Goal: Task Accomplishment & Management: Use online tool/utility

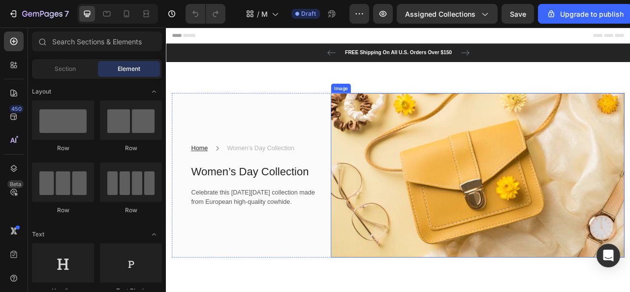
scroll to position [49, 0]
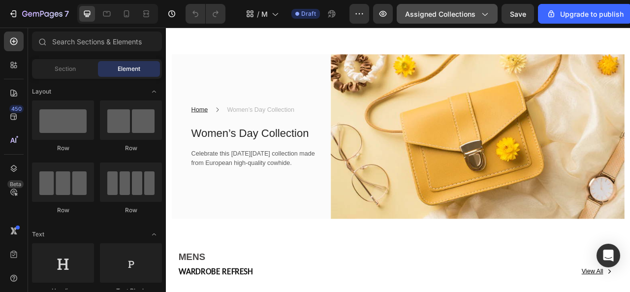
click at [470, 19] on span "Assigned Collections" at bounding box center [440, 14] width 70 height 10
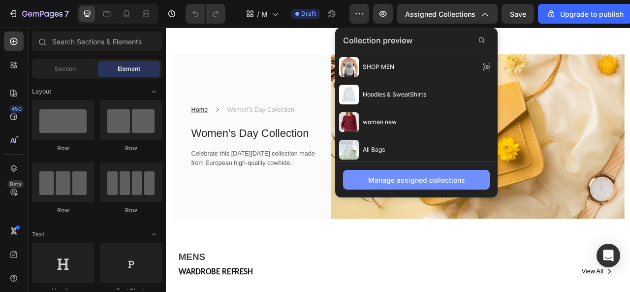
click at [408, 182] on div "Manage assigned collections" at bounding box center [416, 180] width 97 height 10
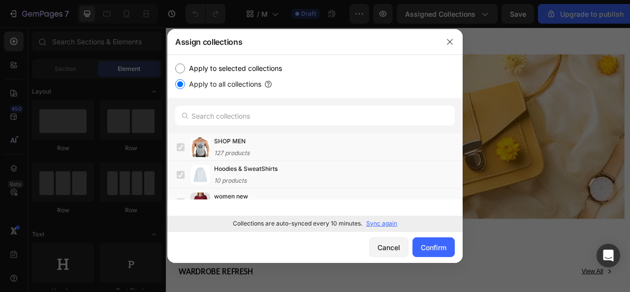
click at [244, 67] on label "Apply to selected collections" at bounding box center [233, 69] width 97 height 12
click at [185, 67] on input "Apply to selected collections" at bounding box center [180, 69] width 10 height 10
radio input "true"
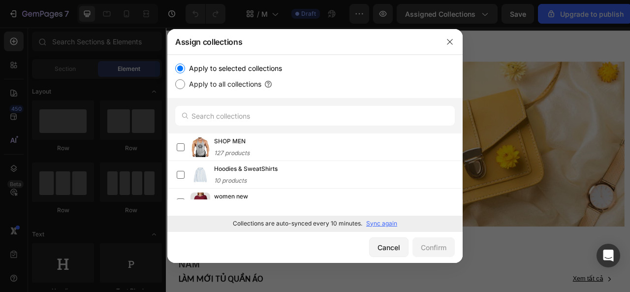
scroll to position [59, 0]
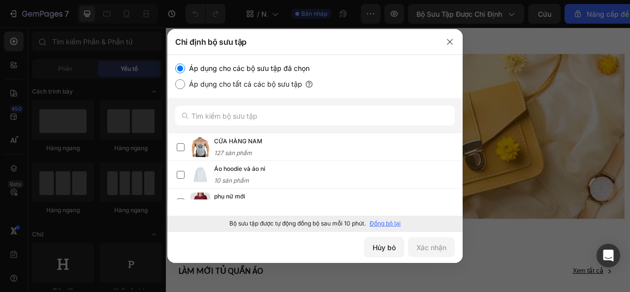
click at [380, 225] on font "Đồng bộ lại" at bounding box center [385, 223] width 31 height 7
click at [449, 45] on icon "button" at bounding box center [450, 42] width 8 height 8
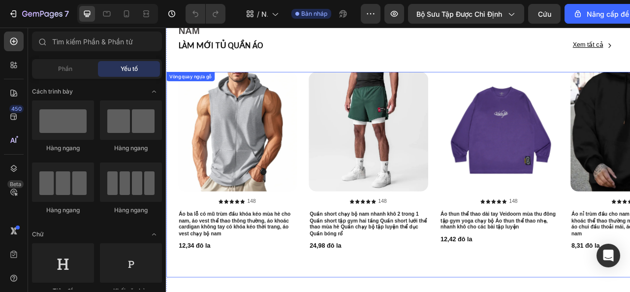
scroll to position [305, 0]
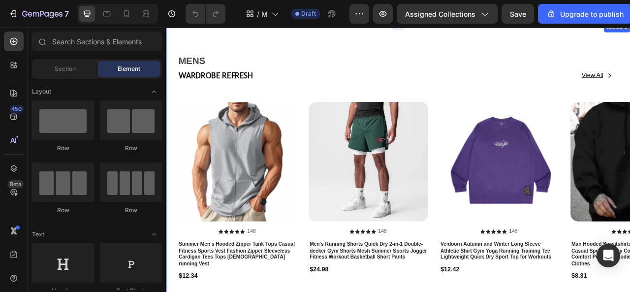
click at [577, 52] on div "MENS Heading WARDROBE REFRESH Text Block View All Button Row Row Product Images…" at bounding box center [461, 222] width 591 height 401
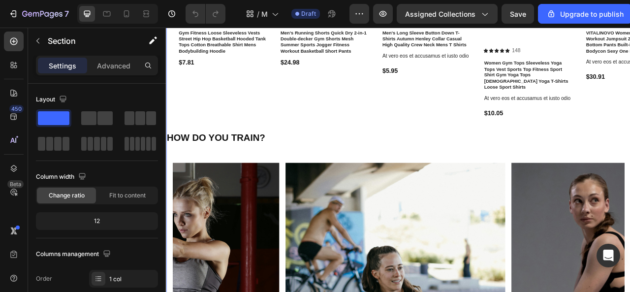
scroll to position [1437, 0]
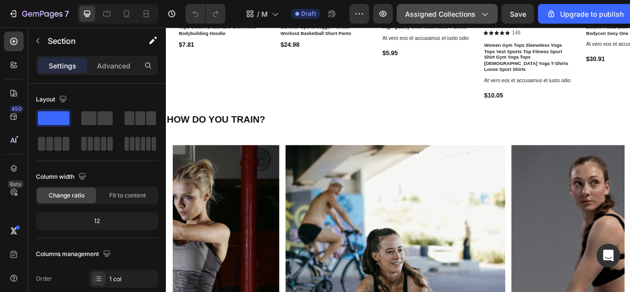
click at [467, 14] on span "Assigned Collections" at bounding box center [440, 14] width 70 height 10
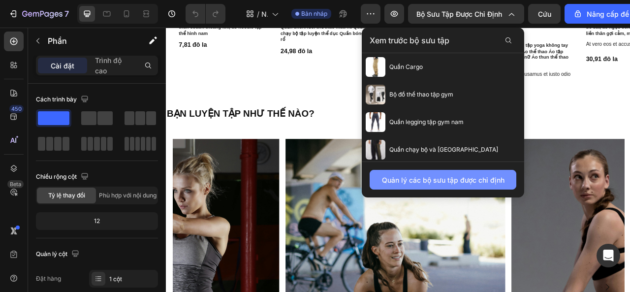
click at [404, 182] on font "Quản lý các bộ sưu tập được chỉ định" at bounding box center [443, 180] width 123 height 8
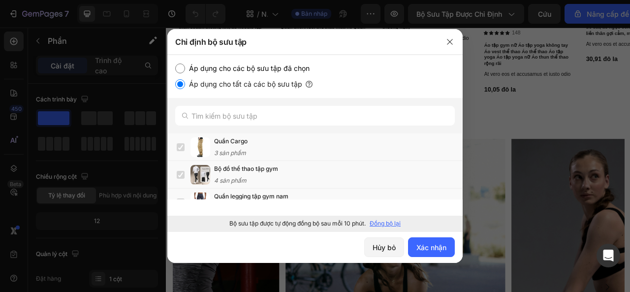
click at [388, 224] on font "Đồng bộ lại" at bounding box center [385, 223] width 31 height 7
click at [198, 70] on font "Áp dụng cho các bộ sưu tập đã chọn" at bounding box center [249, 68] width 121 height 8
click at [185, 70] on input "Áp dụng cho các bộ sưu tập đã chọn" at bounding box center [180, 69] width 10 height 10
radio input "true"
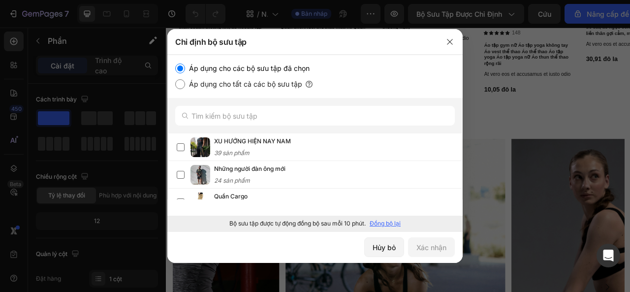
click at [393, 223] on font "Đồng bộ lại" at bounding box center [385, 223] width 31 height 7
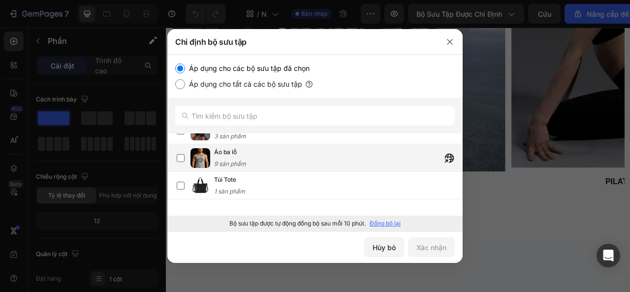
scroll to position [1753, 0]
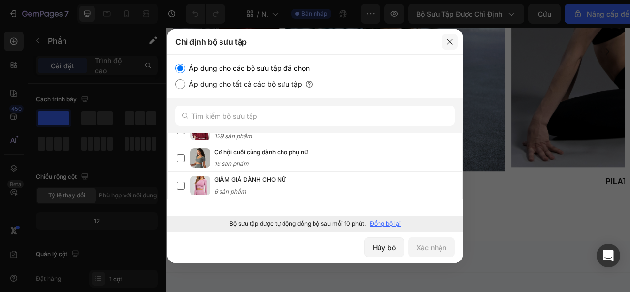
drag, startPoint x: 449, startPoint y: 38, endPoint x: 361, endPoint y: 13, distance: 91.5
click at [449, 38] on icon "button" at bounding box center [450, 42] width 8 height 8
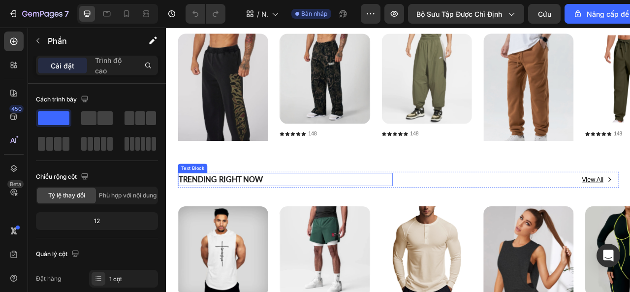
scroll to position [645, 0]
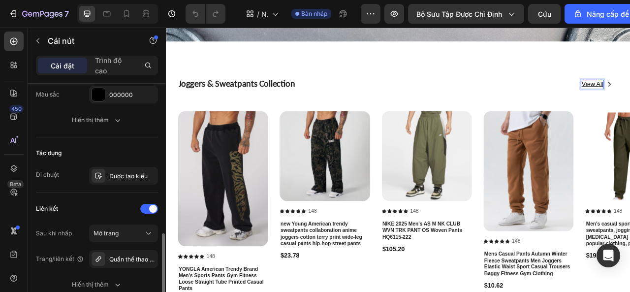
scroll to position [591, 0]
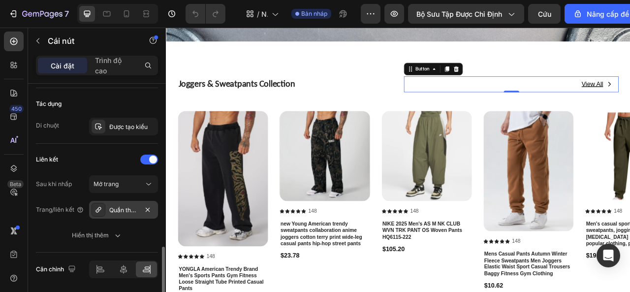
click at [131, 201] on div "Quần thể thao chạy bộ" at bounding box center [123, 210] width 69 height 18
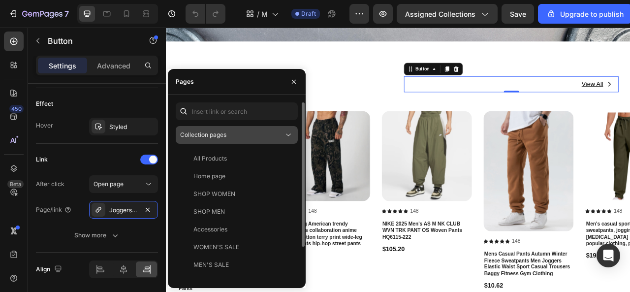
click at [248, 131] on div "Collection pages" at bounding box center [231, 134] width 103 height 9
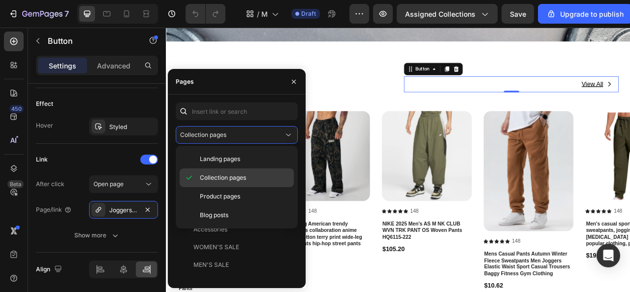
click at [232, 175] on span "Collection pages" at bounding box center [223, 177] width 46 height 9
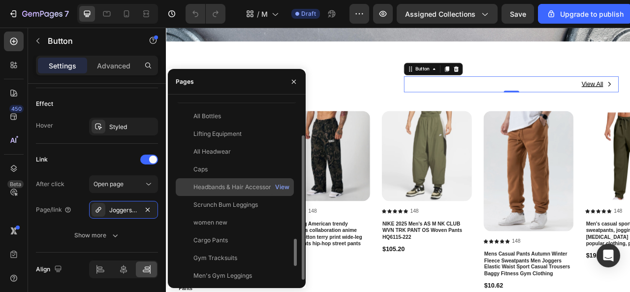
scroll to position [910, 0]
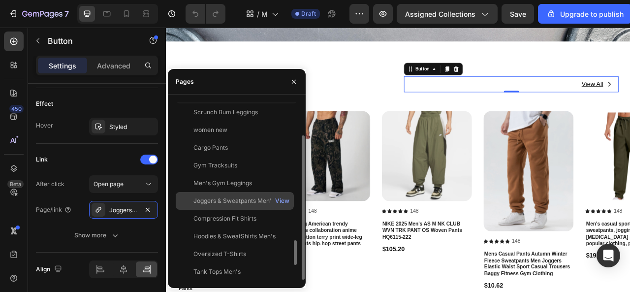
click at [238, 198] on div "Joggers & Sweatpants Men's" at bounding box center [233, 200] width 81 height 9
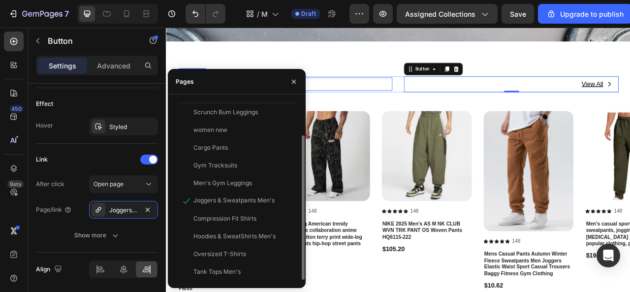
click at [406, 97] on p "Joggers & Sweatpants Collection" at bounding box center [317, 99] width 271 height 15
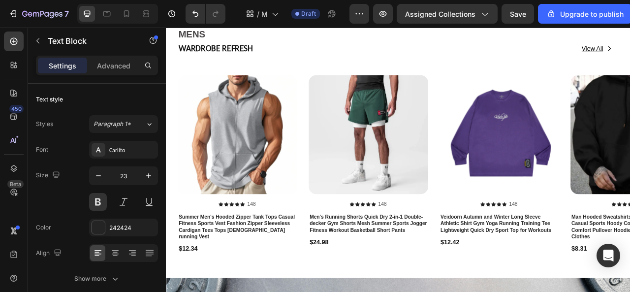
scroll to position [202, 0]
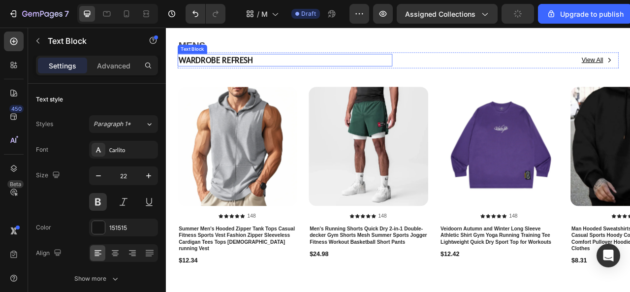
click at [235, 65] on strong "WARDROBE REFRESH" at bounding box center [229, 68] width 95 height 13
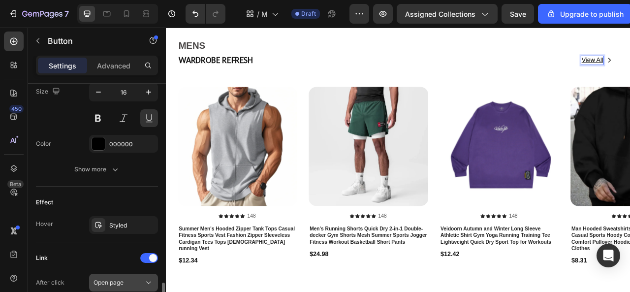
scroll to position [591, 0]
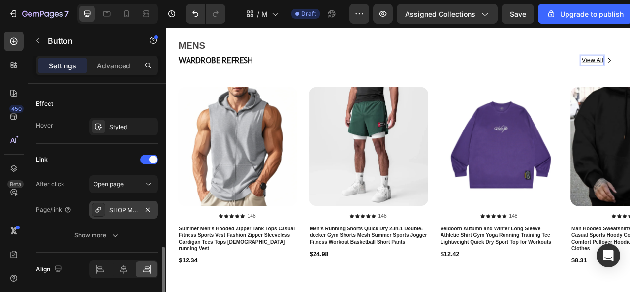
click at [123, 206] on div "SHOP MEN" at bounding box center [123, 210] width 29 height 9
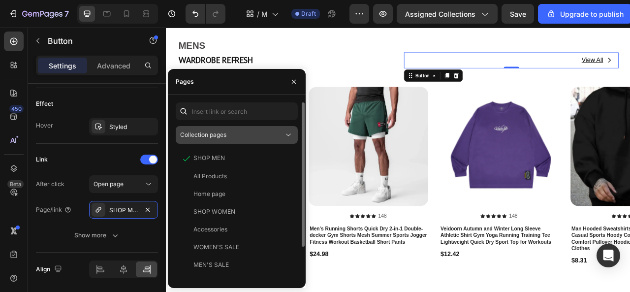
click at [232, 136] on div "Collection pages" at bounding box center [231, 134] width 103 height 9
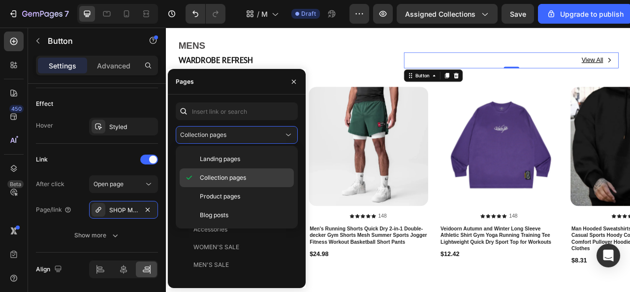
click at [220, 176] on span "Collection pages" at bounding box center [223, 177] width 46 height 9
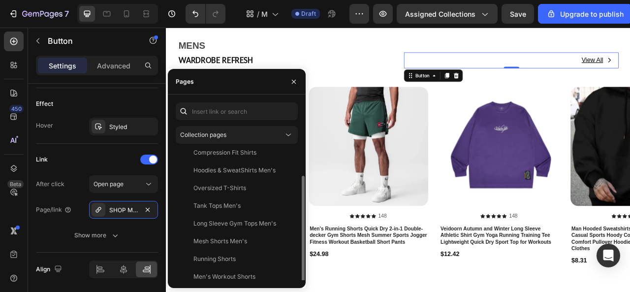
scroll to position [40, 0]
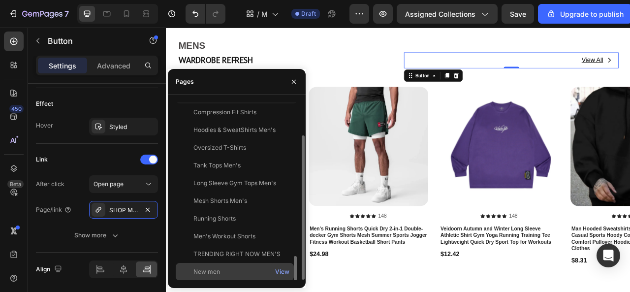
click at [216, 266] on div "New men View" at bounding box center [235, 272] width 118 height 18
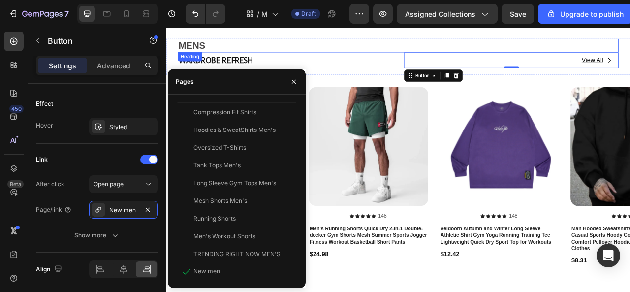
click at [401, 57] on h2 "MENS" at bounding box center [461, 50] width 561 height 17
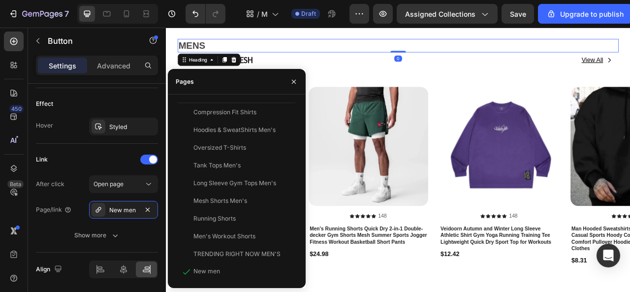
scroll to position [0, 0]
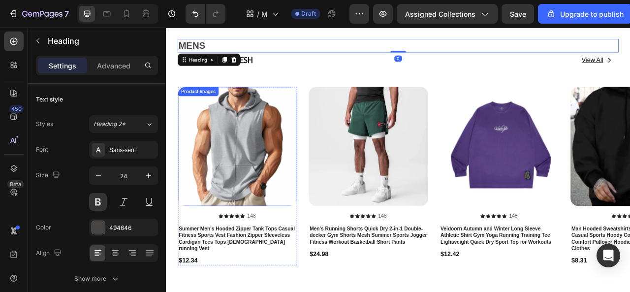
click at [241, 158] on img at bounding box center [257, 179] width 152 height 152
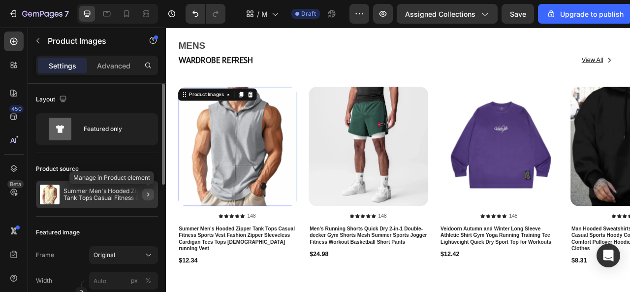
click at [144, 198] on button "button" at bounding box center [148, 195] width 12 height 12
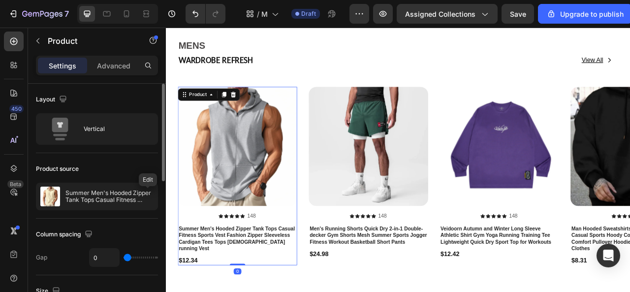
click at [0, 0] on icon "button" at bounding box center [0, 0] width 0 height 0
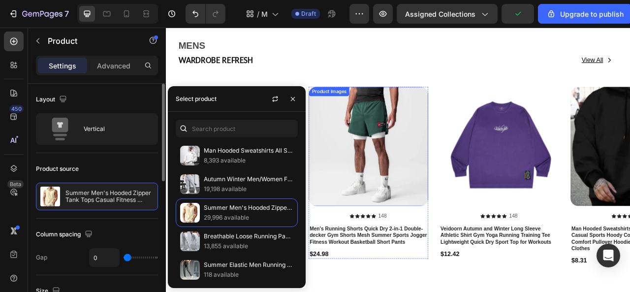
click at [420, 182] on img at bounding box center [423, 179] width 152 height 152
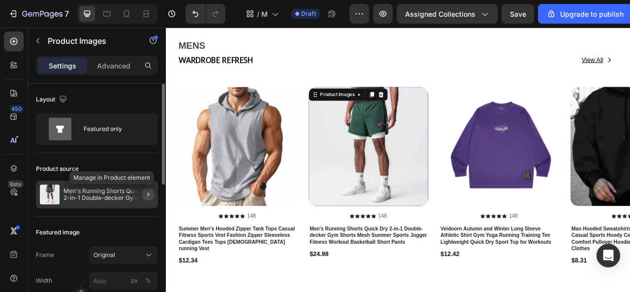
click at [146, 196] on icon "button" at bounding box center [148, 195] width 8 height 8
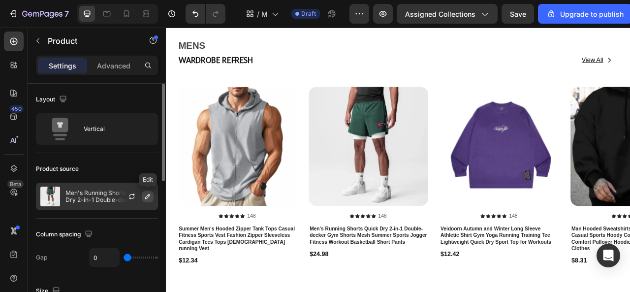
click at [148, 196] on icon "button" at bounding box center [147, 196] width 5 height 5
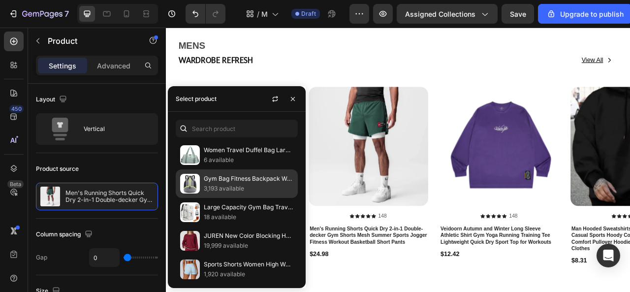
scroll to position [2248, 0]
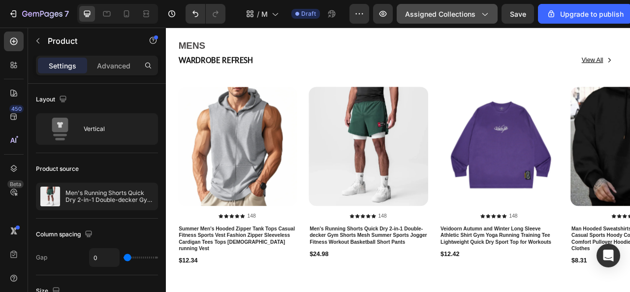
click at [445, 19] on button "Assigned Collections" at bounding box center [447, 14] width 101 height 20
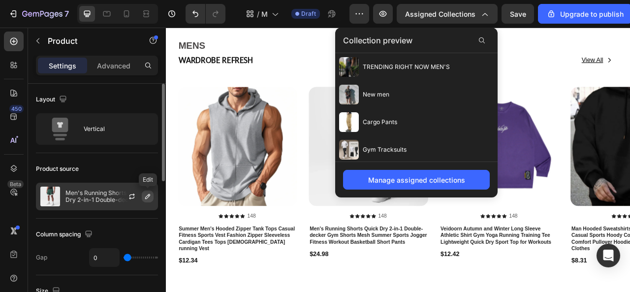
click at [151, 200] on button "button" at bounding box center [148, 197] width 12 height 12
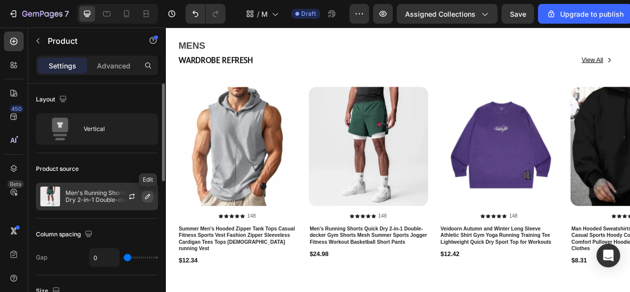
click at [149, 196] on icon "button" at bounding box center [147, 196] width 5 height 5
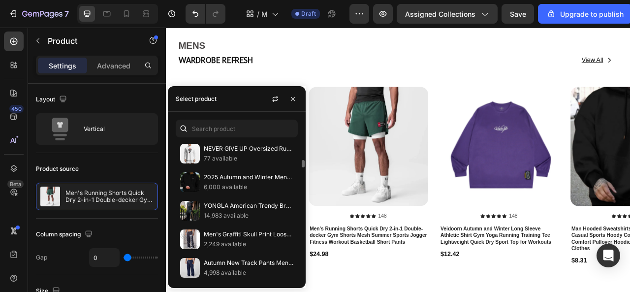
scroll to position [295, 0]
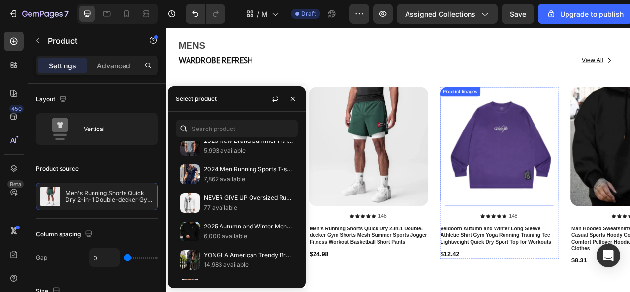
click at [592, 211] on img at bounding box center [590, 179] width 152 height 152
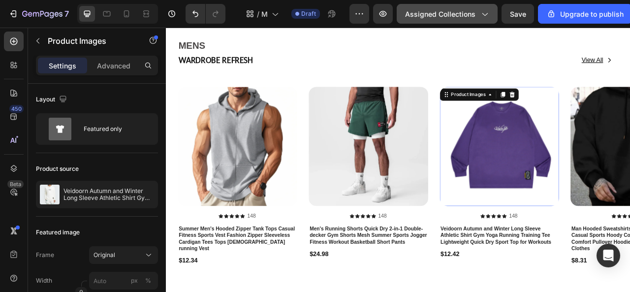
click at [448, 13] on span "Assigned Collections" at bounding box center [440, 14] width 70 height 10
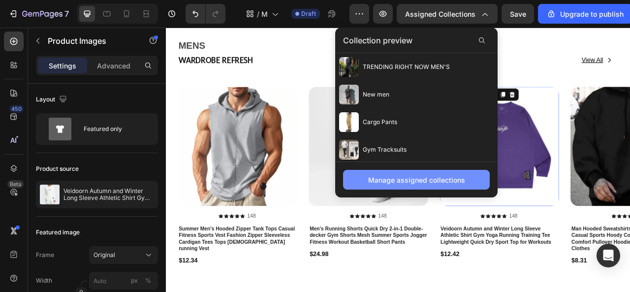
click at [405, 177] on div "Manage assigned collections" at bounding box center [416, 180] width 97 height 10
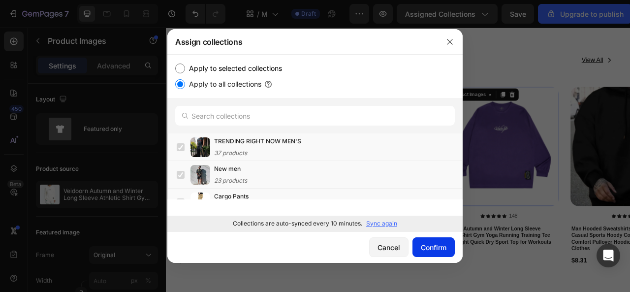
click at [425, 241] on button "Confirm" at bounding box center [434, 247] width 42 height 20
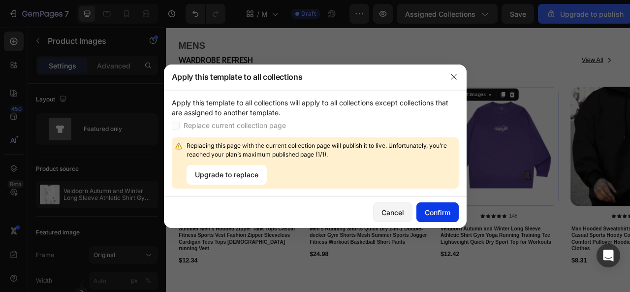
click at [435, 216] on div "Confirm" at bounding box center [438, 212] width 26 height 10
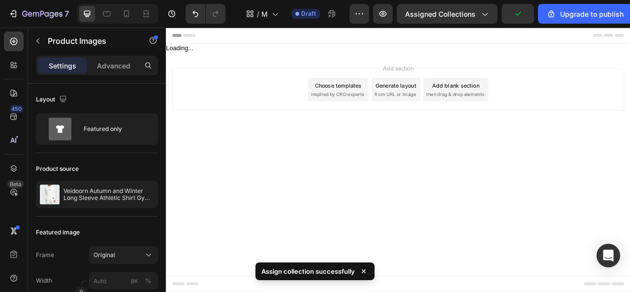
scroll to position [0, 0]
click at [433, 15] on span "Assigned Collections" at bounding box center [440, 14] width 70 height 10
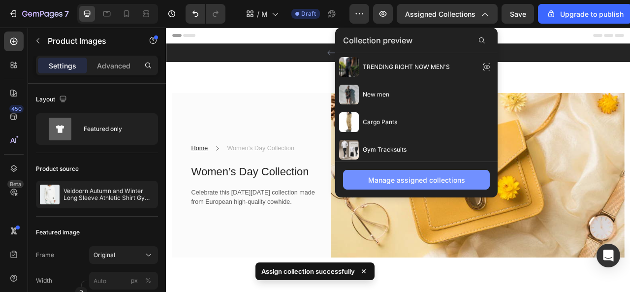
click at [391, 176] on div "Manage assigned collections" at bounding box center [416, 180] width 97 height 10
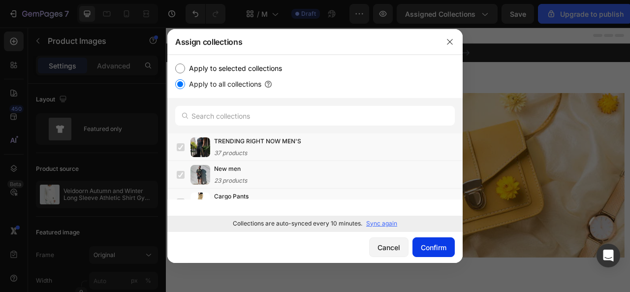
click at [439, 248] on div "Confirm" at bounding box center [434, 247] width 26 height 10
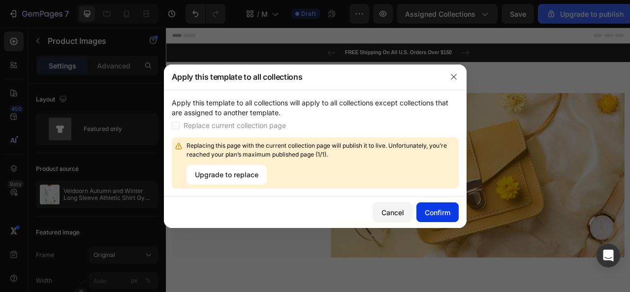
click at [445, 213] on div "Confirm" at bounding box center [438, 212] width 26 height 10
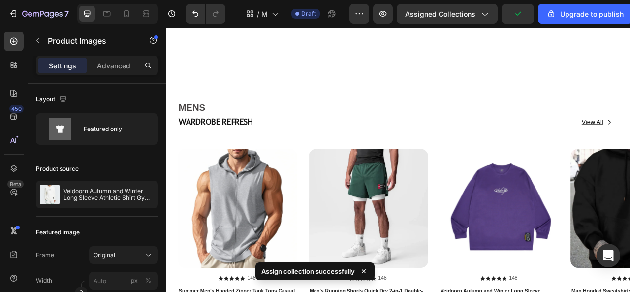
scroll to position [345, 0]
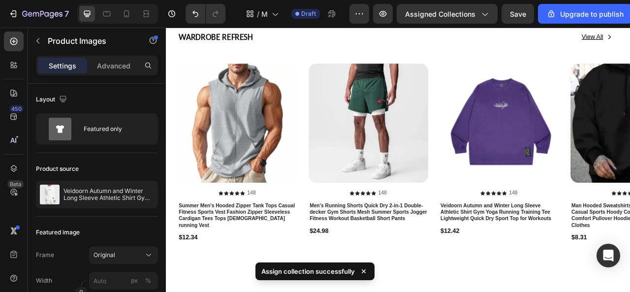
click at [562, 144] on img at bounding box center [590, 149] width 152 height 152
click at [575, 163] on img at bounding box center [590, 149] width 152 height 152
click at [587, 175] on img at bounding box center [590, 149] width 152 height 152
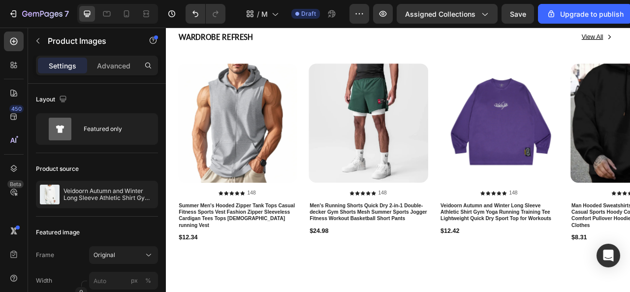
click at [547, 159] on img at bounding box center [590, 149] width 152 height 152
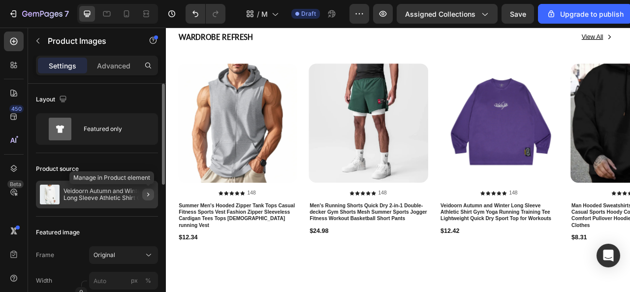
click at [145, 193] on icon "button" at bounding box center [148, 195] width 8 height 8
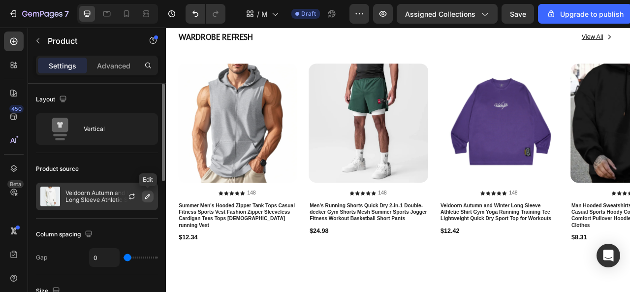
click at [148, 198] on icon "button" at bounding box center [148, 196] width 8 height 8
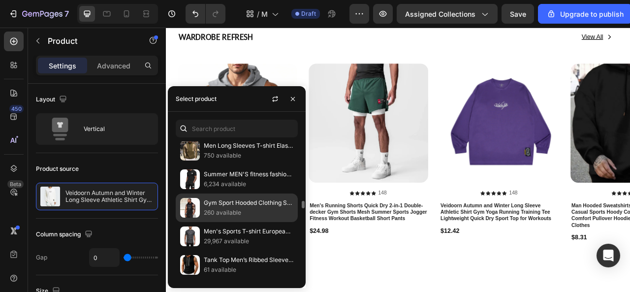
scroll to position [197, 0]
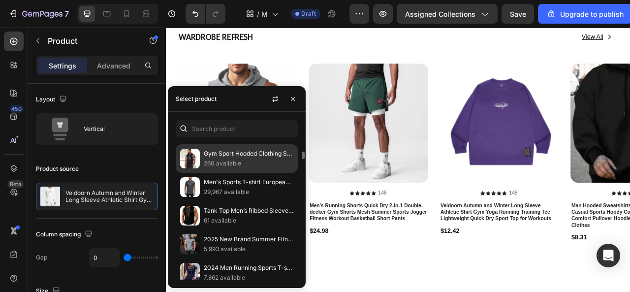
click at [184, 159] on img at bounding box center [190, 159] width 20 height 20
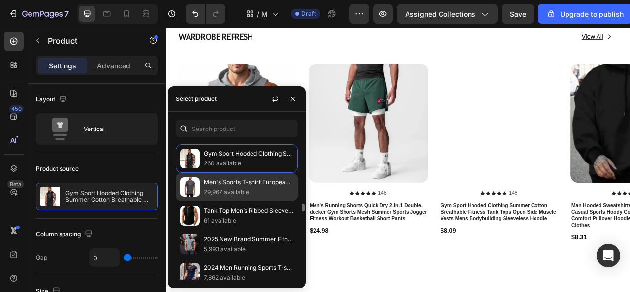
scroll to position [246, 0]
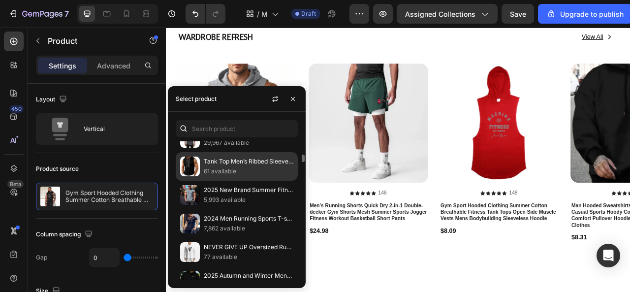
click at [187, 164] on img at bounding box center [190, 167] width 20 height 20
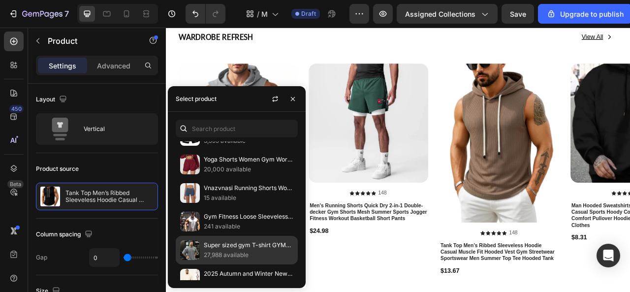
scroll to position [2067, 0]
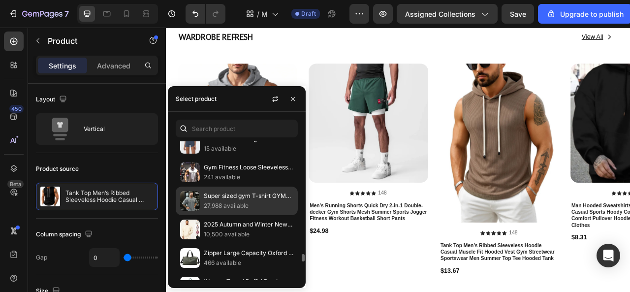
click at [188, 191] on img at bounding box center [190, 201] width 20 height 20
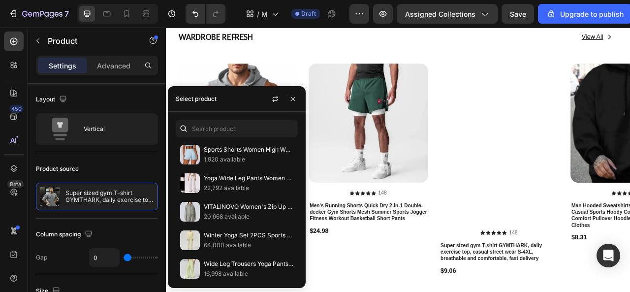
scroll to position [2363, 0]
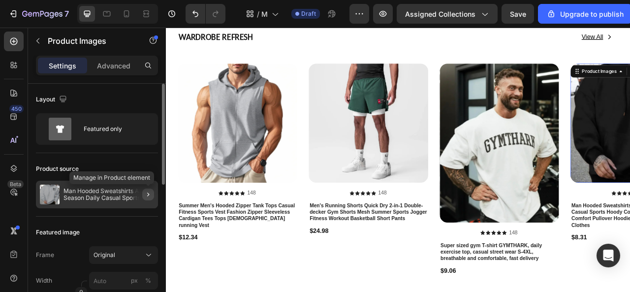
click at [146, 194] on icon "button" at bounding box center [148, 195] width 8 height 8
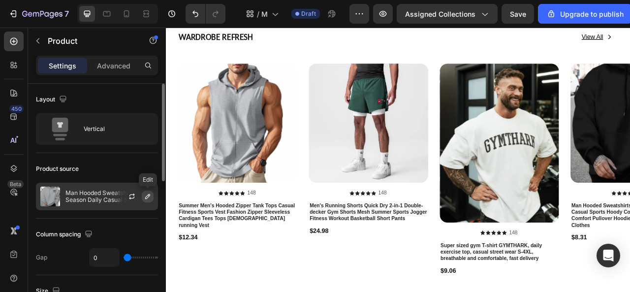
click at [150, 198] on icon "button" at bounding box center [148, 196] width 8 height 8
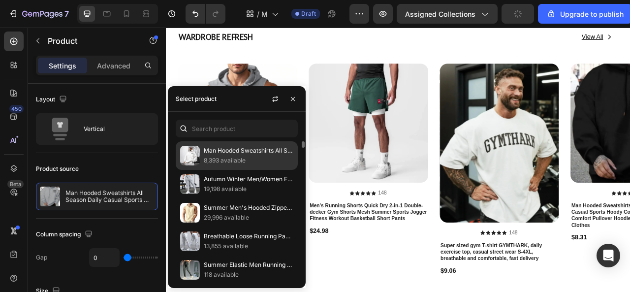
click at [209, 162] on p "8,393 available" at bounding box center [249, 161] width 90 height 10
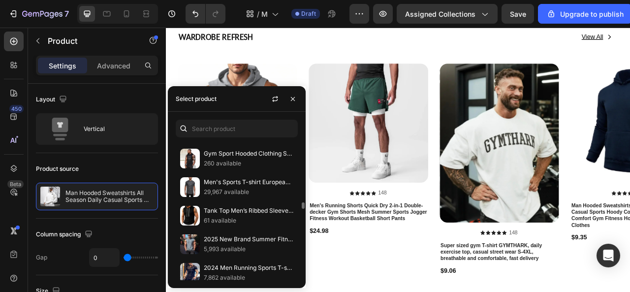
scroll to position [246, 0]
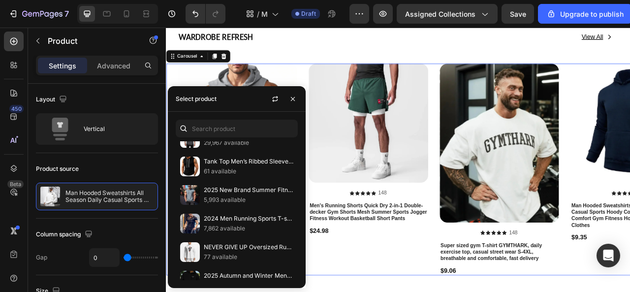
click at [391, 291] on div "Product Images Icon Icon Icon Icon Icon Icon List 148 Text Block Row Men's Runn…" at bounding box center [423, 208] width 152 height 270
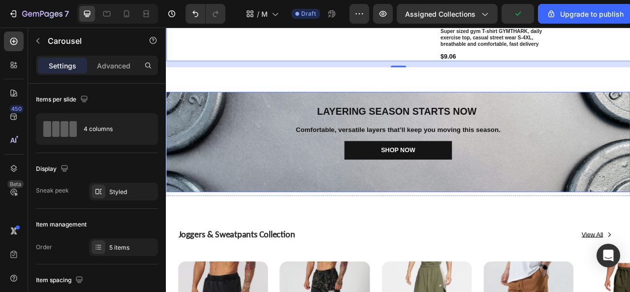
scroll to position [632, 0]
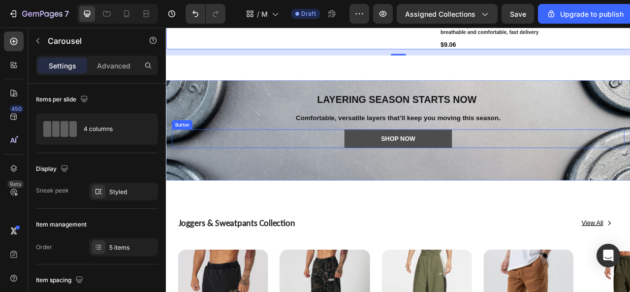
click at [502, 170] on button "Shop now" at bounding box center [461, 169] width 137 height 24
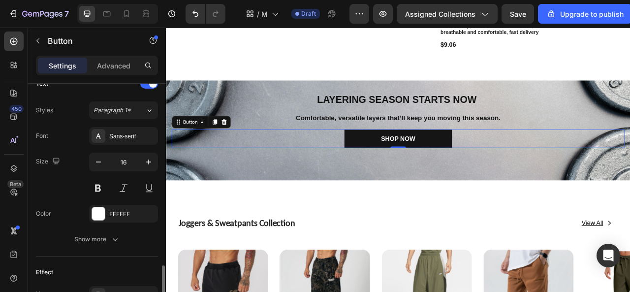
scroll to position [394, 0]
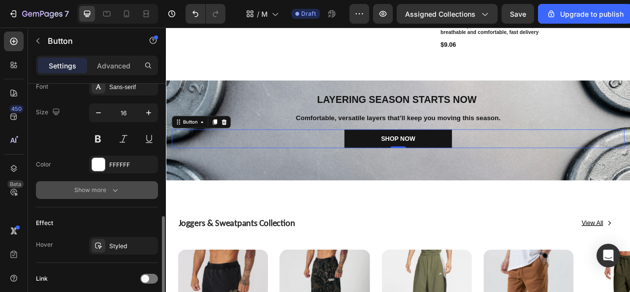
click at [112, 188] on icon "button" at bounding box center [115, 190] width 10 height 10
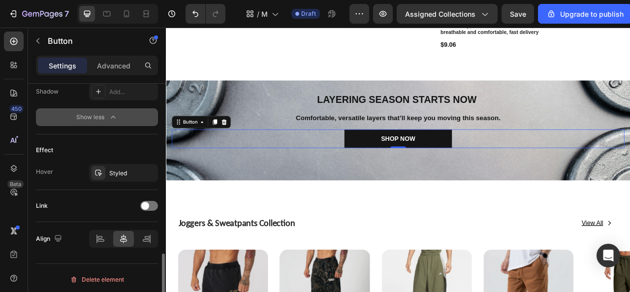
scroll to position [597, 0]
click at [148, 202] on span at bounding box center [145, 206] width 8 height 8
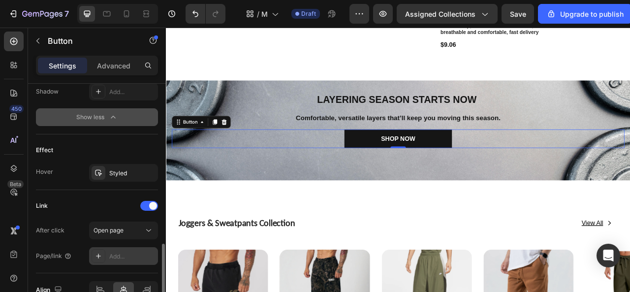
click at [125, 252] on div "Add..." at bounding box center [132, 256] width 46 height 9
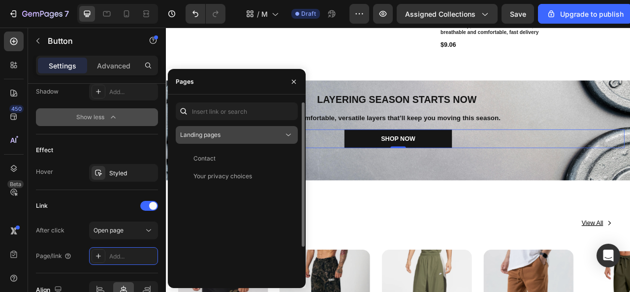
click at [229, 132] on div "Landing pages" at bounding box center [231, 134] width 103 height 9
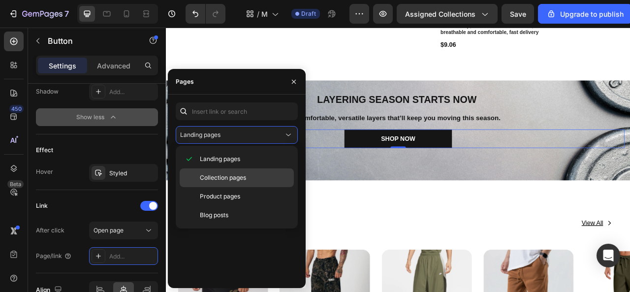
click at [224, 173] on span "Collection pages" at bounding box center [223, 177] width 46 height 9
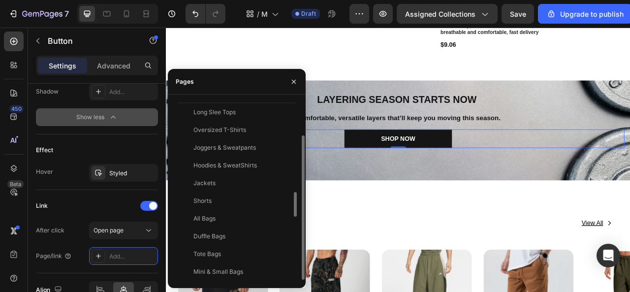
scroll to position [425, 0]
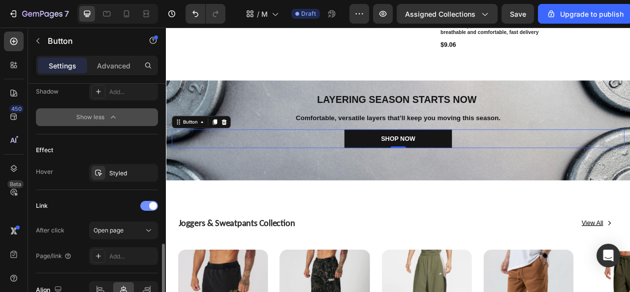
click at [145, 205] on div at bounding box center [149, 206] width 18 height 10
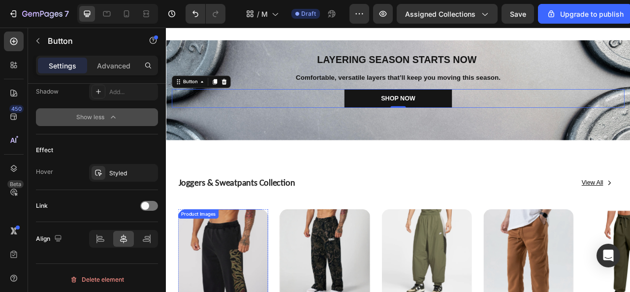
scroll to position [731, 0]
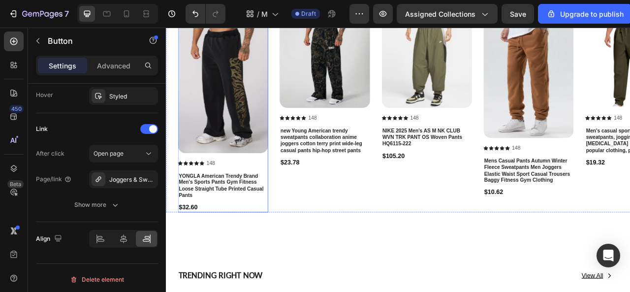
scroll to position [1075, 0]
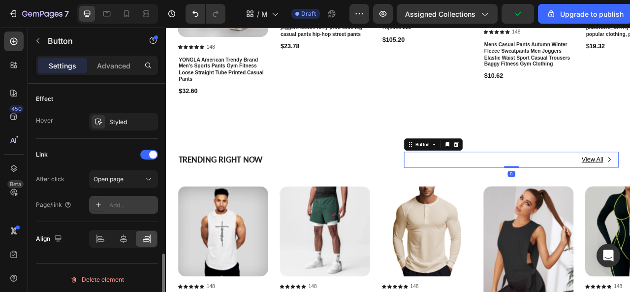
click at [123, 201] on div "Add..." at bounding box center [132, 205] width 46 height 9
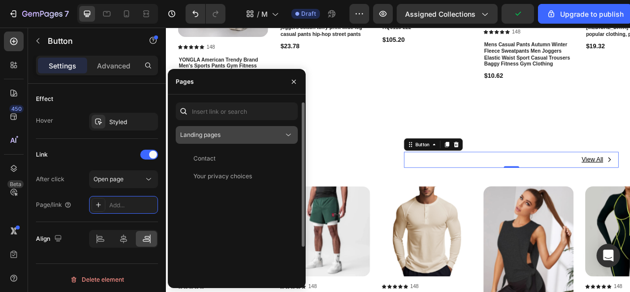
click at [209, 140] on button "Landing pages" at bounding box center [237, 135] width 122 height 18
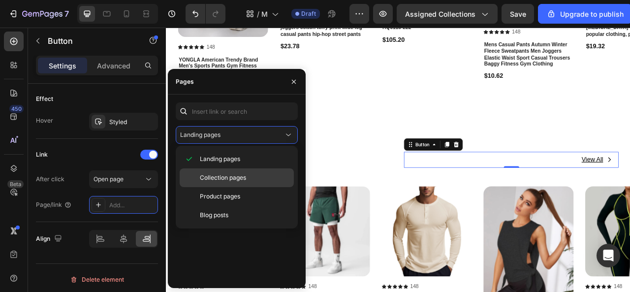
click at [217, 175] on span "Collection pages" at bounding box center [223, 177] width 46 height 9
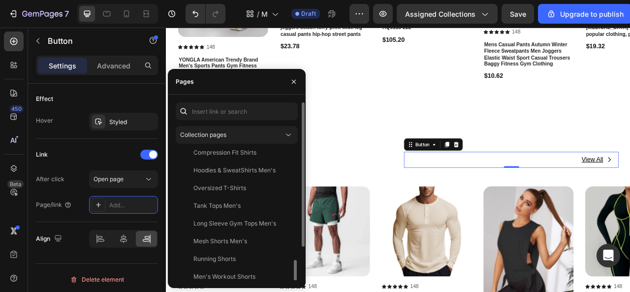
scroll to position [40, 0]
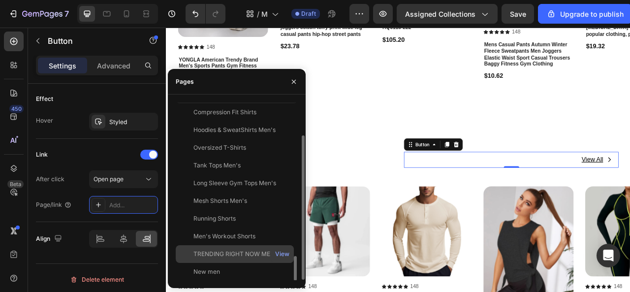
click at [213, 250] on div "TRENDING RIGHT NOW MEN'S" at bounding box center [236, 254] width 87 height 9
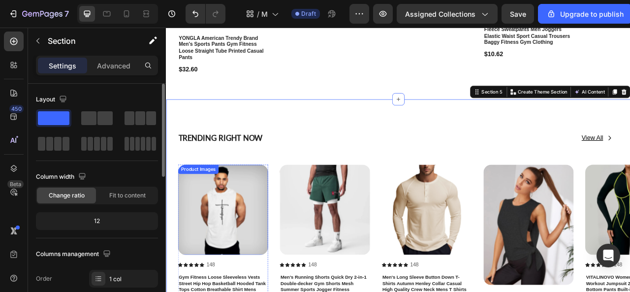
scroll to position [1124, 0]
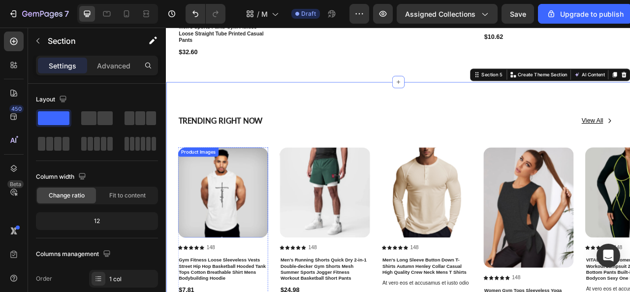
click at [225, 247] on img at bounding box center [238, 237] width 115 height 115
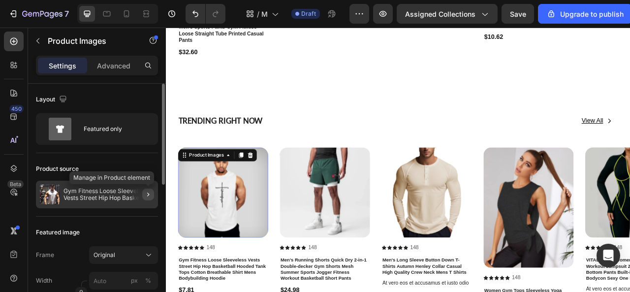
click at [148, 197] on icon "button" at bounding box center [148, 195] width 8 height 8
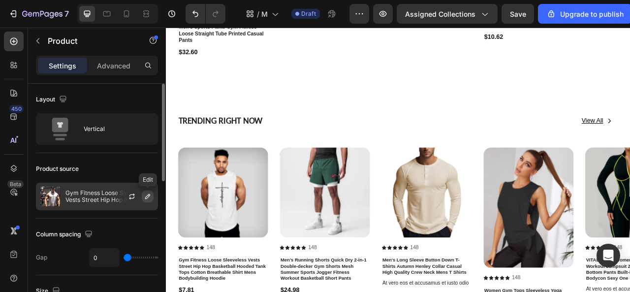
click at [150, 198] on icon "button" at bounding box center [148, 196] width 8 height 8
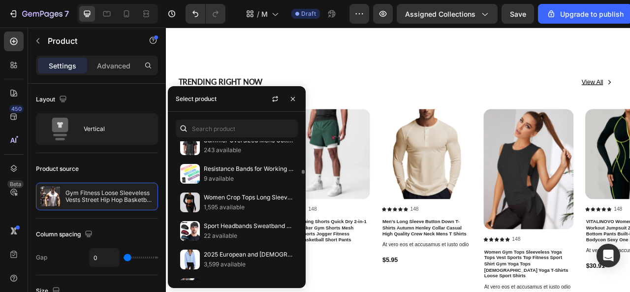
scroll to position [4394, 0]
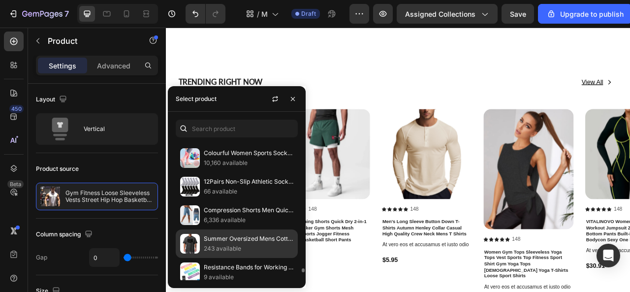
click at [223, 244] on p "243 available" at bounding box center [249, 249] width 90 height 10
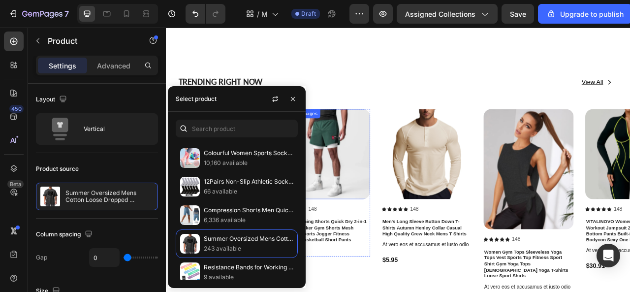
click at [364, 190] on img at bounding box center [367, 188] width 115 height 115
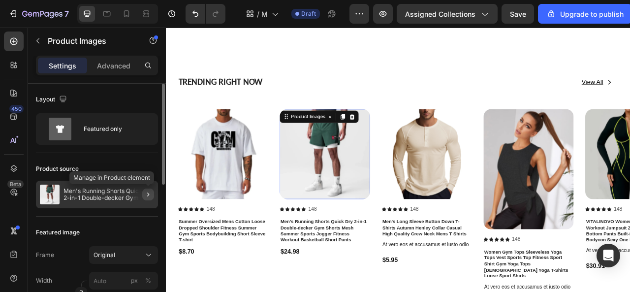
click at [149, 197] on icon "button" at bounding box center [148, 195] width 8 height 8
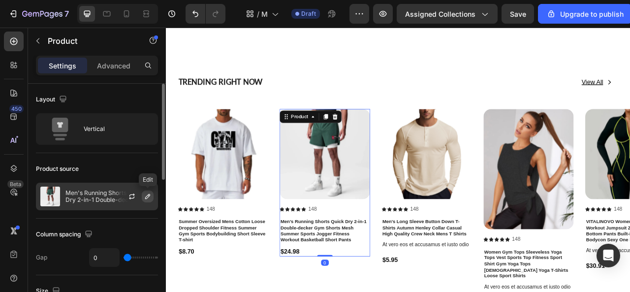
click at [149, 192] on icon "button" at bounding box center [148, 196] width 8 height 8
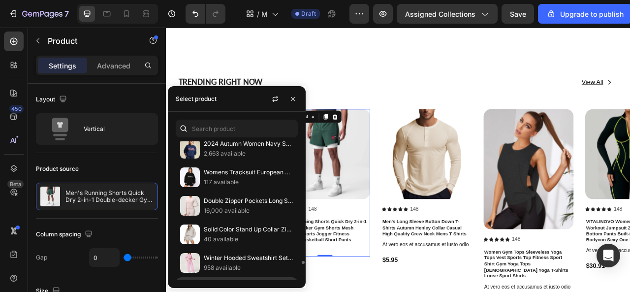
scroll to position [4762, 0]
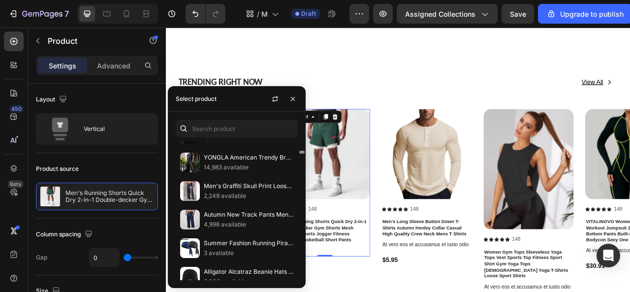
drag, startPoint x: 303, startPoint y: 260, endPoint x: 298, endPoint y: 152, distance: 107.9
click at [298, 152] on div at bounding box center [301, 210] width 7 height 139
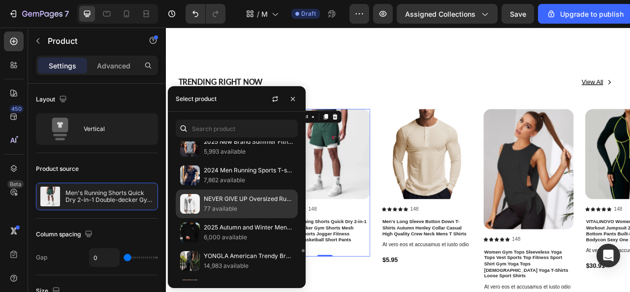
scroll to position [393, 0]
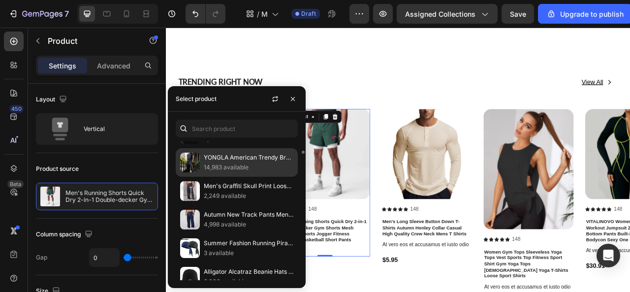
click at [209, 162] on p "14,983 available" at bounding box center [249, 167] width 90 height 10
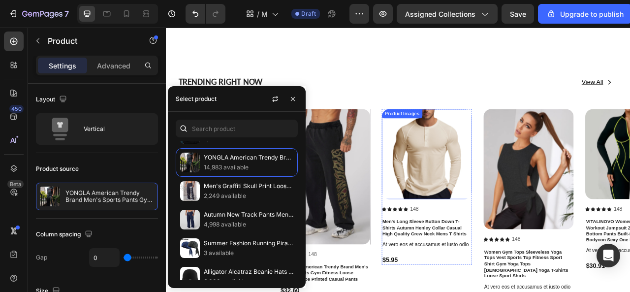
click at [486, 210] on img at bounding box center [497, 188] width 115 height 115
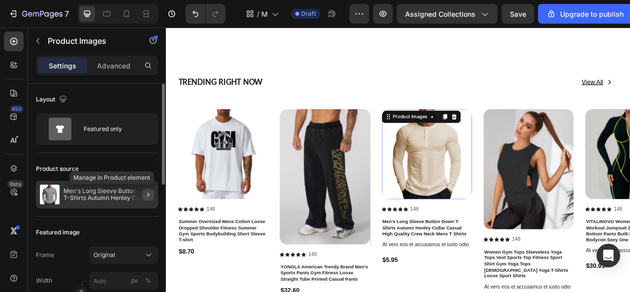
click at [147, 195] on icon "button" at bounding box center [148, 195] width 8 height 8
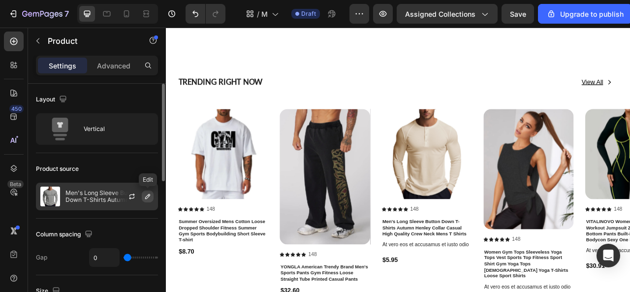
click at [148, 195] on icon "button" at bounding box center [148, 196] width 8 height 8
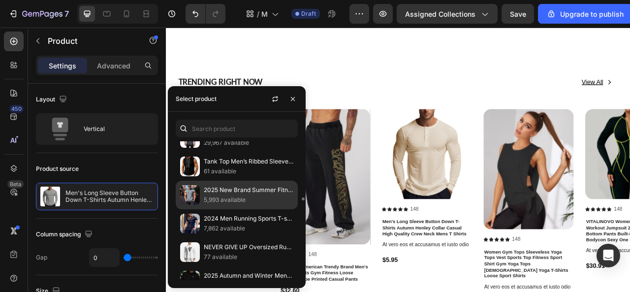
scroll to position [295, 0]
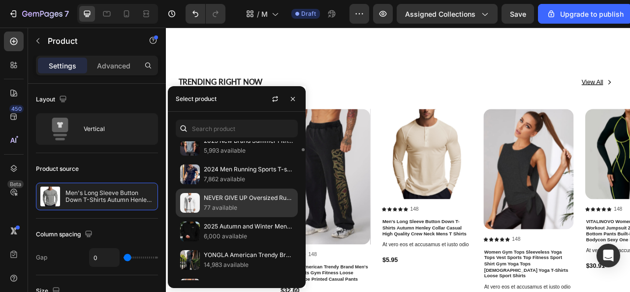
click at [216, 203] on p "77 available" at bounding box center [249, 208] width 90 height 10
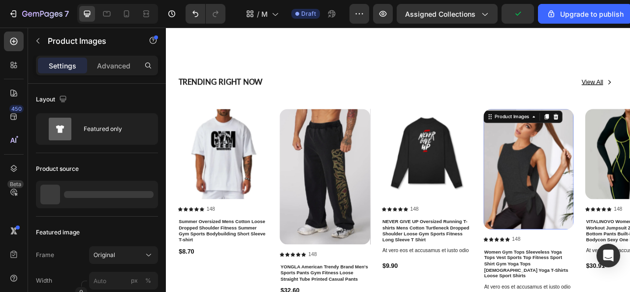
click at [624, 234] on img at bounding box center [627, 207] width 115 height 153
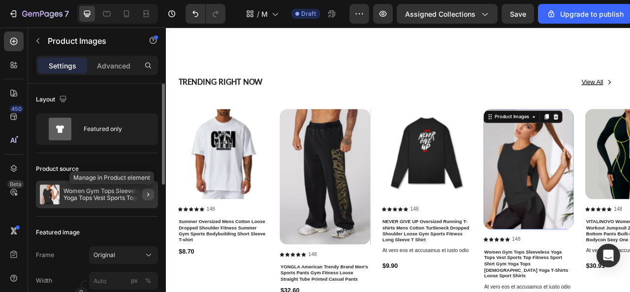
click at [149, 195] on icon "button" at bounding box center [148, 195] width 8 height 8
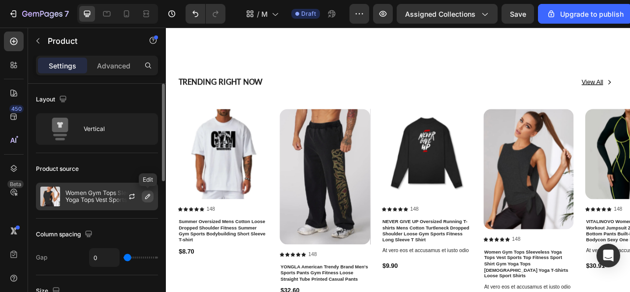
click at [148, 196] on icon "button" at bounding box center [148, 196] width 8 height 8
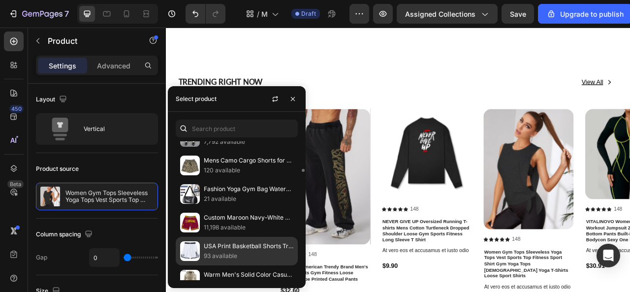
scroll to position [1181, 0]
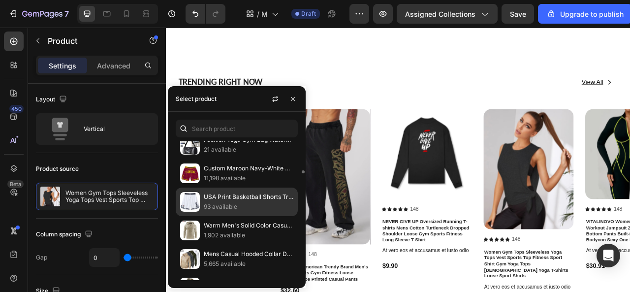
click at [209, 192] on p "USA Print Basketball Shorts Training Men Active Shorts Loose Pockets Cycling Ex…" at bounding box center [249, 197] width 90 height 10
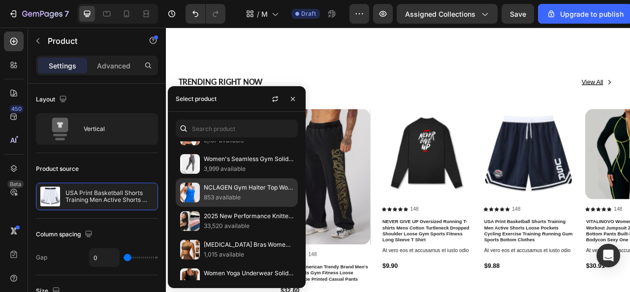
scroll to position [8063, 0]
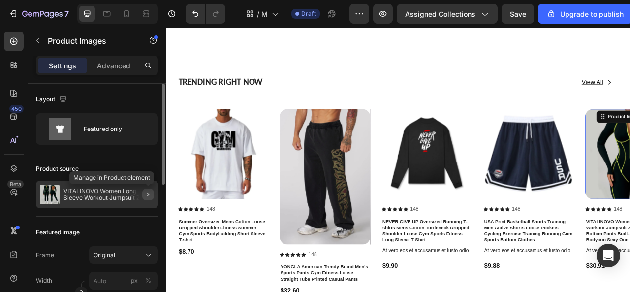
click at [149, 192] on icon "button" at bounding box center [148, 195] width 8 height 8
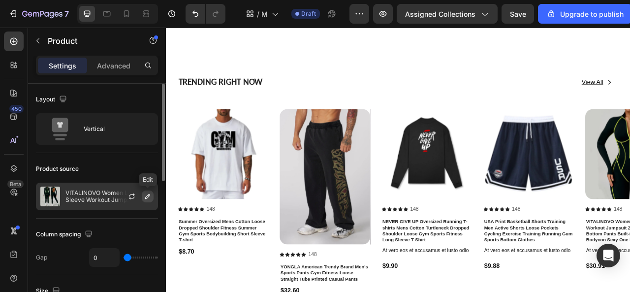
click at [147, 194] on icon "button" at bounding box center [148, 196] width 8 height 8
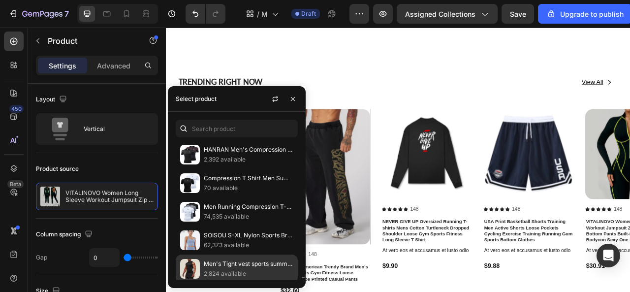
scroll to position [12628, 0]
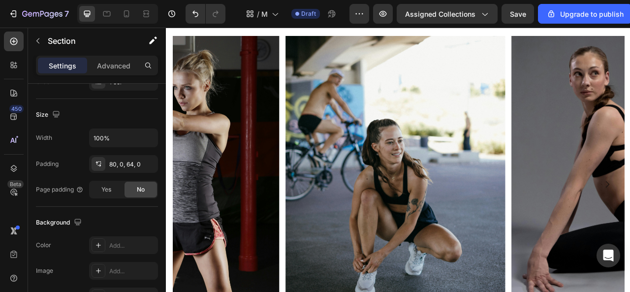
scroll to position [1609, 0]
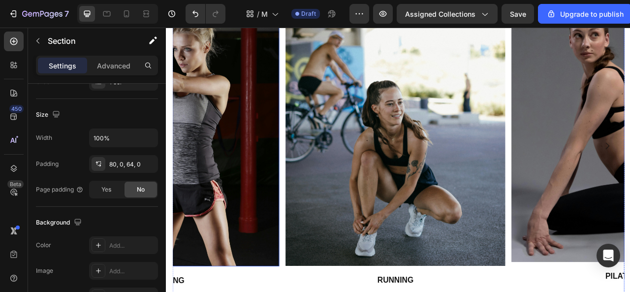
click at [202, 148] on img at bounding box center [170, 160] width 280 height 342
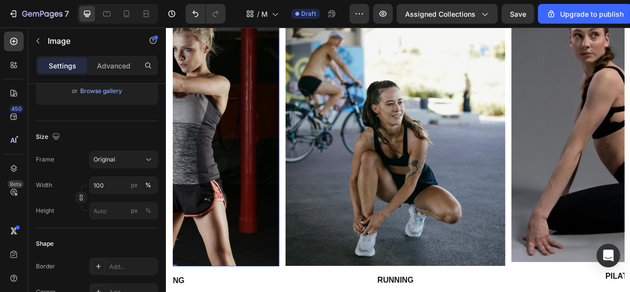
scroll to position [0, 0]
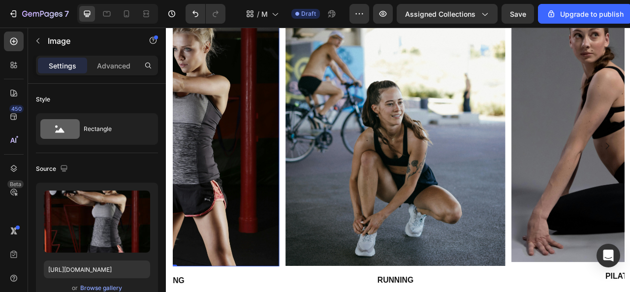
click at [228, 101] on img at bounding box center [170, 160] width 280 height 342
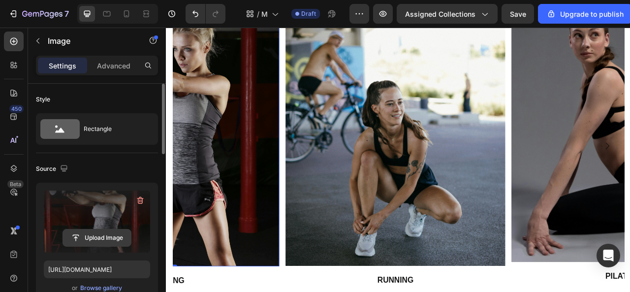
click at [103, 236] on input "file" at bounding box center [97, 237] width 68 height 17
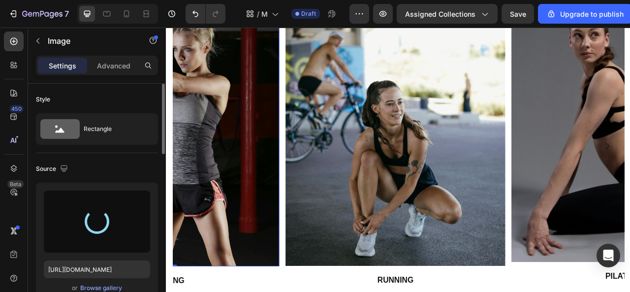
type input "https://cdn.shopify.com/s/files/1/0975/7324/0913/files/gempages_585123964674638…"
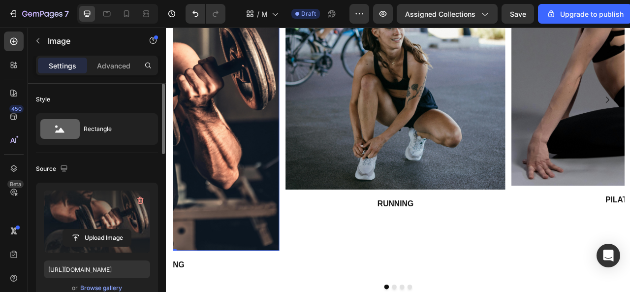
scroll to position [1697, 0]
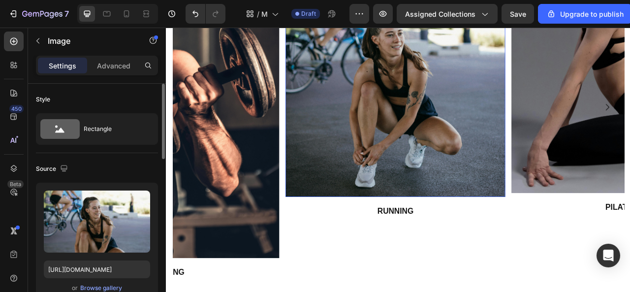
click at [439, 151] on img at bounding box center [458, 72] width 280 height 342
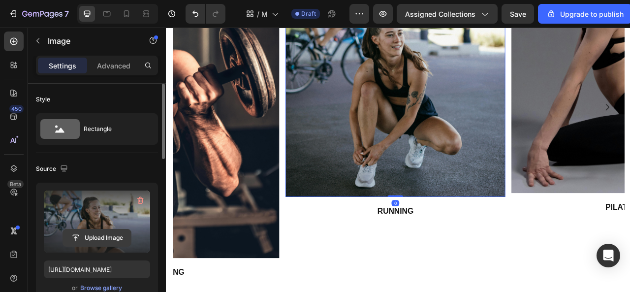
click at [97, 234] on input "file" at bounding box center [97, 237] width 68 height 17
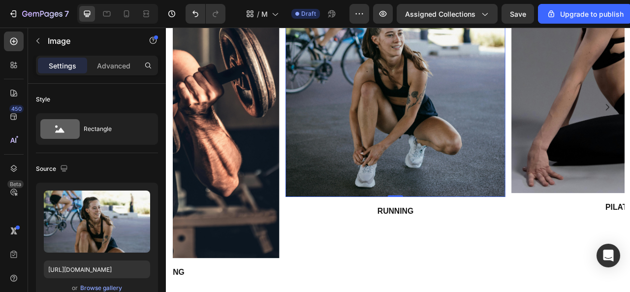
click at [413, 165] on img at bounding box center [458, 72] width 280 height 342
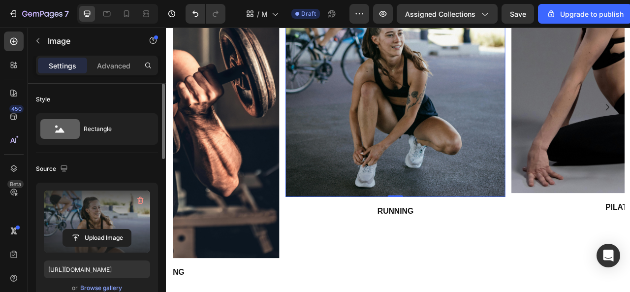
click at [88, 226] on label at bounding box center [97, 222] width 106 height 62
click at [88, 229] on input "file" at bounding box center [97, 237] width 68 height 17
type input "C:\fakepath\image (1).avif"
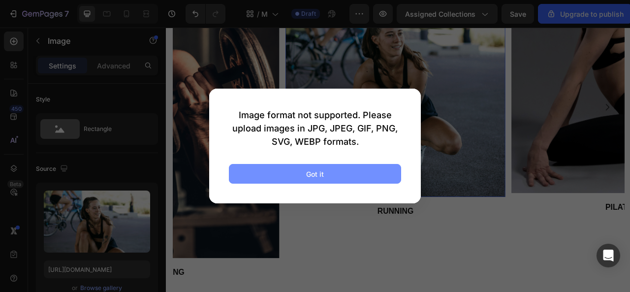
click at [268, 175] on button "Got it" at bounding box center [315, 174] width 172 height 20
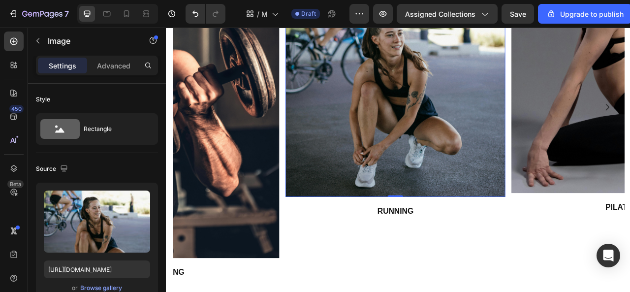
click at [423, 158] on img at bounding box center [458, 72] width 280 height 342
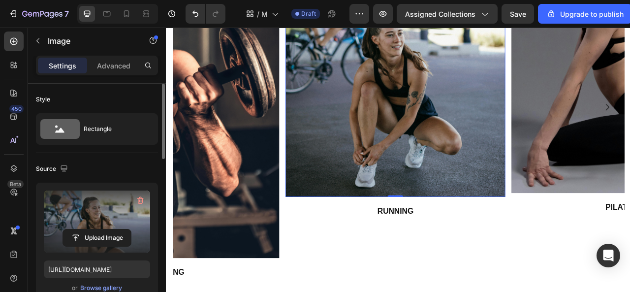
click at [84, 227] on label at bounding box center [97, 222] width 106 height 62
click at [84, 229] on input "file" at bounding box center [97, 237] width 68 height 17
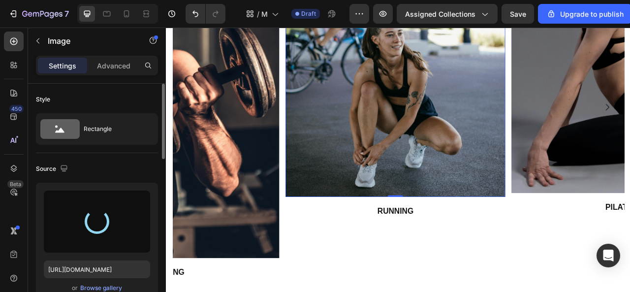
type input "https://cdn.shopify.com/s/files/1/0975/7324/0913/files/gempages_585123964674638…"
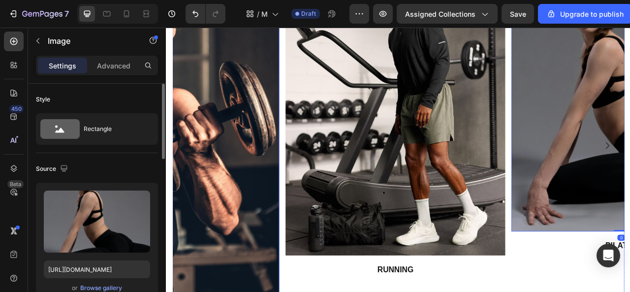
click at [217, 177] on img at bounding box center [170, 159] width 280 height 419
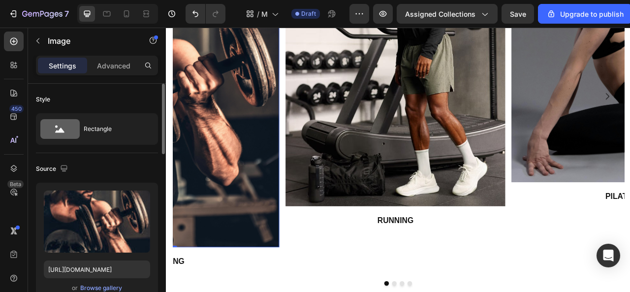
scroll to position [1747, 0]
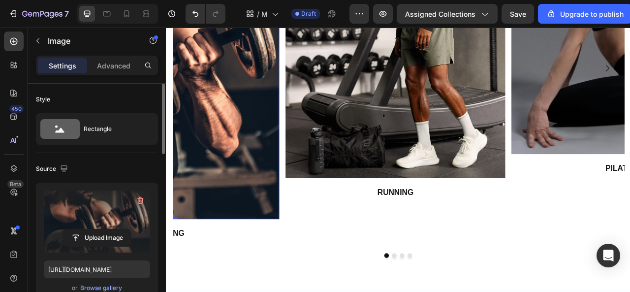
click at [80, 208] on label at bounding box center [97, 222] width 106 height 62
click at [80, 229] on input "file" at bounding box center [97, 237] width 68 height 17
click at [144, 202] on icon "button" at bounding box center [140, 200] width 10 height 10
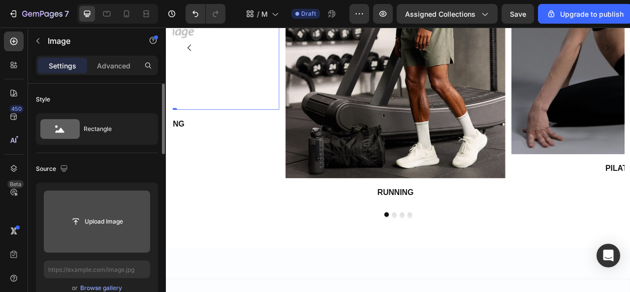
scroll to position [1720, 0]
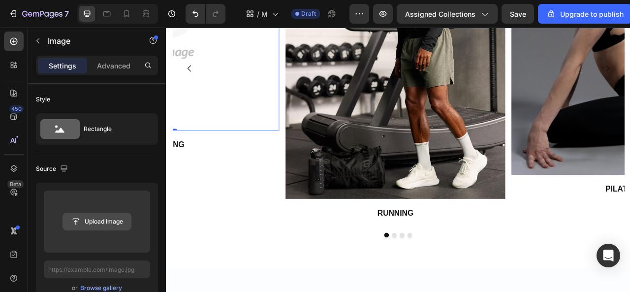
click at [99, 222] on input "file" at bounding box center [97, 221] width 68 height 17
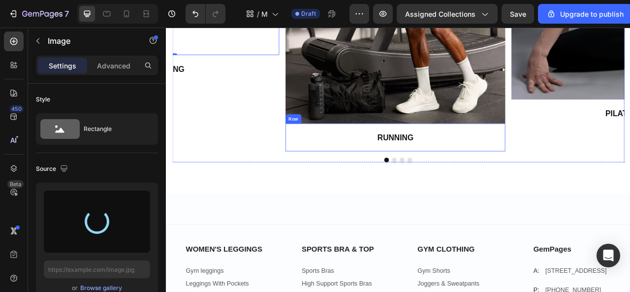
scroll to position [1770, 0]
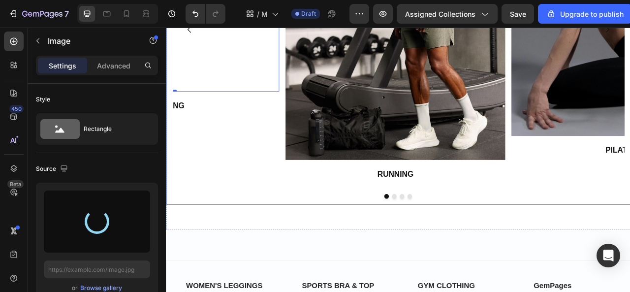
type input "[URL][DOMAIN_NAME]"
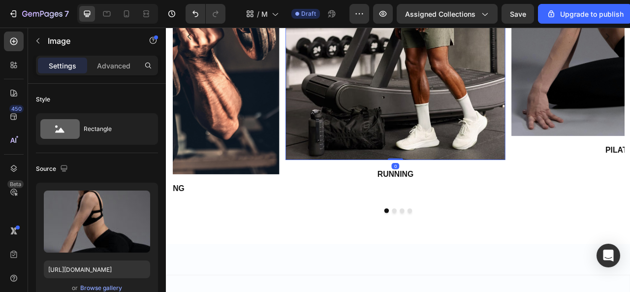
click at [429, 125] on img at bounding box center [458, 12] width 280 height 367
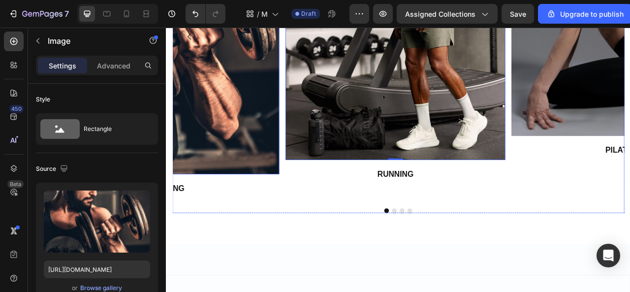
click at [213, 81] on img at bounding box center [170, 21] width 280 height 385
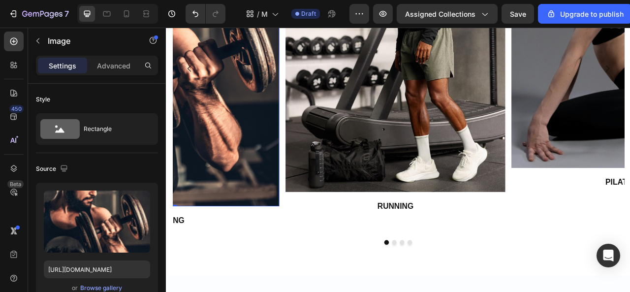
scroll to position [1631, 0]
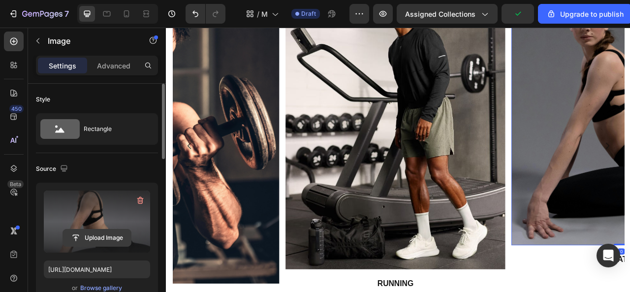
click at [112, 236] on input "file" at bounding box center [97, 237] width 68 height 17
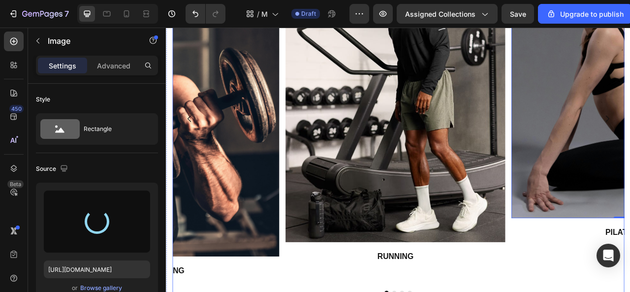
scroll to position [1680, 0]
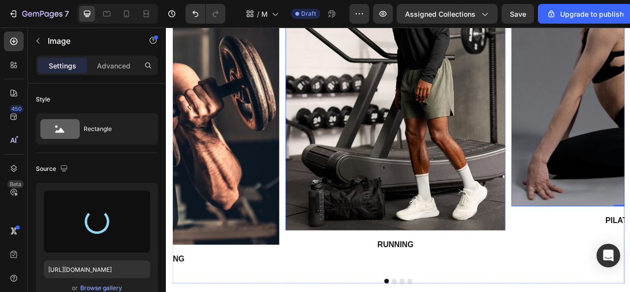
type input "https://cdn.shopify.com/s/files/1/0975/7324/0913/files/gempages_585123964674638…"
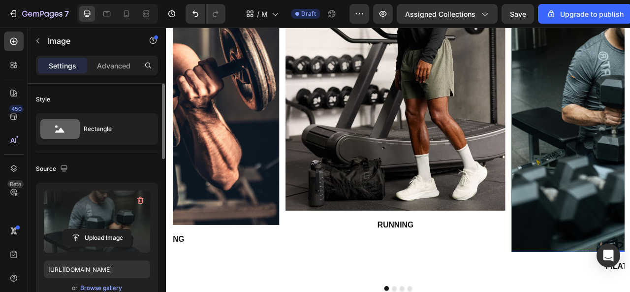
scroll to position [1706, 0]
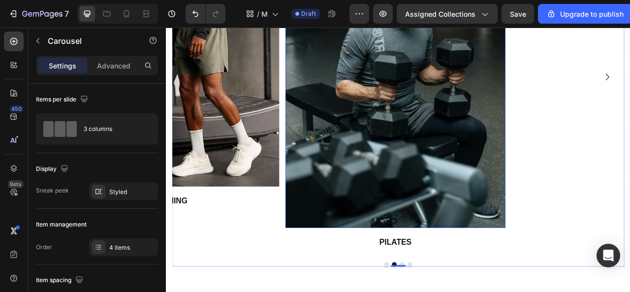
scroll to position [1755, 0]
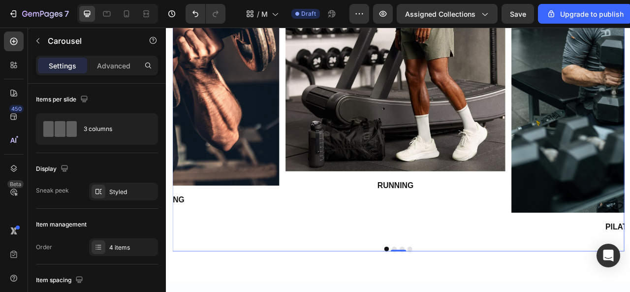
click at [452, 291] on div "Image RUNNING Text Block Row Image PILATES Text Block Row Image HIT Text Block …" at bounding box center [461, 77] width 575 height 469
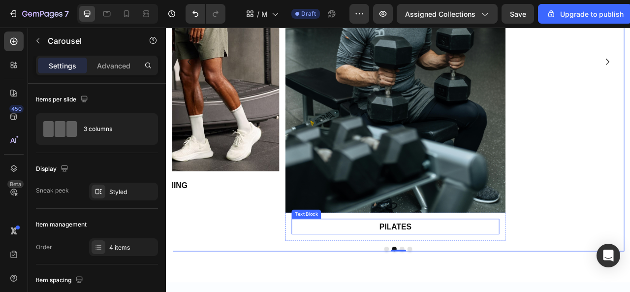
click at [467, 280] on p "PILATES" at bounding box center [457, 281] width 262 height 18
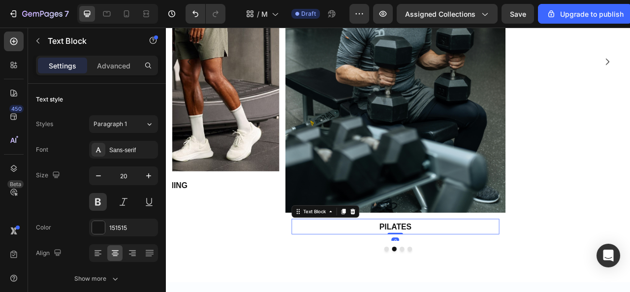
click at [467, 280] on p "PILATES" at bounding box center [457, 281] width 262 height 18
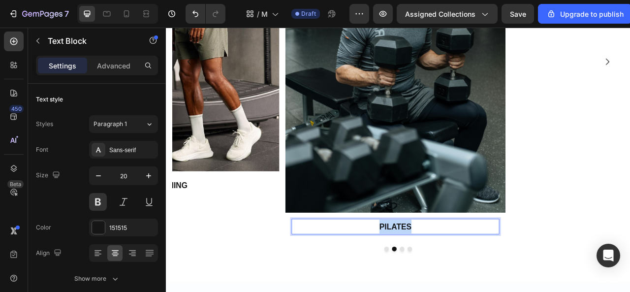
click at [467, 280] on p "PILATES" at bounding box center [457, 281] width 262 height 18
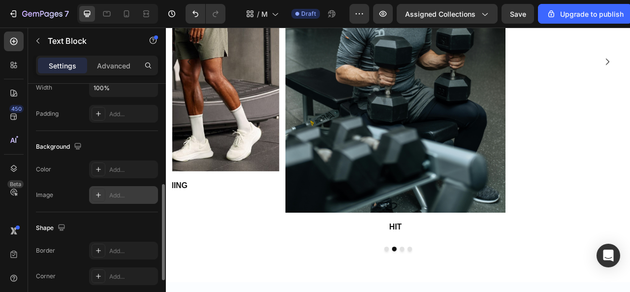
scroll to position [198, 0]
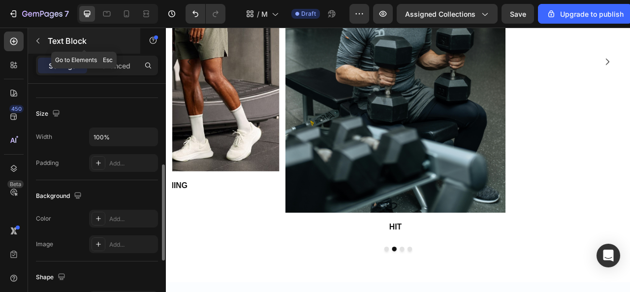
click at [38, 46] on button "button" at bounding box center [38, 41] width 16 height 16
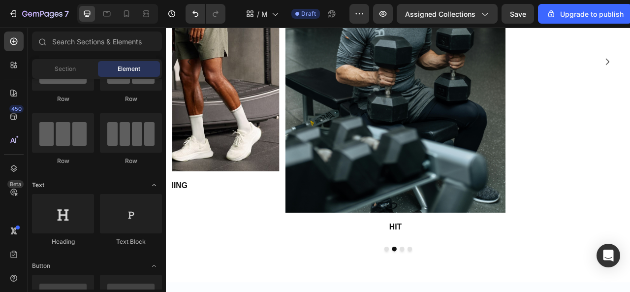
scroll to position [0, 0]
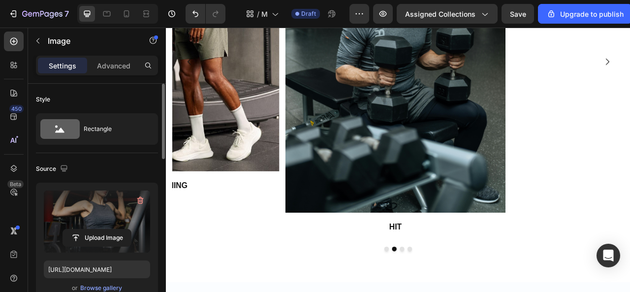
click at [106, 227] on label at bounding box center [97, 222] width 106 height 62
click at [106, 229] on input "file" at bounding box center [97, 237] width 68 height 17
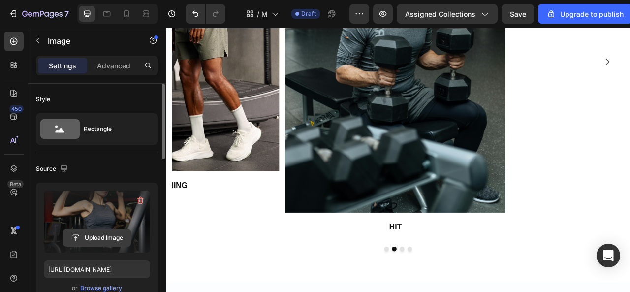
click at [89, 231] on input "file" at bounding box center [97, 237] width 68 height 17
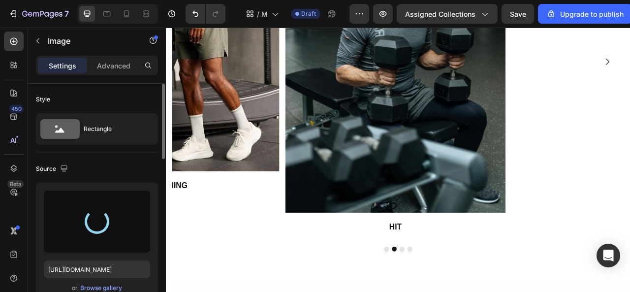
type input "https://cdn.shopify.com/s/files/1/0975/7324/0913/files/gempages_585123964674638…"
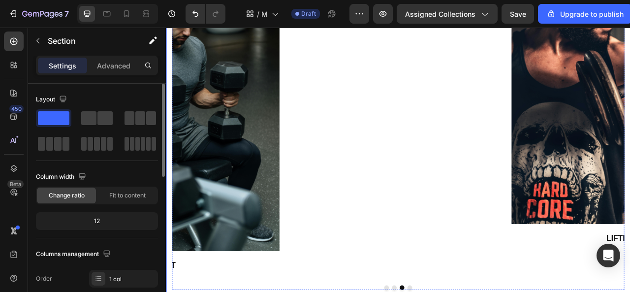
scroll to position [1706, 0]
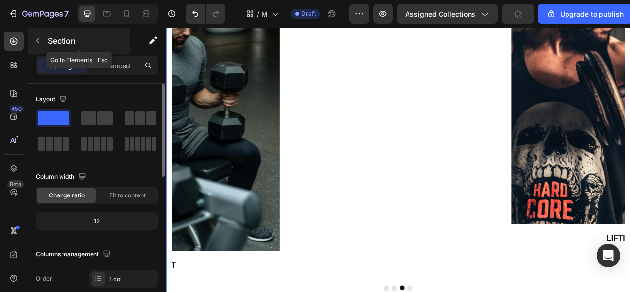
click at [32, 38] on button "button" at bounding box center [38, 41] width 16 height 16
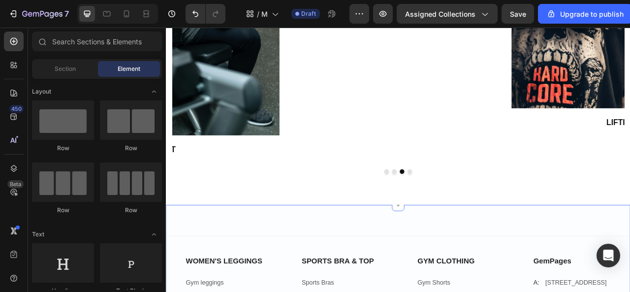
scroll to position [1805, 0]
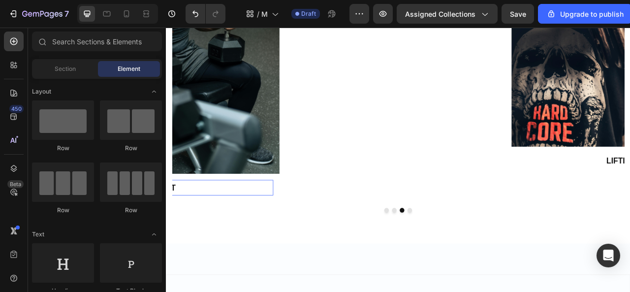
click at [219, 229] on p "HIT" at bounding box center [170, 231] width 262 height 18
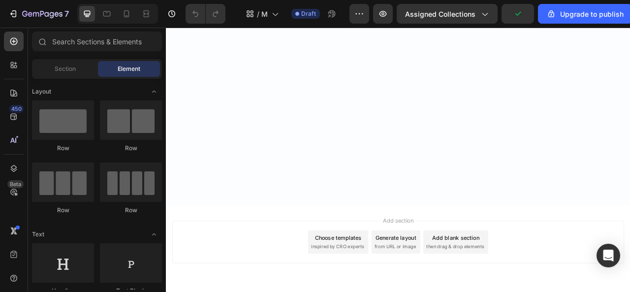
scroll to position [1526, 0]
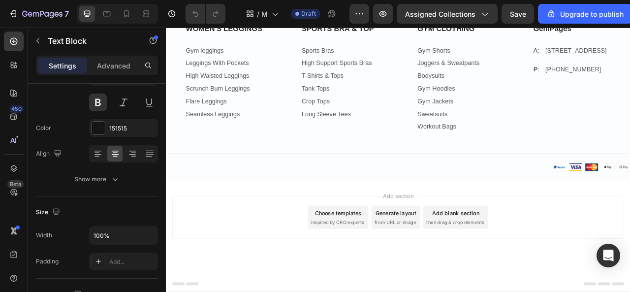
scroll to position [0, 0]
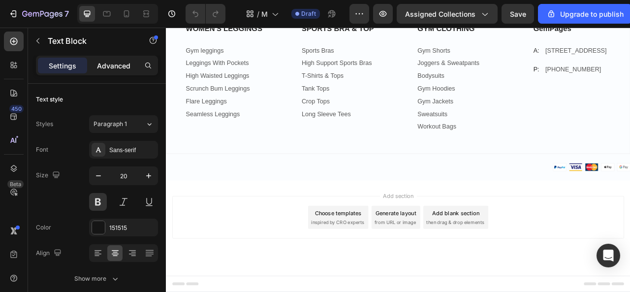
click at [122, 67] on p "Advanced" at bounding box center [113, 66] width 33 height 10
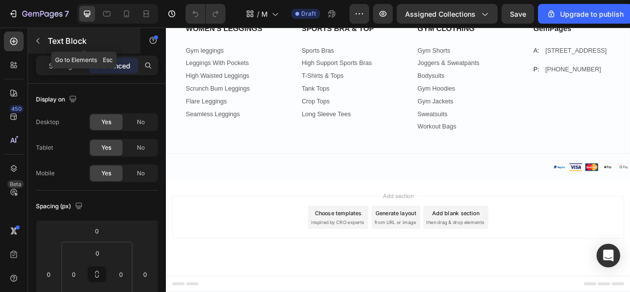
click at [41, 42] on icon "button" at bounding box center [38, 41] width 8 height 8
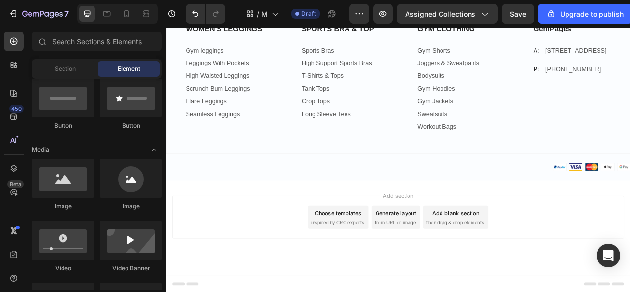
scroll to position [197, 0]
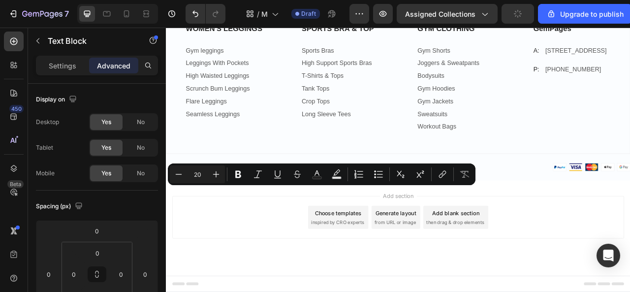
copy p "LIFTING"
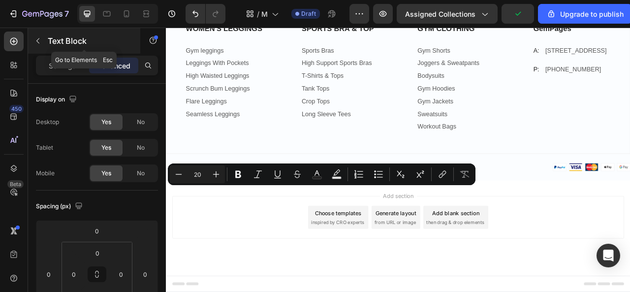
click at [42, 43] on button "button" at bounding box center [38, 41] width 16 height 16
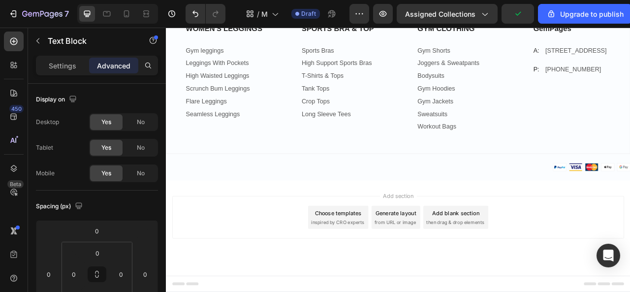
click at [55, 68] on p "Settings" at bounding box center [63, 66] width 28 height 10
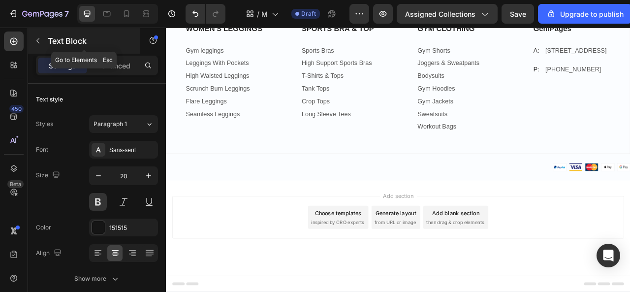
click at [40, 41] on icon "button" at bounding box center [38, 41] width 8 height 8
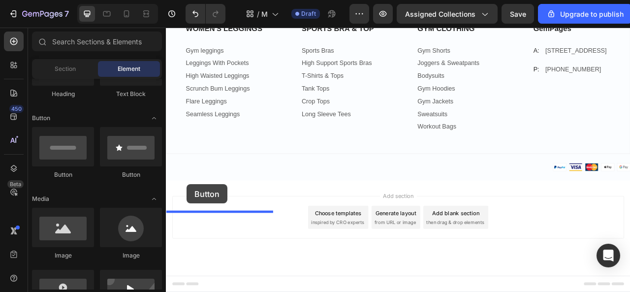
drag, startPoint x: 229, startPoint y: 175, endPoint x: 193, endPoint y: 227, distance: 63.1
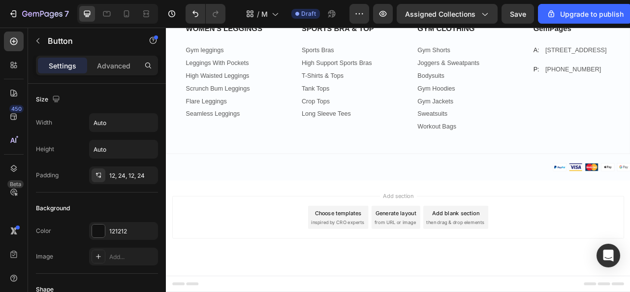
scroll to position [1575, 0]
click at [124, 10] on icon at bounding box center [127, 14] width 10 height 10
type input "14"
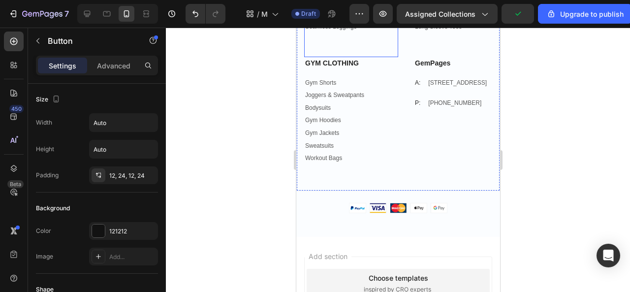
scroll to position [1539, 0]
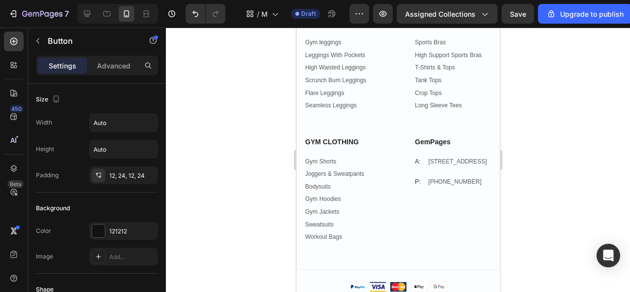
scroll to position [1441, 0]
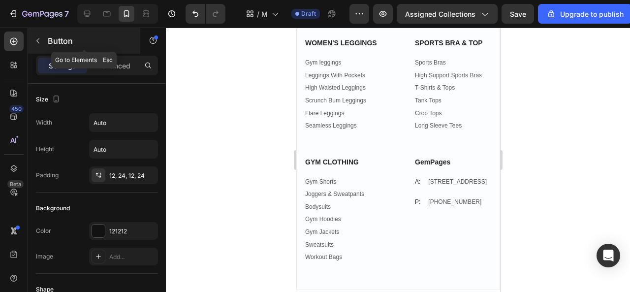
click at [46, 39] on div "Button" at bounding box center [84, 41] width 112 height 26
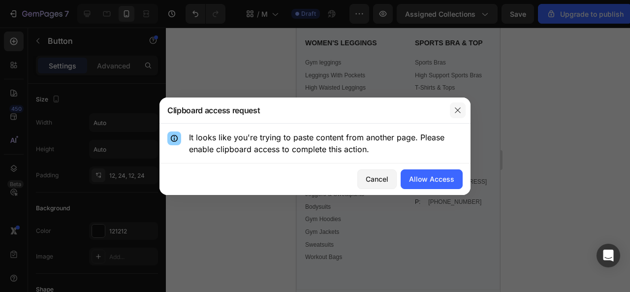
click at [456, 111] on icon "button" at bounding box center [458, 110] width 8 height 8
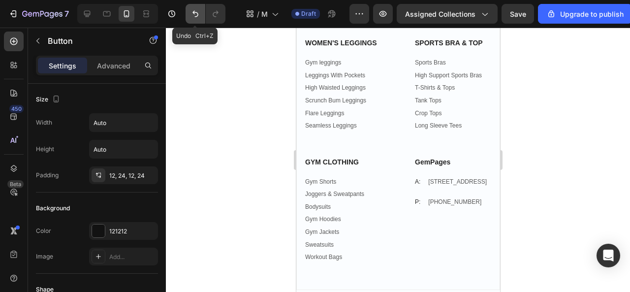
click at [194, 12] on icon "Undo/Redo" at bounding box center [196, 14] width 10 height 10
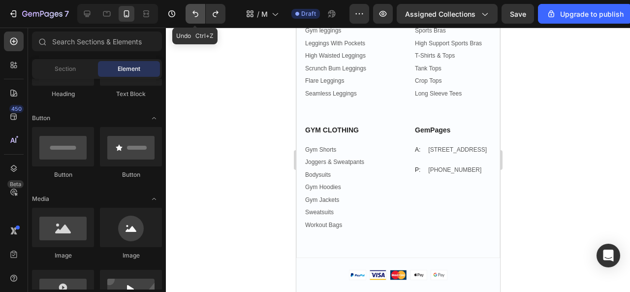
scroll to position [1436, 0]
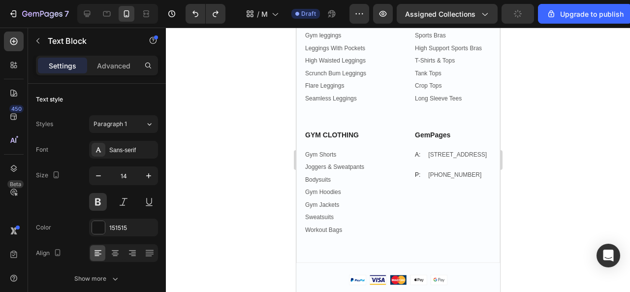
click at [87, 19] on div at bounding box center [87, 14] width 16 height 16
type input "20"
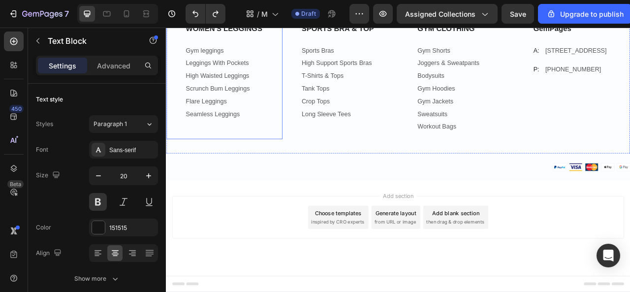
scroll to position [1689, 0]
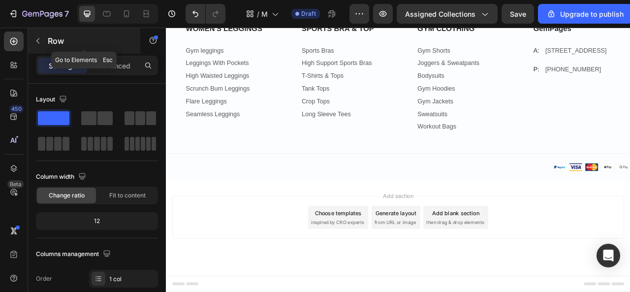
click at [43, 42] on button "button" at bounding box center [38, 41] width 16 height 16
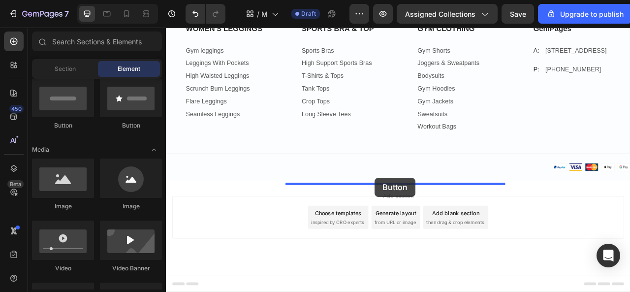
scroll to position [1534, 0]
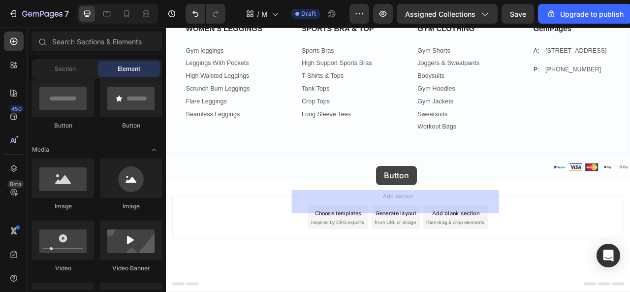
drag, startPoint x: 225, startPoint y: 137, endPoint x: 434, endPoint y: 203, distance: 218.6
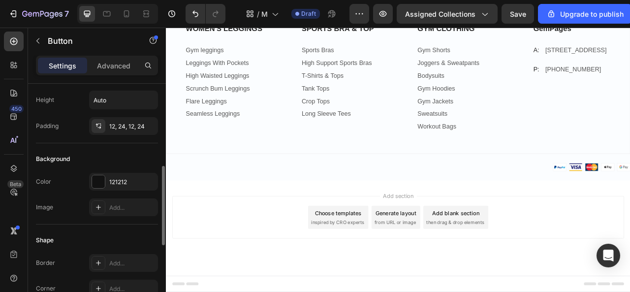
scroll to position [98, 0]
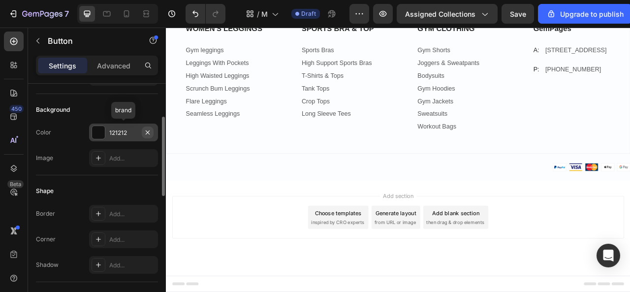
click at [149, 133] on icon "button" at bounding box center [148, 132] width 8 height 8
click at [114, 129] on div "Add..." at bounding box center [132, 132] width 46 height 9
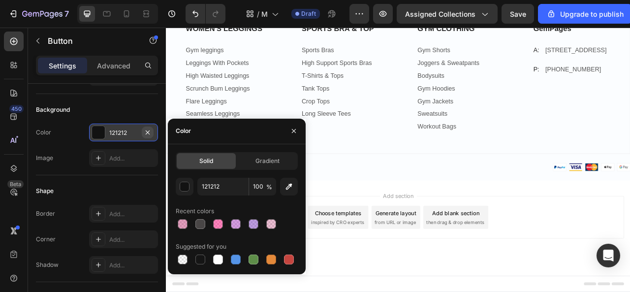
click at [147, 133] on icon "button" at bounding box center [148, 132] width 8 height 8
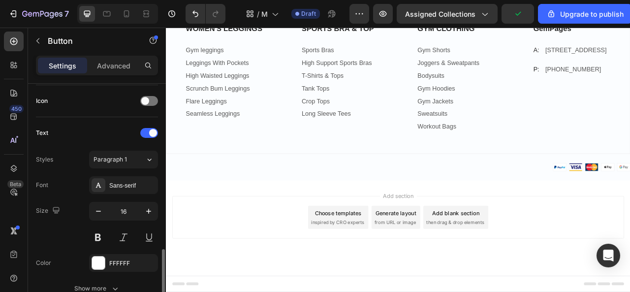
scroll to position [345, 0]
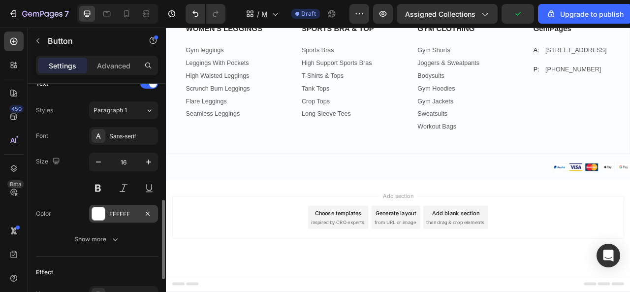
click at [100, 208] on div at bounding box center [98, 213] width 13 height 13
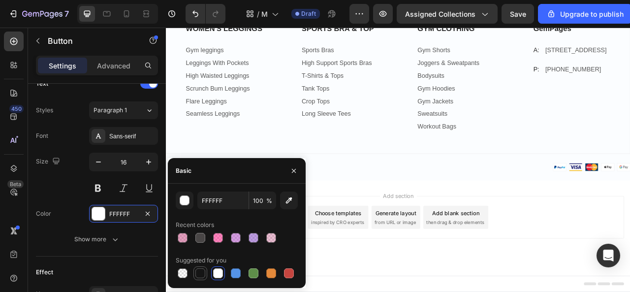
click at [199, 271] on div at bounding box center [200, 273] width 10 height 10
type input "151515"
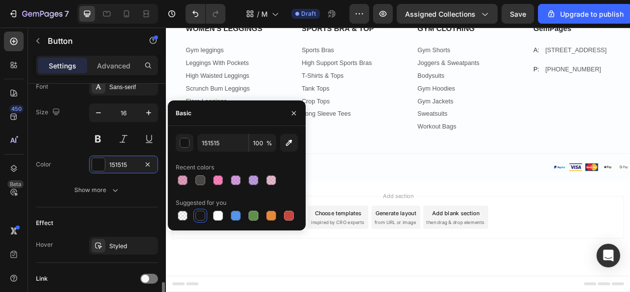
scroll to position [443, 0]
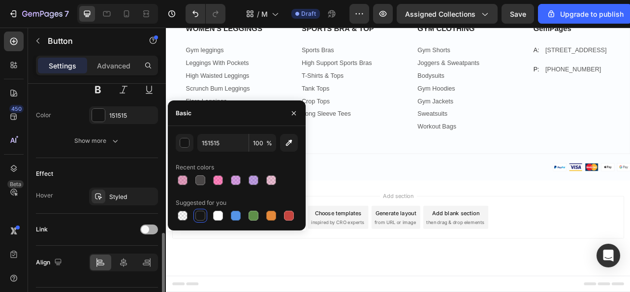
click at [152, 225] on div at bounding box center [149, 229] width 18 height 10
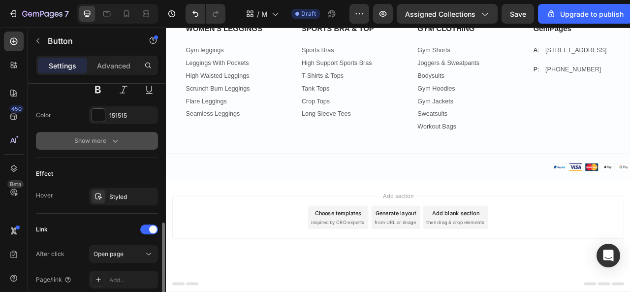
click at [113, 136] on icon "button" at bounding box center [115, 141] width 10 height 10
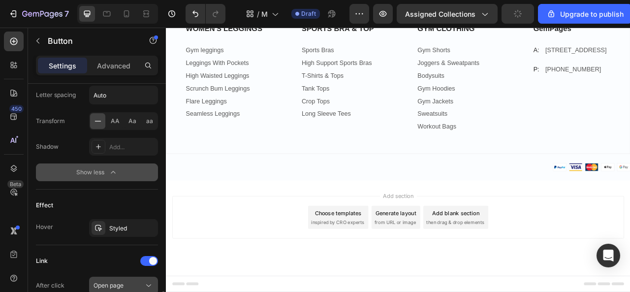
scroll to position [591, 0]
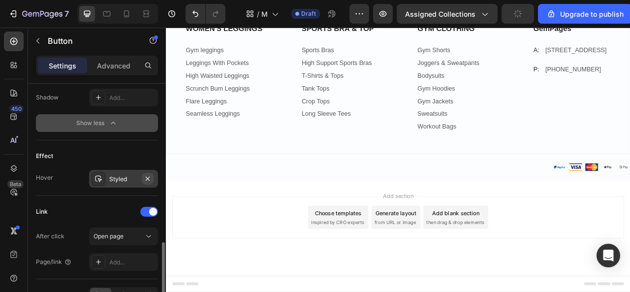
click at [152, 178] on button "button" at bounding box center [148, 179] width 12 height 12
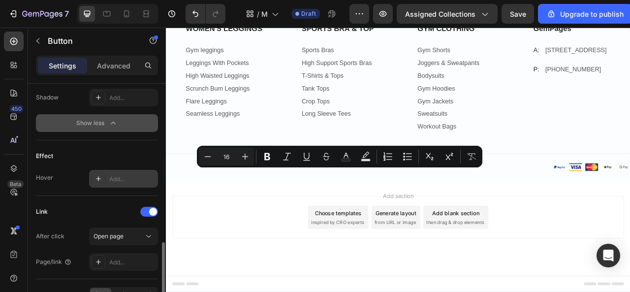
scroll to position [648, 0]
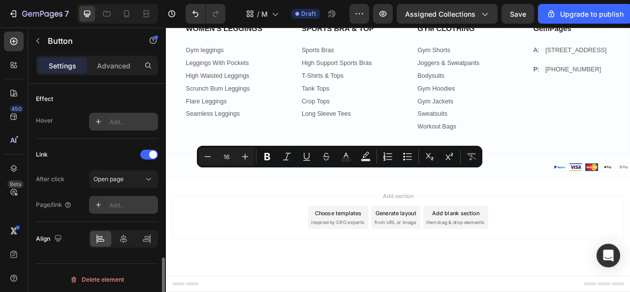
click at [140, 201] on div "Add..." at bounding box center [132, 205] width 46 height 9
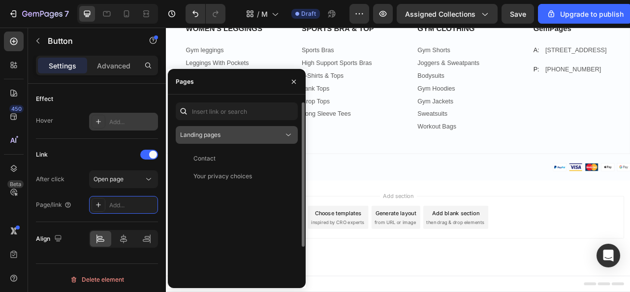
click at [227, 134] on div "Landing pages" at bounding box center [231, 134] width 103 height 9
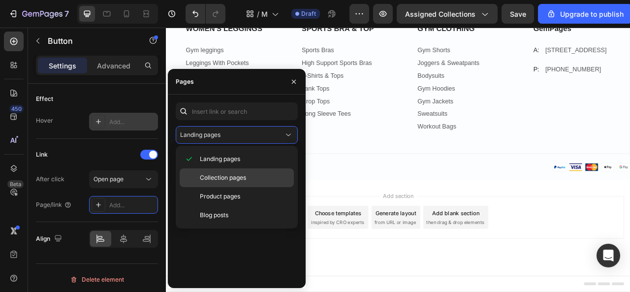
click at [222, 177] on span "Collection pages" at bounding box center [223, 177] width 46 height 9
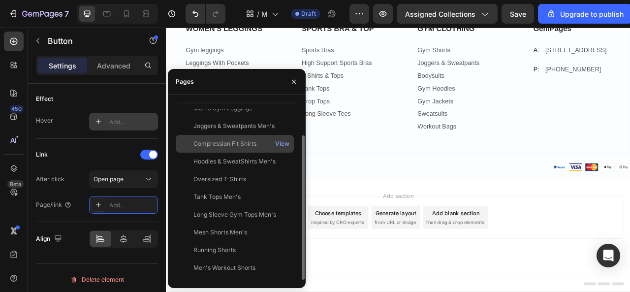
scroll to position [1016, 0]
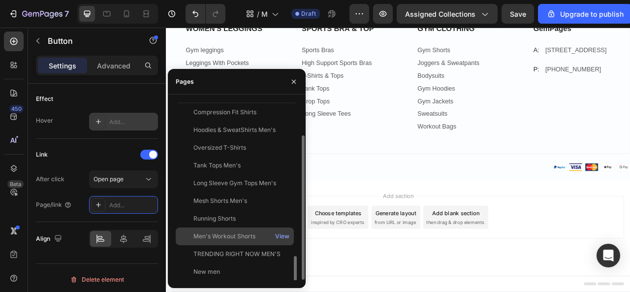
click at [224, 238] on div "Men's Workout Shorts" at bounding box center [224, 236] width 62 height 9
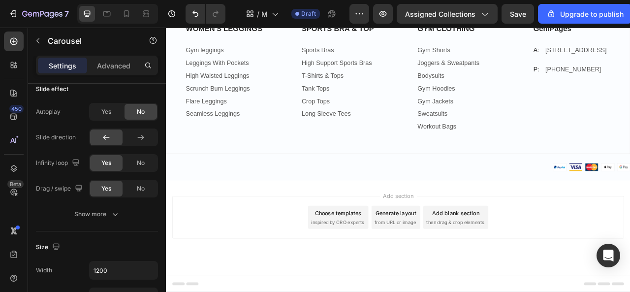
scroll to position [0, 0]
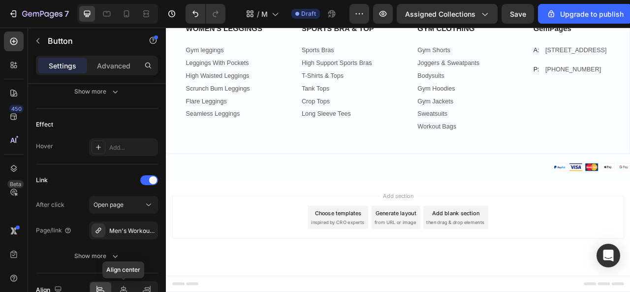
scroll to position [541, 0]
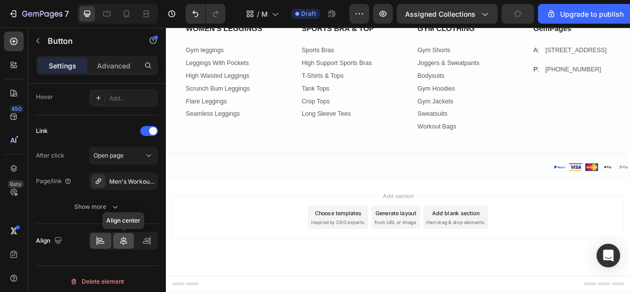
click at [124, 240] on icon at bounding box center [124, 241] width 10 height 10
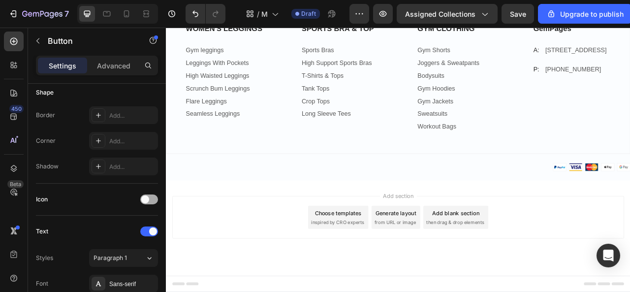
scroll to position [246, 0]
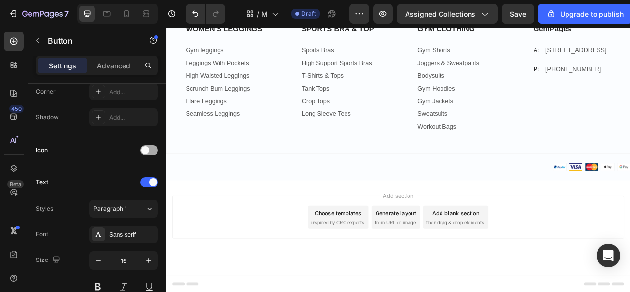
click at [151, 150] on div at bounding box center [149, 150] width 18 height 10
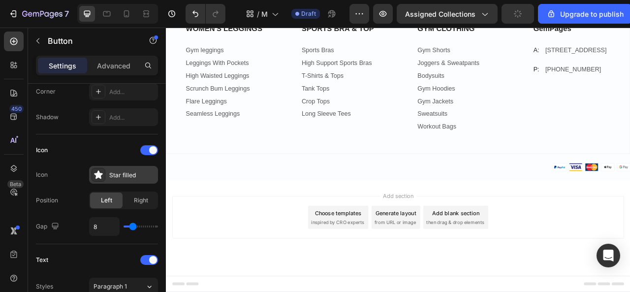
click at [124, 175] on div "Star filled" at bounding box center [132, 175] width 46 height 9
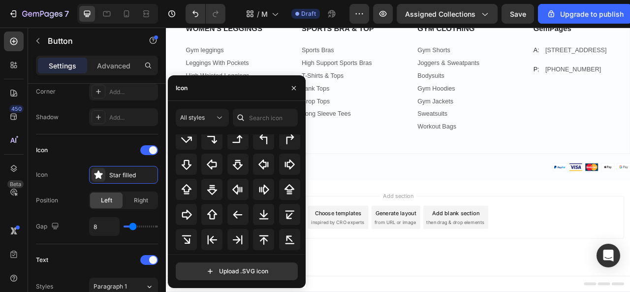
scroll to position [344, 0]
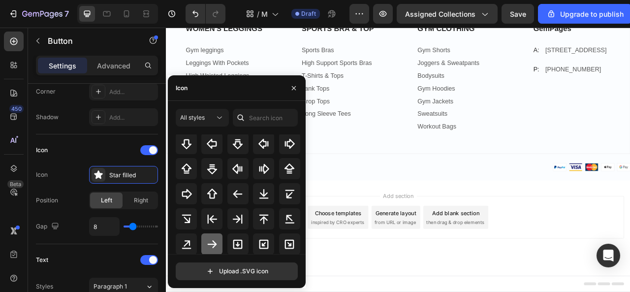
click at [215, 240] on icon at bounding box center [212, 244] width 12 height 12
click at [118, 154] on div "Icon" at bounding box center [97, 150] width 122 height 16
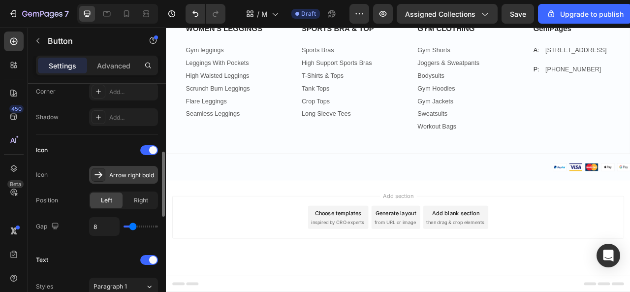
click at [100, 172] on icon at bounding box center [99, 175] width 10 height 10
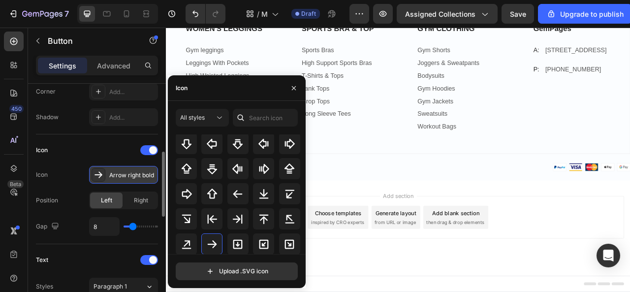
click at [149, 175] on div "Arrow right bold" at bounding box center [132, 175] width 46 height 9
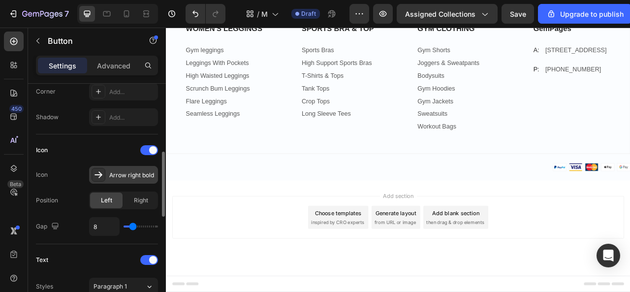
click at [141, 175] on div "Arrow right bold" at bounding box center [132, 175] width 46 height 9
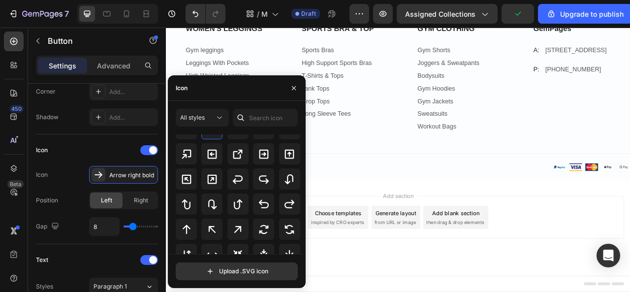
scroll to position [555, 0]
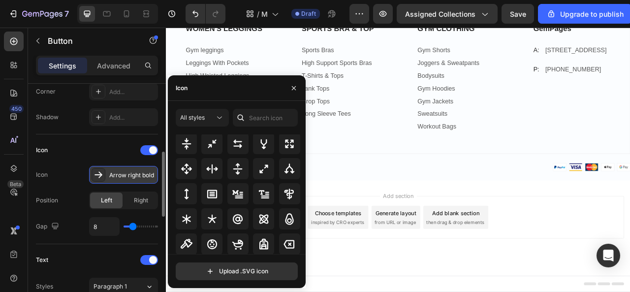
click at [101, 175] on icon at bounding box center [99, 175] width 10 height 10
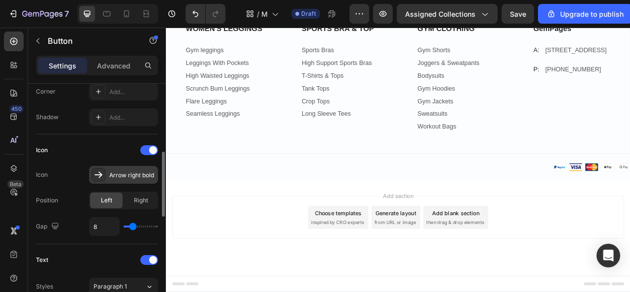
click at [136, 175] on div "Arrow right bold" at bounding box center [132, 175] width 46 height 9
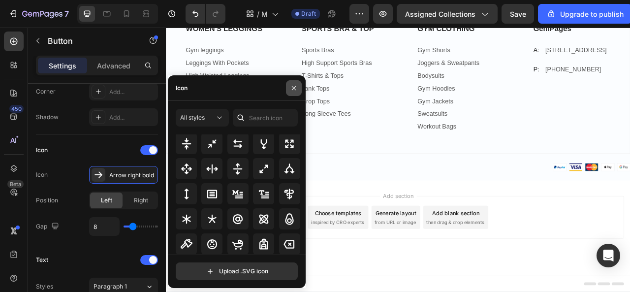
drag, startPoint x: 296, startPoint y: 88, endPoint x: 45, endPoint y: 152, distance: 258.6
click at [296, 88] on icon "button" at bounding box center [294, 88] width 8 height 8
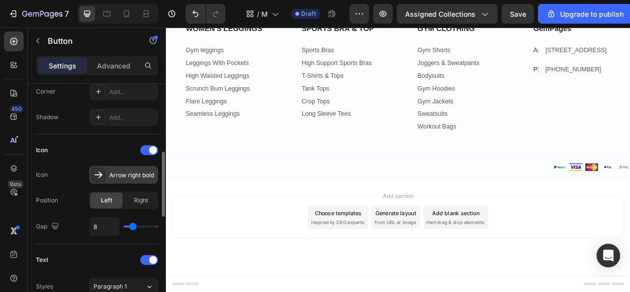
click at [152, 175] on div "Arrow right bold" at bounding box center [132, 175] width 46 height 9
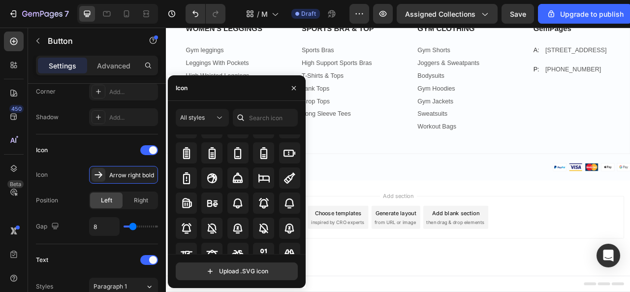
scroll to position [767, 0]
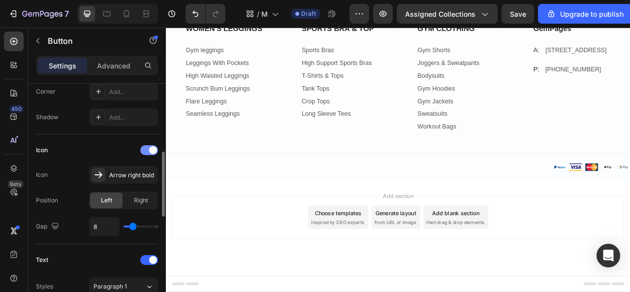
click at [144, 148] on div at bounding box center [149, 150] width 18 height 10
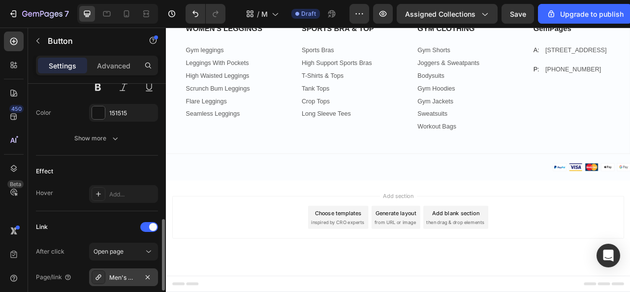
scroll to position [396, 0]
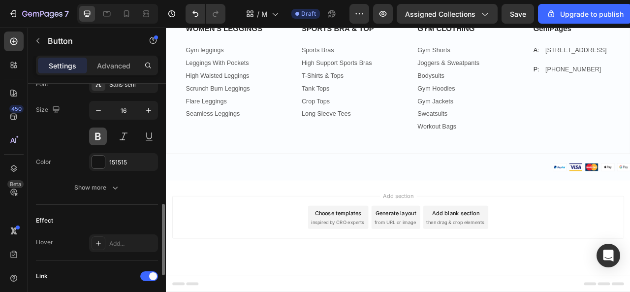
click at [100, 129] on button at bounding box center [98, 136] width 18 height 18
click at [125, 109] on input "16" at bounding box center [123, 110] width 32 height 18
type input "2"
type input "18"
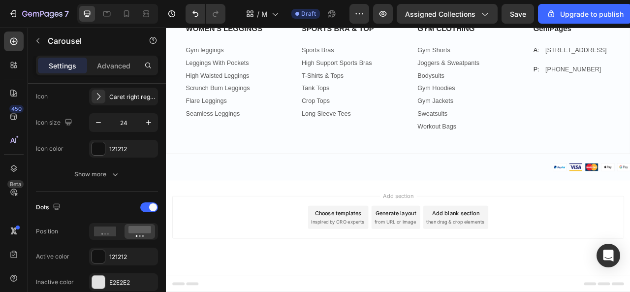
scroll to position [0, 0]
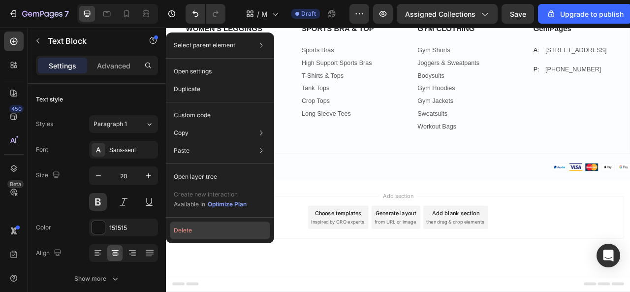
click at [192, 231] on button "Delete" at bounding box center [220, 231] width 100 height 18
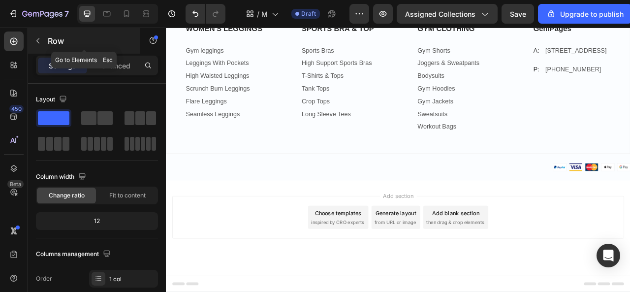
click at [39, 43] on icon "button" at bounding box center [38, 41] width 8 height 8
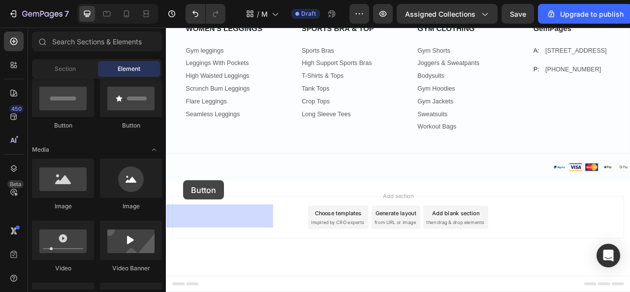
drag, startPoint x: 222, startPoint y: 128, endPoint x: 188, endPoint y: 222, distance: 99.5
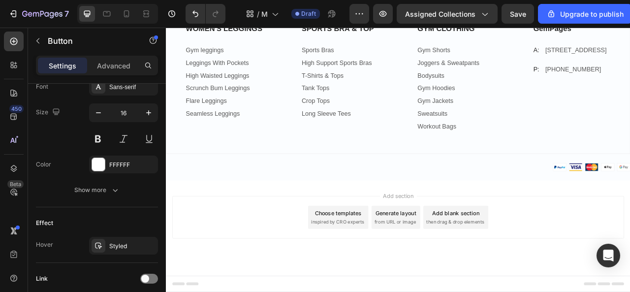
scroll to position [467, 0]
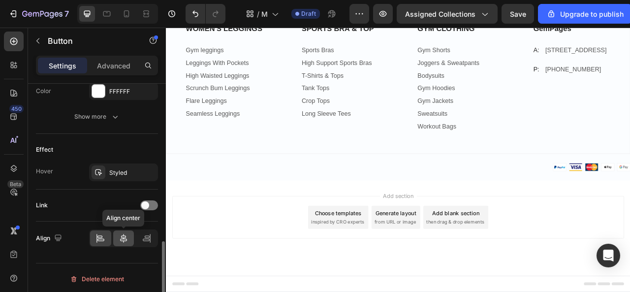
click at [123, 233] on icon at bounding box center [124, 238] width 10 height 10
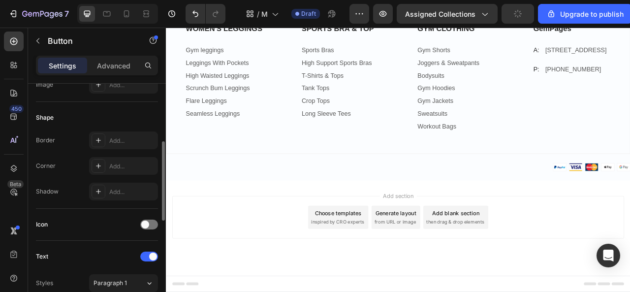
scroll to position [73, 0]
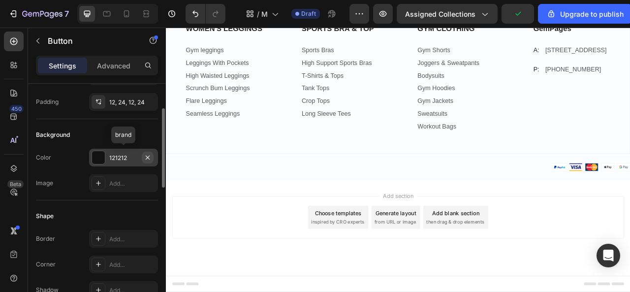
click at [150, 156] on icon "button" at bounding box center [148, 158] width 8 height 8
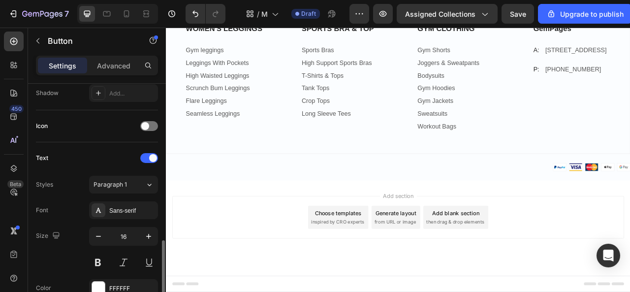
scroll to position [319, 0]
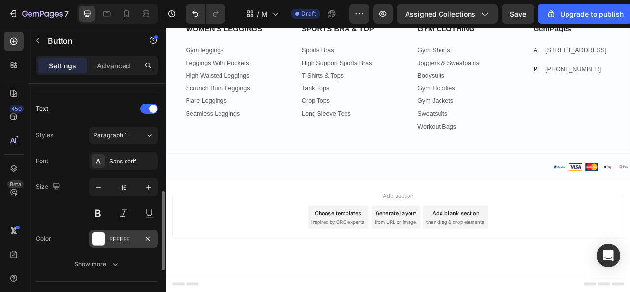
click at [111, 235] on div "FFFFFF" at bounding box center [123, 239] width 29 height 9
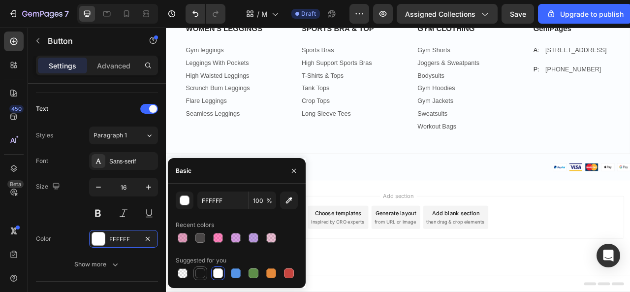
click at [201, 271] on div at bounding box center [200, 273] width 10 height 10
type input "151515"
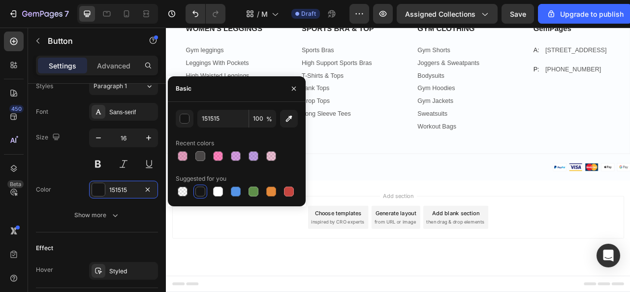
scroll to position [467, 0]
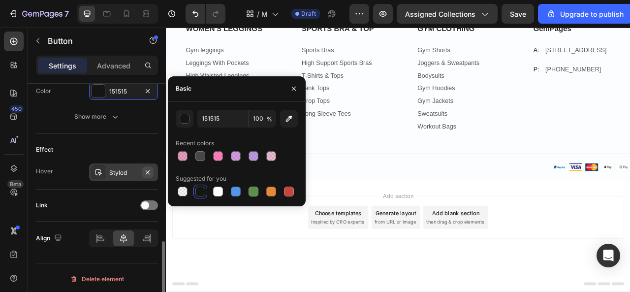
click at [147, 170] on icon "button" at bounding box center [148, 172] width 4 height 4
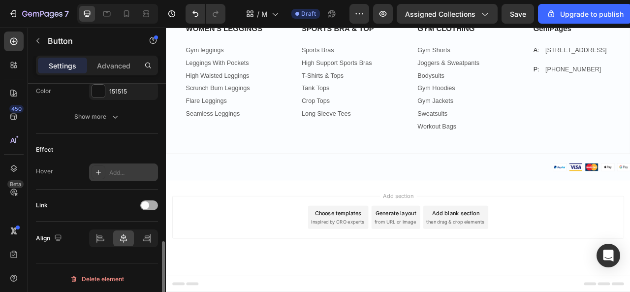
click at [155, 203] on div at bounding box center [149, 205] width 18 height 10
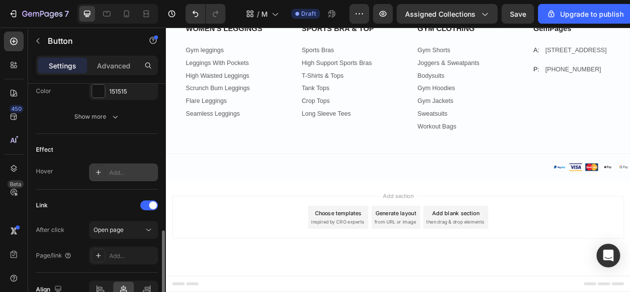
scroll to position [516, 0]
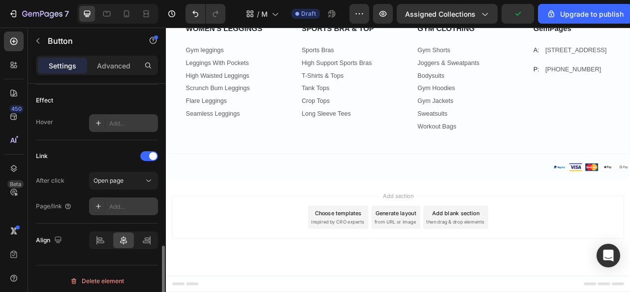
click at [119, 203] on div "Add..." at bounding box center [132, 206] width 46 height 9
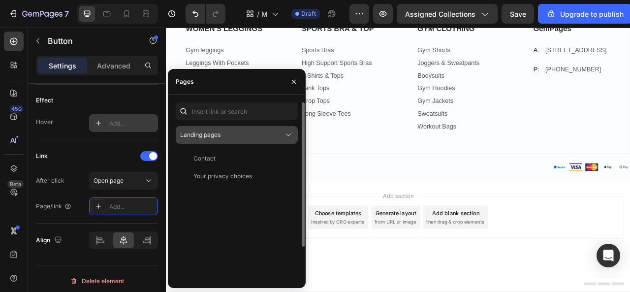
click at [223, 140] on button "Landing pages" at bounding box center [237, 135] width 122 height 18
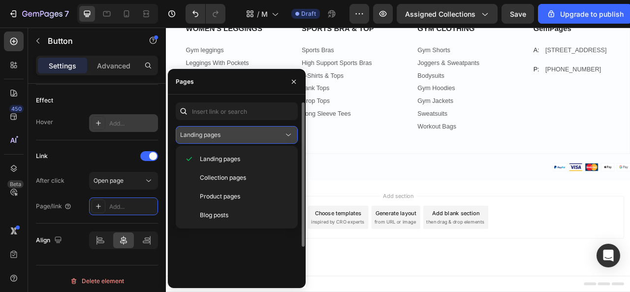
click at [259, 140] on button "Landing pages" at bounding box center [237, 135] width 122 height 18
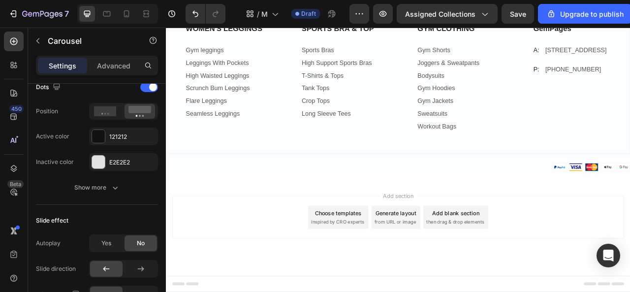
scroll to position [0, 0]
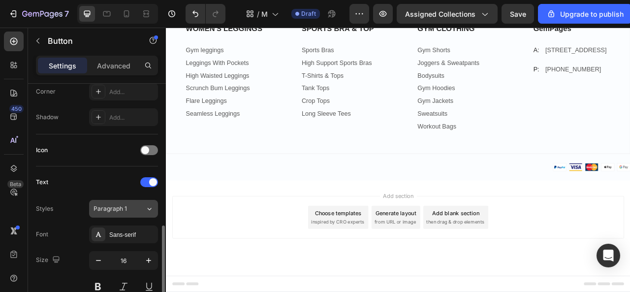
scroll to position [295, 0]
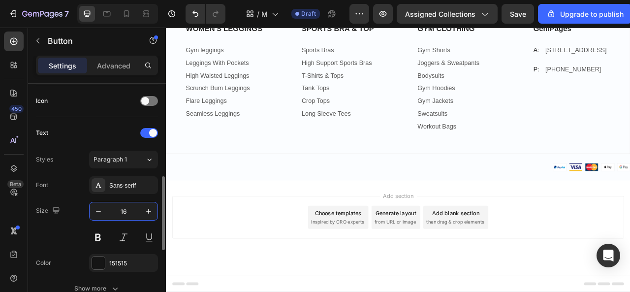
click at [132, 210] on input "16" at bounding box center [123, 211] width 32 height 18
type input "18"
click at [100, 233] on button at bounding box center [98, 237] width 18 height 18
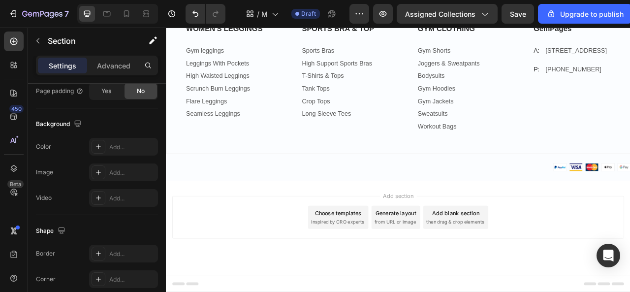
scroll to position [0, 0]
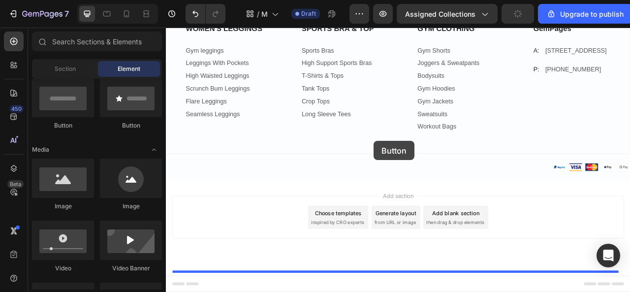
scroll to position [1620, 0]
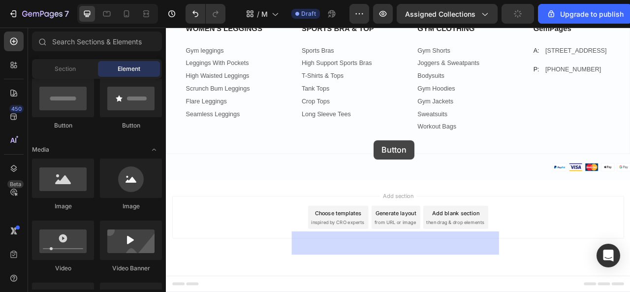
drag, startPoint x: 265, startPoint y: 146, endPoint x: 430, endPoint y: 171, distance: 166.7
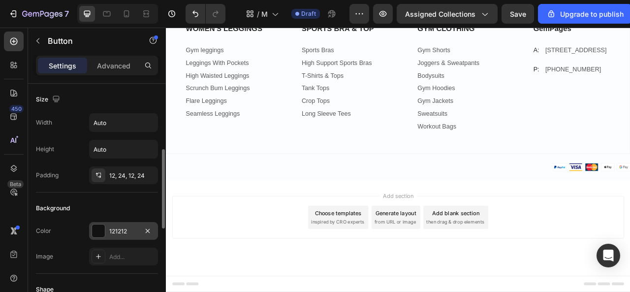
scroll to position [49, 0]
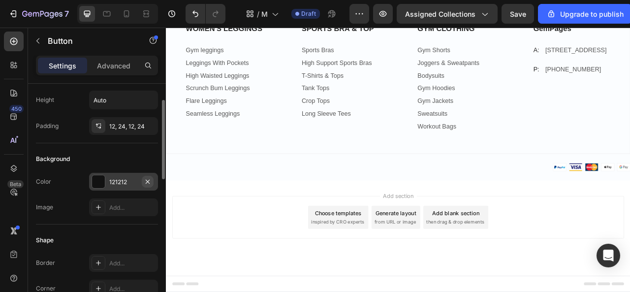
click at [148, 181] on icon "button" at bounding box center [148, 181] width 4 height 4
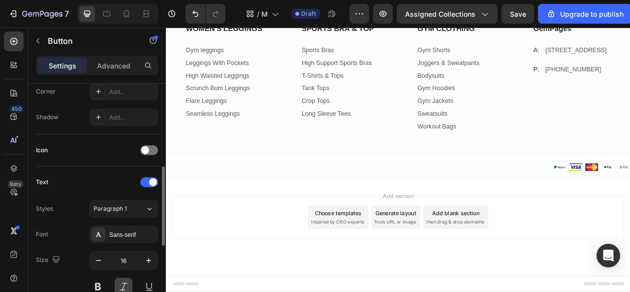
scroll to position [295, 0]
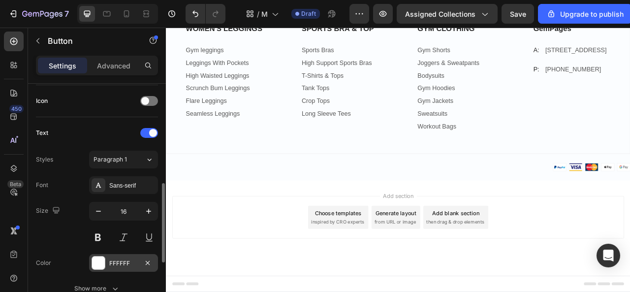
click at [104, 256] on div at bounding box center [98, 262] width 13 height 13
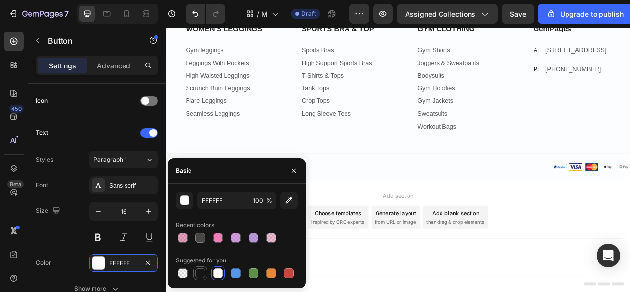
click at [200, 276] on div at bounding box center [200, 273] width 10 height 10
type input "151515"
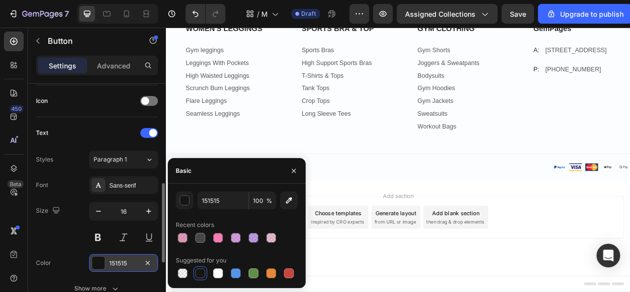
scroll to position [394, 0]
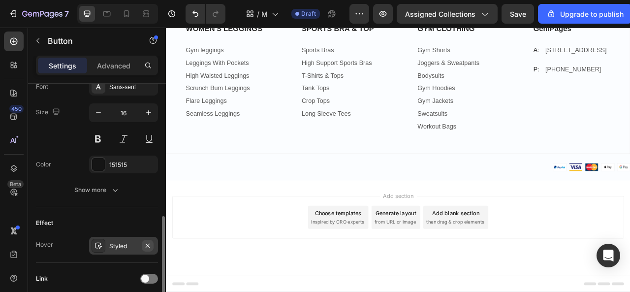
click at [149, 243] on icon "button" at bounding box center [148, 246] width 8 height 8
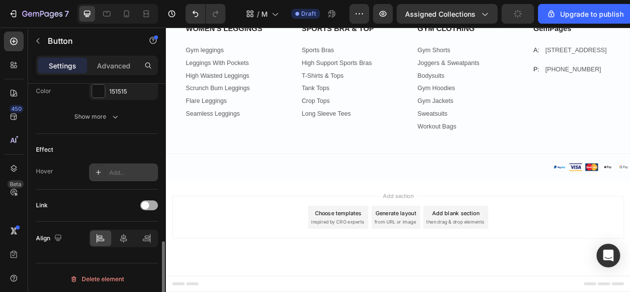
click at [154, 205] on div at bounding box center [149, 205] width 18 height 10
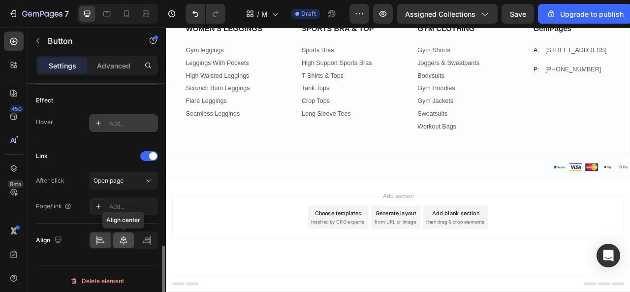
scroll to position [518, 0]
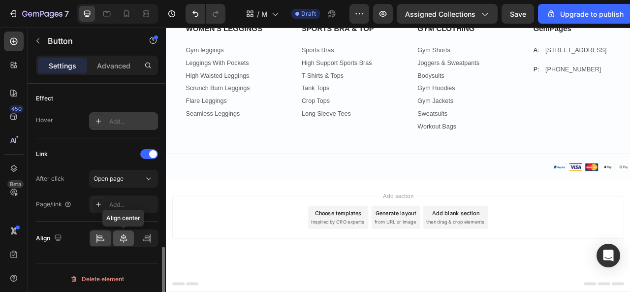
click at [127, 235] on icon at bounding box center [124, 238] width 10 height 10
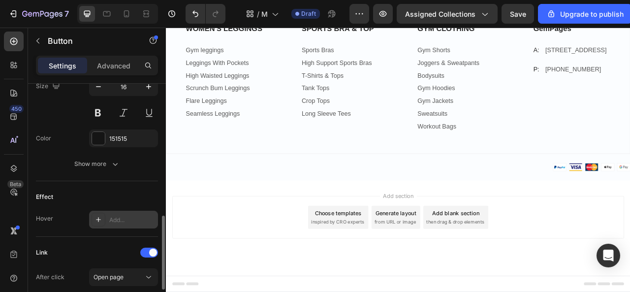
scroll to position [321, 0]
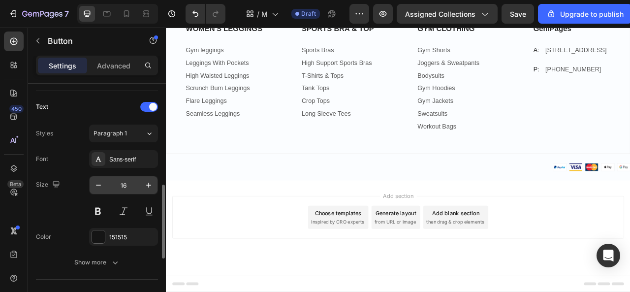
drag, startPoint x: 96, startPoint y: 201, endPoint x: 119, endPoint y: 191, distance: 25.0
click at [95, 202] on button at bounding box center [98, 211] width 18 height 18
click at [126, 182] on input "16" at bounding box center [123, 185] width 32 height 18
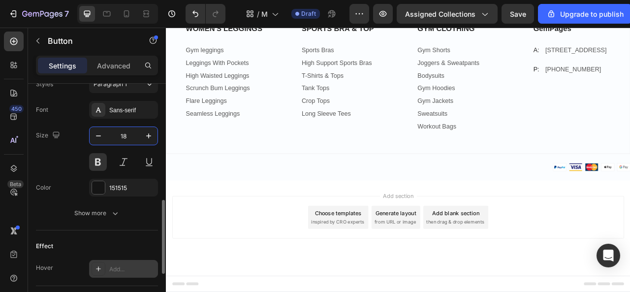
scroll to position [469, 0]
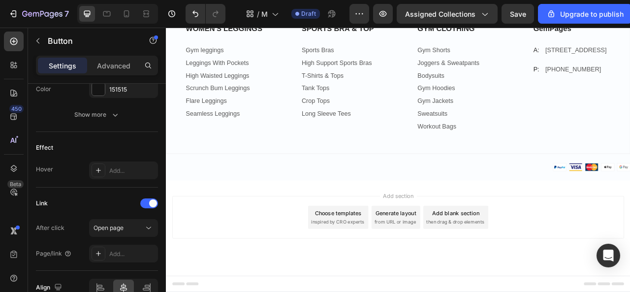
type input "18"
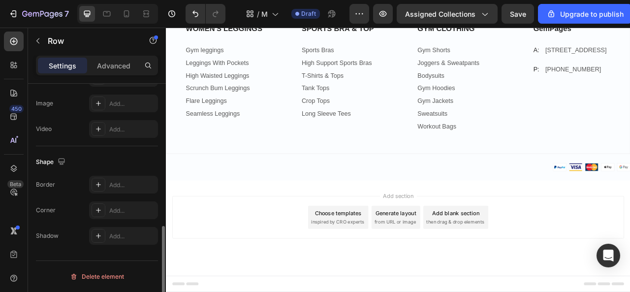
scroll to position [0, 0]
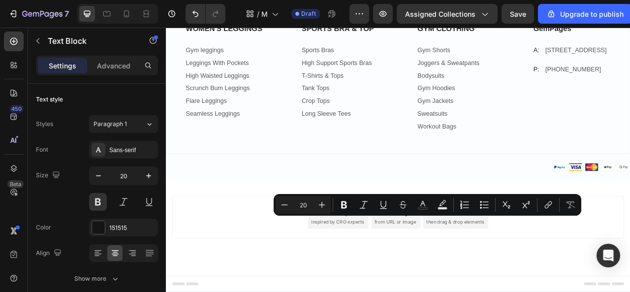
copy p "PILATES"
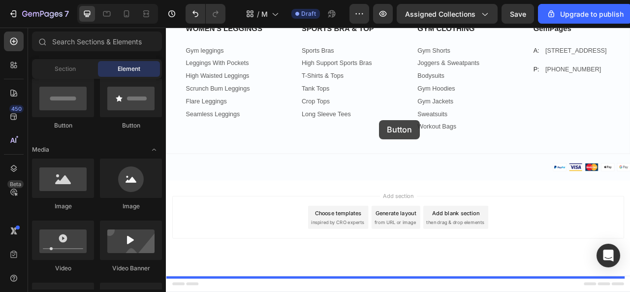
scroll to position [1656, 0]
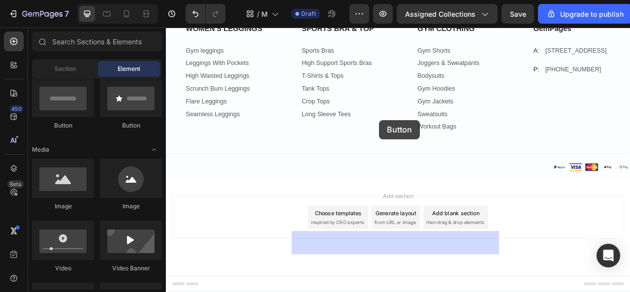
drag, startPoint x: 233, startPoint y: 193, endPoint x: 437, endPoint y: 145, distance: 209.3
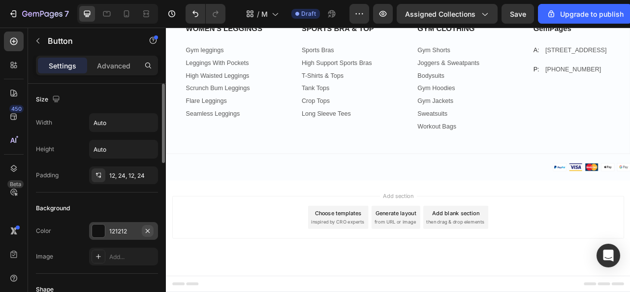
click at [148, 228] on icon "button" at bounding box center [148, 231] width 8 height 8
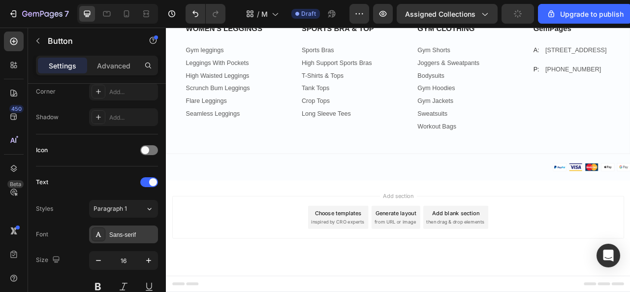
scroll to position [345, 0]
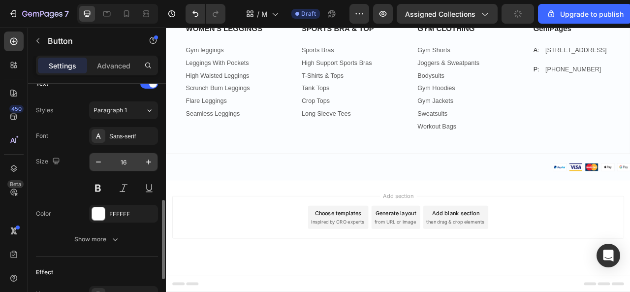
click at [126, 157] on input "16" at bounding box center [123, 162] width 32 height 18
type input "18"
drag, startPoint x: 99, startPoint y: 187, endPoint x: 105, endPoint y: 204, distance: 18.2
click at [99, 187] on button at bounding box center [98, 188] width 18 height 18
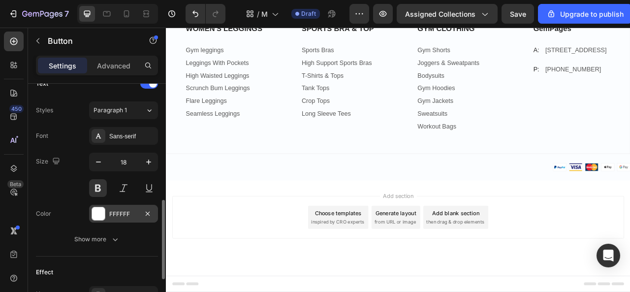
click at [111, 213] on div "FFFFFF" at bounding box center [123, 214] width 29 height 9
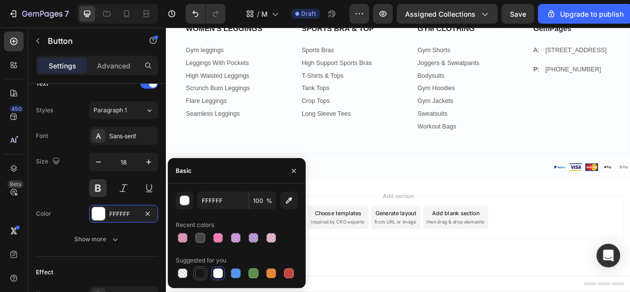
click at [203, 272] on div at bounding box center [200, 273] width 10 height 10
type input "151515"
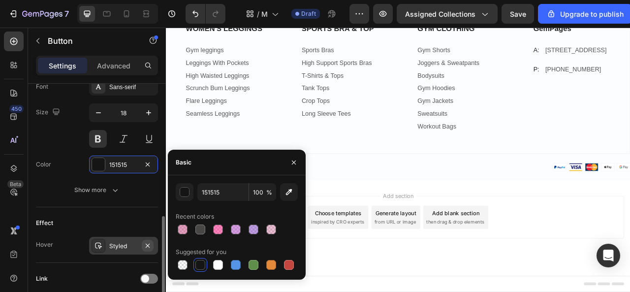
click at [145, 242] on icon "button" at bounding box center [148, 246] width 8 height 8
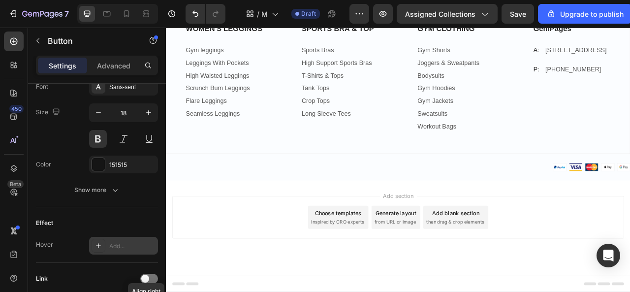
scroll to position [467, 0]
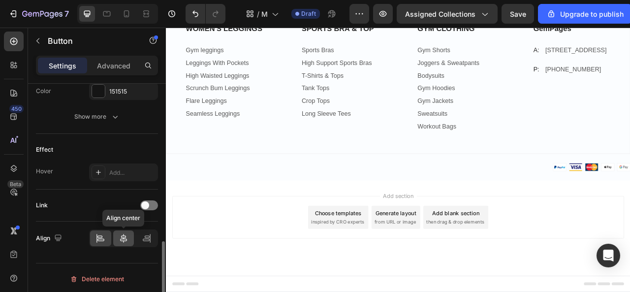
click at [119, 233] on icon at bounding box center [124, 238] width 10 height 10
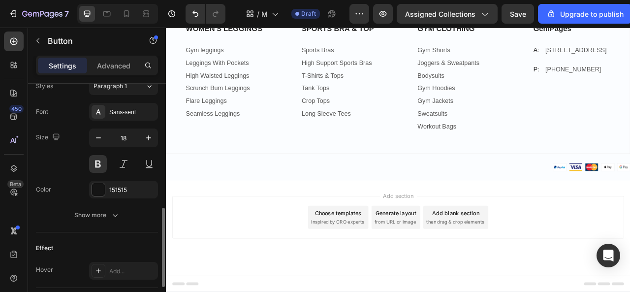
scroll to position [319, 0]
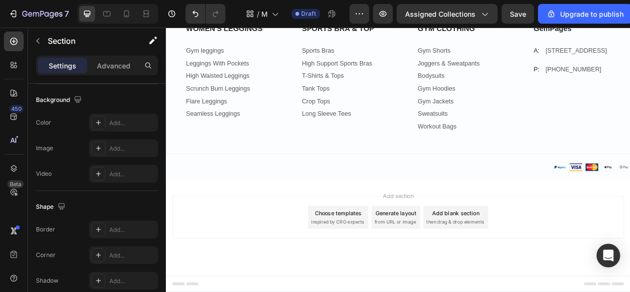
scroll to position [0, 0]
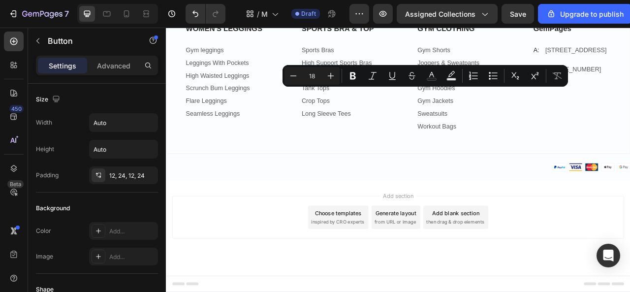
scroll to position [1557, 0]
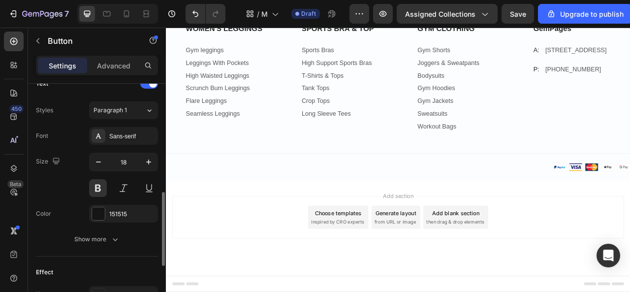
scroll to position [394, 0]
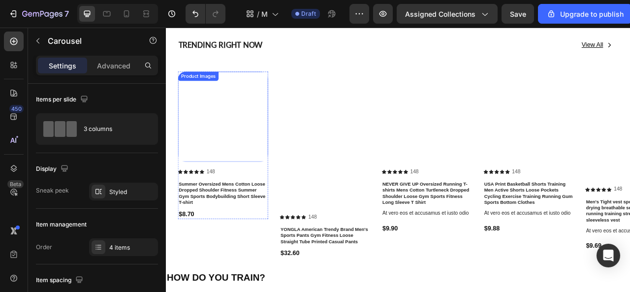
scroll to position [1177, 0]
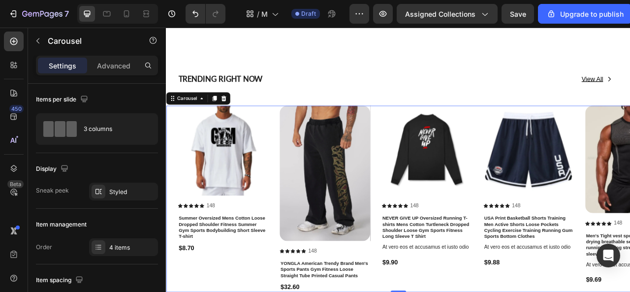
click at [176, 128] on div "Product Images Icon Icon Icon Icon Icon Icon List 148 Text Block Row Summer Ove…" at bounding box center [461, 245] width 591 height 237
click at [241, 119] on icon at bounding box center [239, 117] width 6 height 7
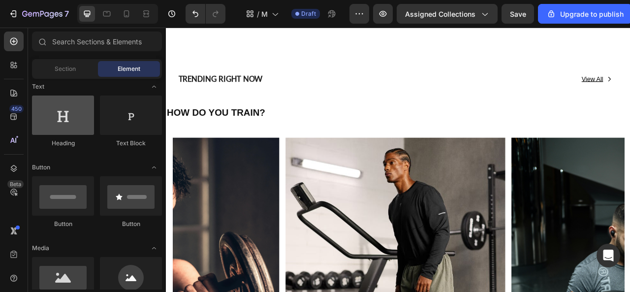
scroll to position [0, 0]
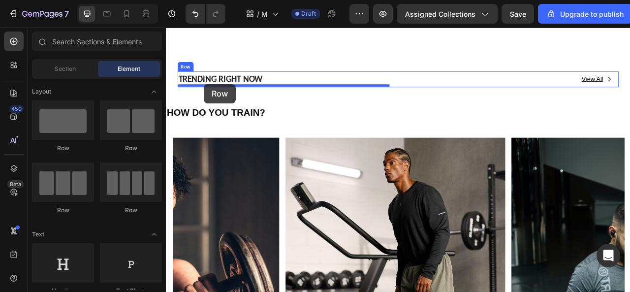
drag, startPoint x: 229, startPoint y: 155, endPoint x: 214, endPoint y: 99, distance: 57.7
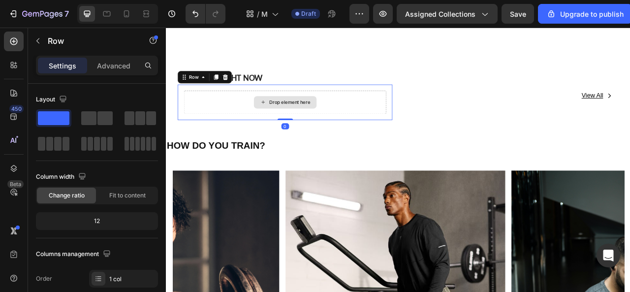
scroll to position [1128, 0]
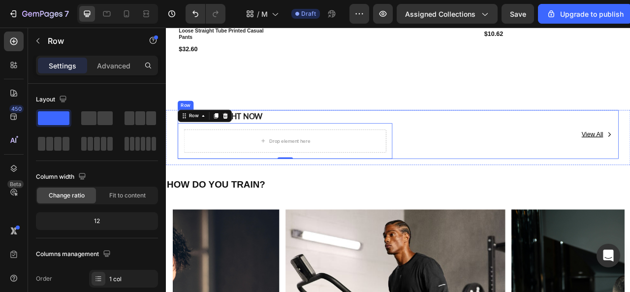
click at [576, 181] on div "View All Button" at bounding box center [605, 163] width 273 height 62
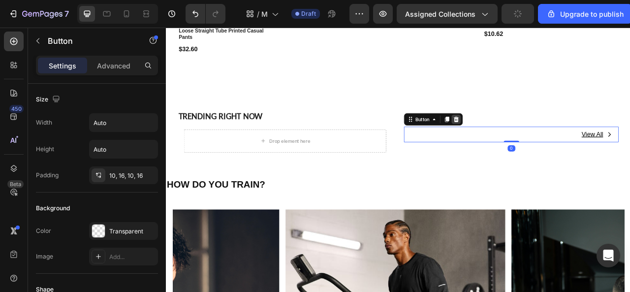
click at [533, 140] on icon at bounding box center [535, 144] width 8 height 8
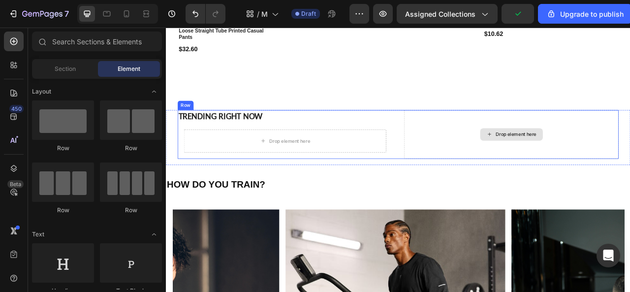
click at [480, 170] on div "Drop element here" at bounding box center [605, 163] width 273 height 62
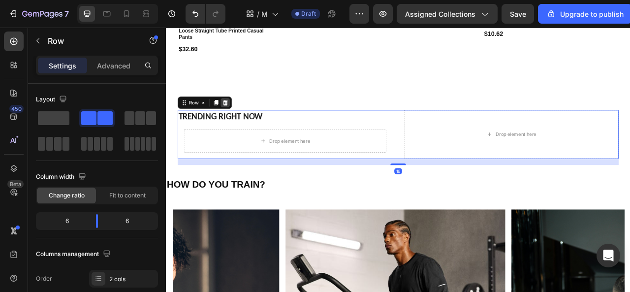
click at [242, 123] on icon at bounding box center [241, 123] width 6 height 7
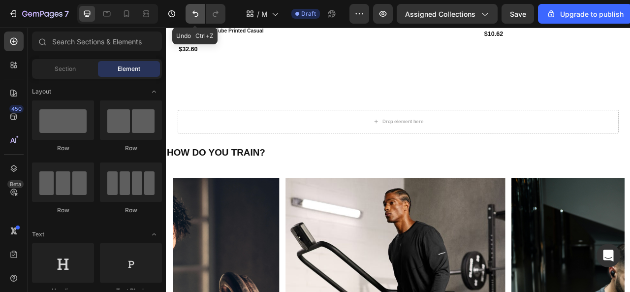
click at [193, 18] on icon "Undo/Redo" at bounding box center [196, 14] width 10 height 10
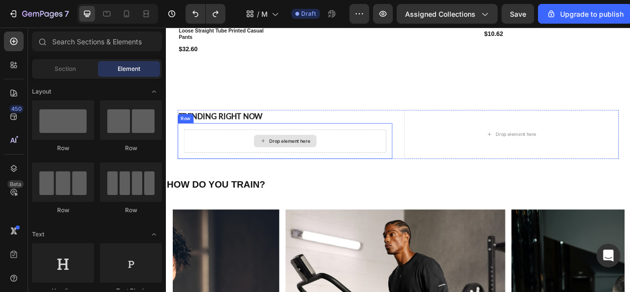
click at [348, 179] on div "Drop element here" at bounding box center [318, 172] width 80 height 16
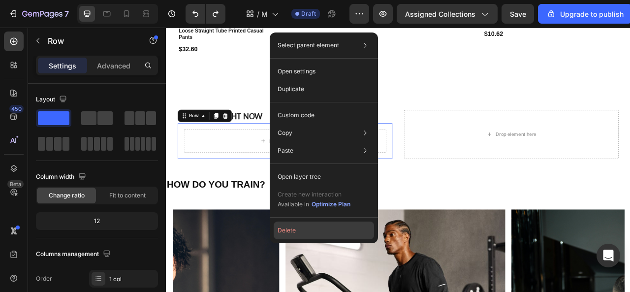
click at [313, 227] on button "Delete" at bounding box center [324, 231] width 100 height 18
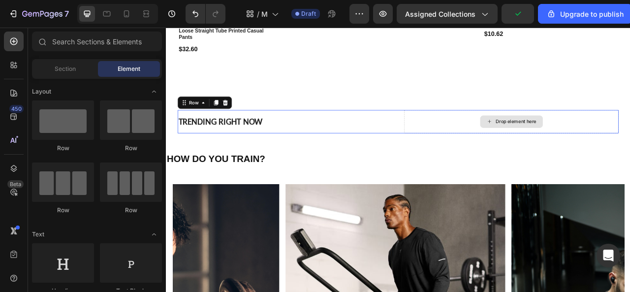
click at [501, 153] on div "Drop element here" at bounding box center [605, 147] width 273 height 30
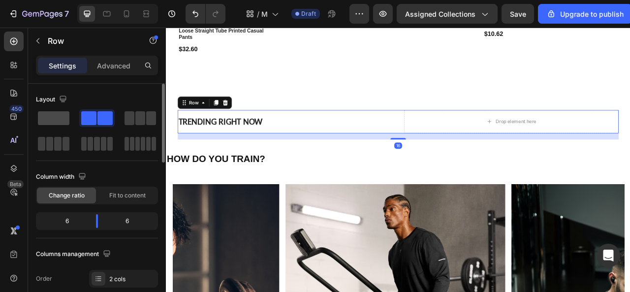
drag, startPoint x: 58, startPoint y: 115, endPoint x: 41, endPoint y: 118, distance: 16.6
click at [58, 115] on span at bounding box center [54, 118] width 32 height 14
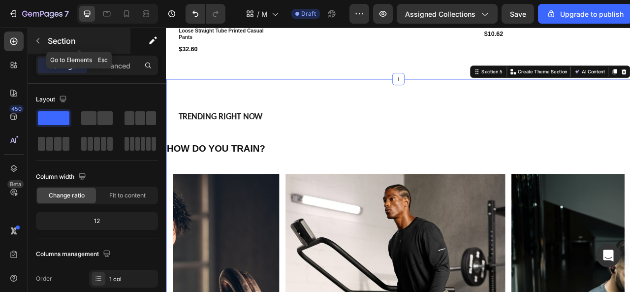
click at [36, 38] on icon "button" at bounding box center [38, 41] width 8 height 8
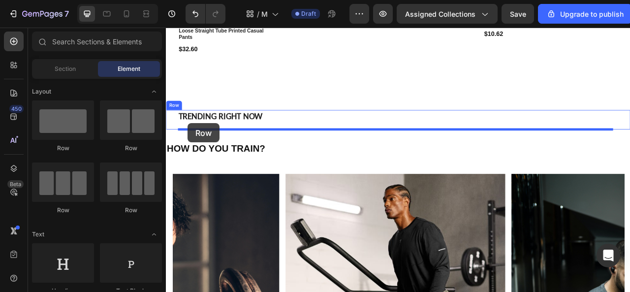
drag, startPoint x: 264, startPoint y: 158, endPoint x: 193, endPoint y: 150, distance: 70.9
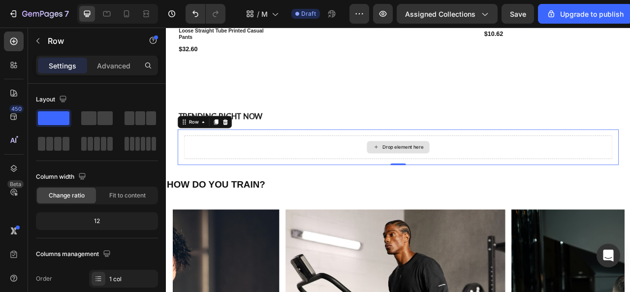
click at [325, 178] on div "Drop element here" at bounding box center [461, 180] width 545 height 30
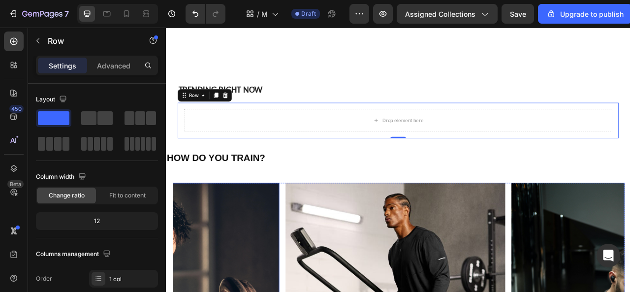
scroll to position [1177, 0]
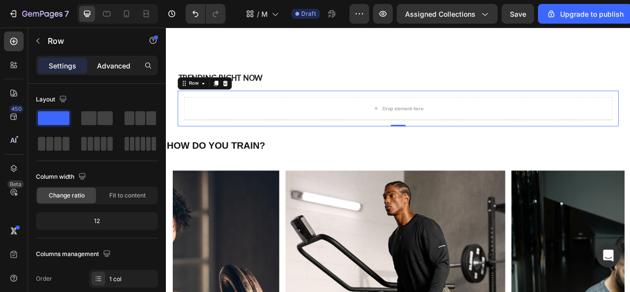
click at [111, 62] on p "Advanced" at bounding box center [113, 66] width 33 height 10
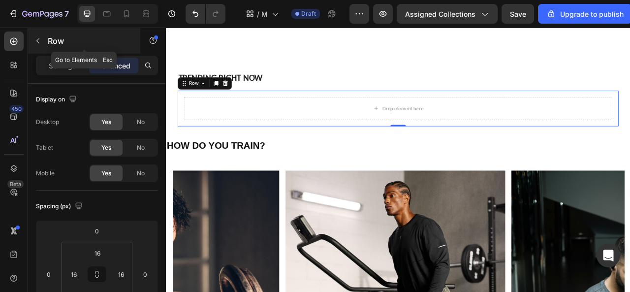
click at [42, 41] on button "button" at bounding box center [38, 41] width 16 height 16
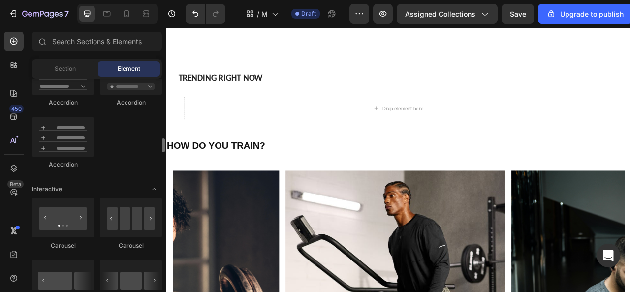
scroll to position [935, 0]
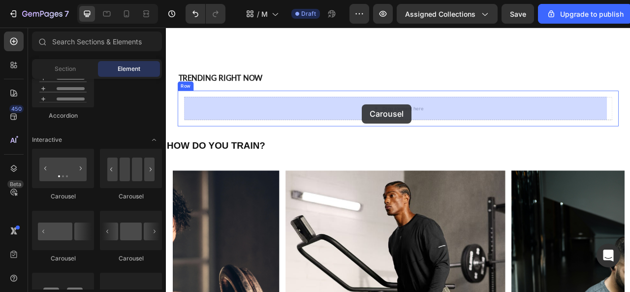
drag, startPoint x: 218, startPoint y: 198, endPoint x: 416, endPoint y: 122, distance: 212.5
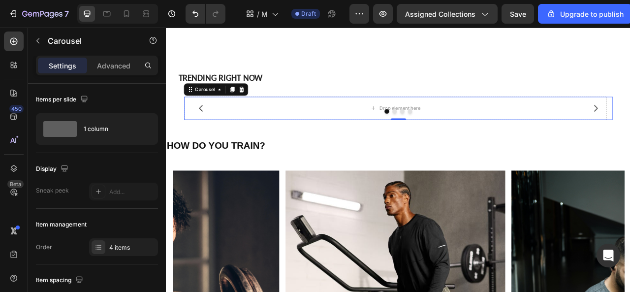
click at [445, 133] on button "Dot" at bounding box center [447, 134] width 6 height 6
click at [455, 136] on div at bounding box center [461, 134] width 545 height 6
click at [453, 136] on button "Dot" at bounding box center [456, 134] width 6 height 6
click at [444, 133] on button "Dot" at bounding box center [447, 134] width 6 height 6
click at [261, 103] on icon at bounding box center [262, 106] width 6 height 7
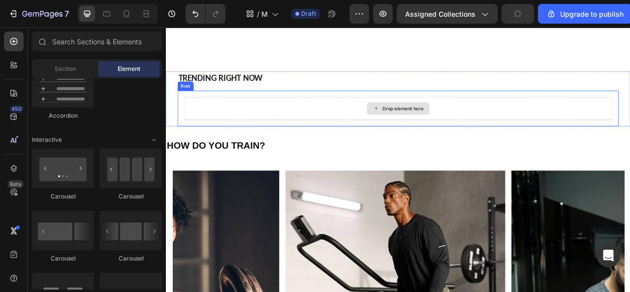
click at [292, 133] on div "Drop element here" at bounding box center [461, 131] width 545 height 30
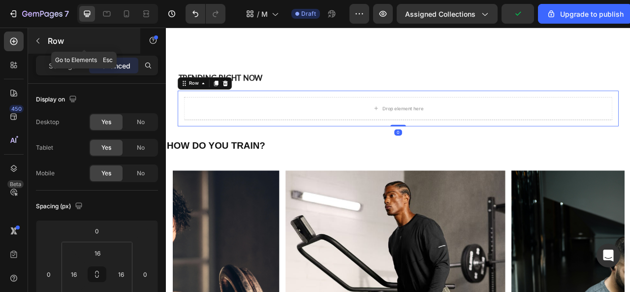
click at [37, 41] on icon "button" at bounding box center [38, 41] width 8 height 8
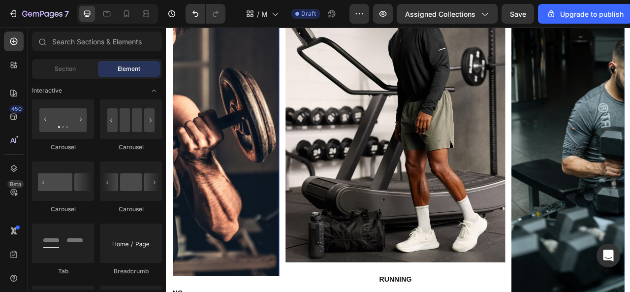
scroll to position [1473, 0]
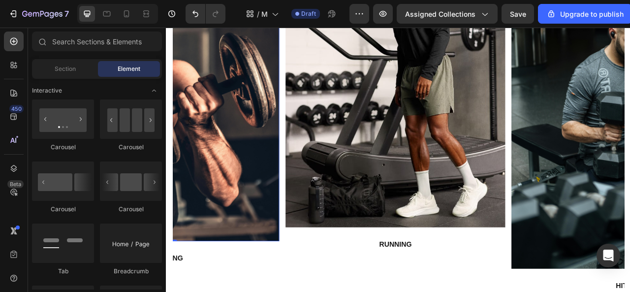
click at [248, 283] on img at bounding box center [170, 106] width 280 height 385
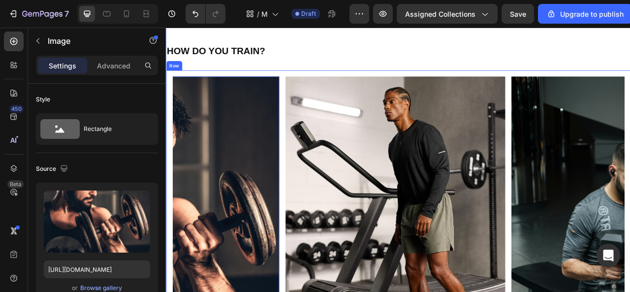
scroll to position [1227, 0]
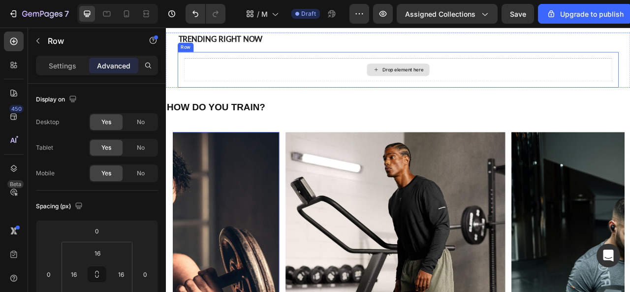
click at [253, 84] on div "Drop element here" at bounding box center [461, 81] width 545 height 30
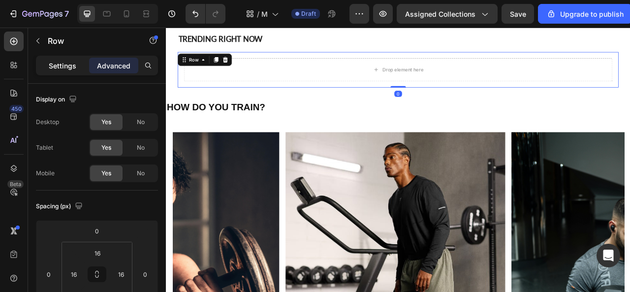
click at [55, 62] on p "Settings" at bounding box center [63, 66] width 28 height 10
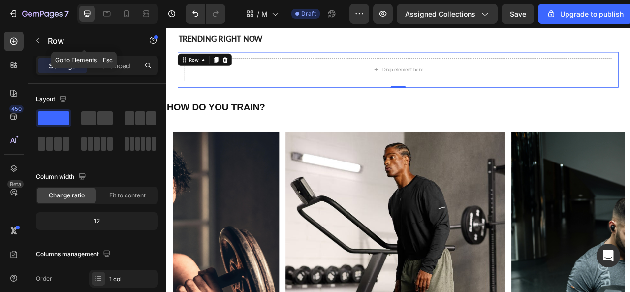
drag, startPoint x: 38, startPoint y: 40, endPoint x: 110, endPoint y: 55, distance: 73.5
click at [39, 40] on icon "button" at bounding box center [38, 41] width 8 height 8
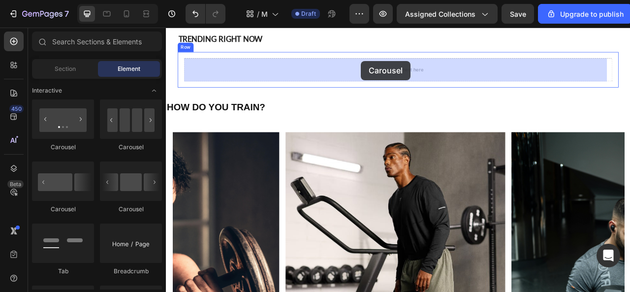
drag, startPoint x: 291, startPoint y: 150, endPoint x: 414, endPoint y: 70, distance: 146.9
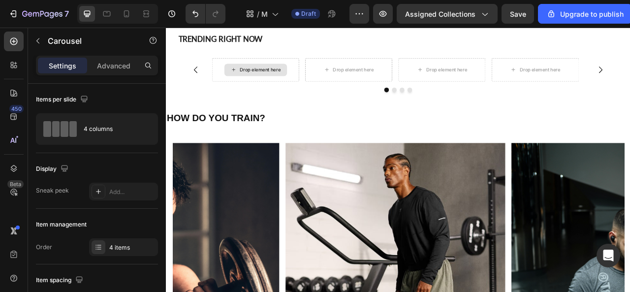
click at [298, 82] on div "Drop element here" at bounding box center [285, 81] width 52 height 8
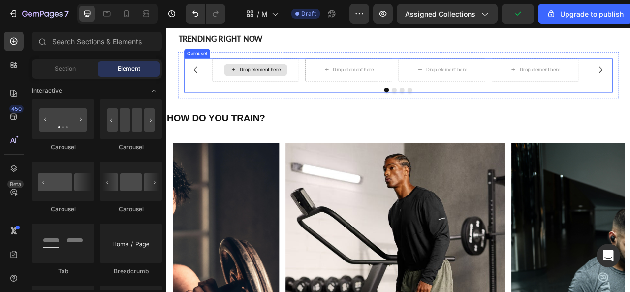
click at [255, 81] on icon at bounding box center [252, 81] width 8 height 8
click at [257, 81] on div "Drop element here" at bounding box center [280, 81] width 80 height 16
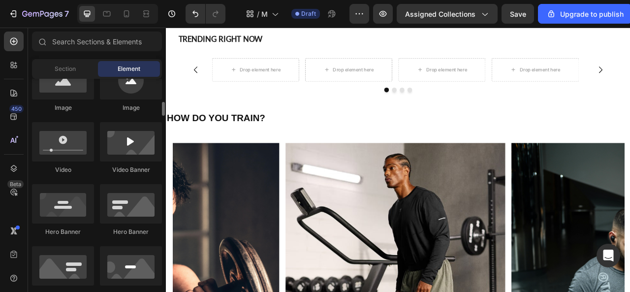
scroll to position [246, 0]
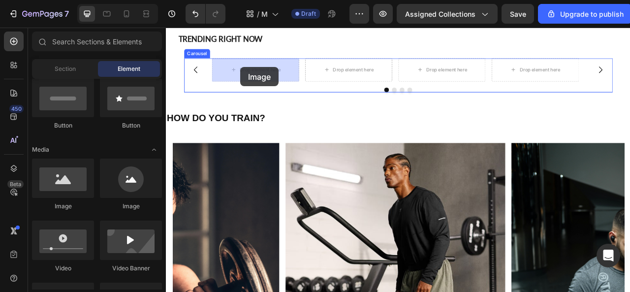
drag, startPoint x: 232, startPoint y: 203, endPoint x: 262, endPoint y: 75, distance: 131.4
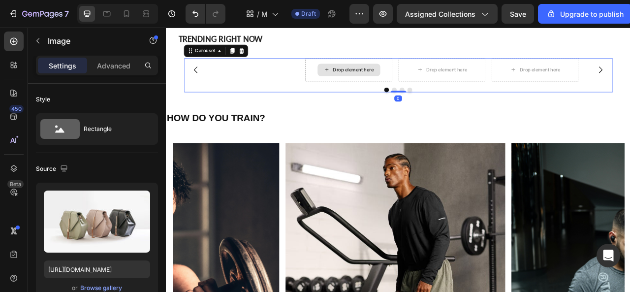
click at [383, 96] on div "Drop element here" at bounding box center [398, 81] width 111 height 30
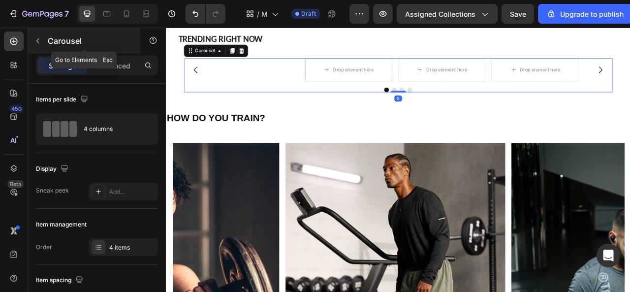
drag, startPoint x: 41, startPoint y: 42, endPoint x: 51, endPoint y: 39, distance: 10.1
click at [41, 41] on icon "button" at bounding box center [38, 41] width 8 height 8
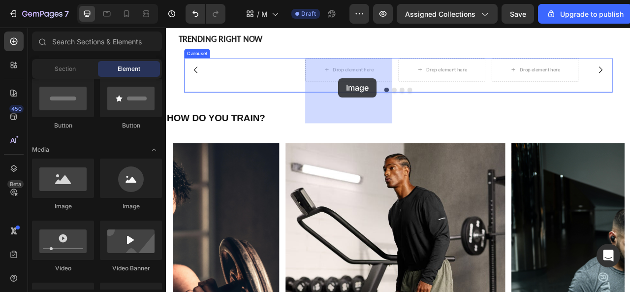
drag, startPoint x: 242, startPoint y: 221, endPoint x: 385, endPoint y: 92, distance: 192.8
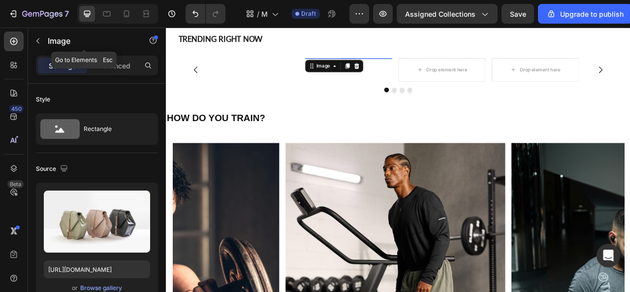
click at [33, 37] on button "button" at bounding box center [38, 41] width 16 height 16
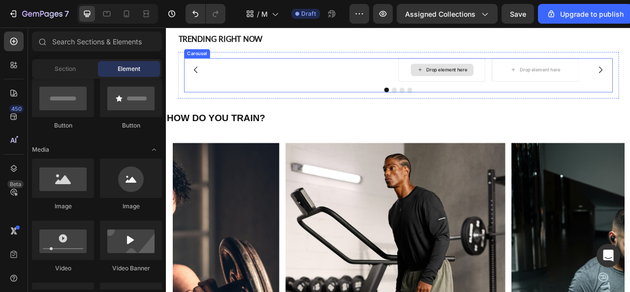
click at [526, 96] on div "Drop element here" at bounding box center [516, 81] width 111 height 30
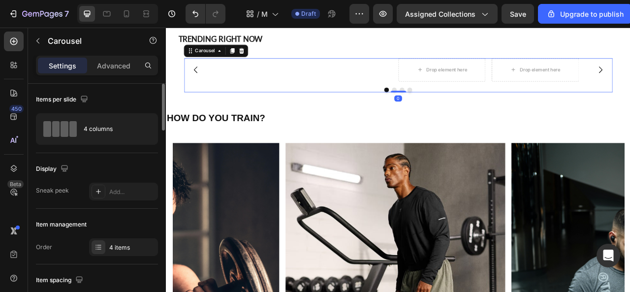
scroll to position [98, 0]
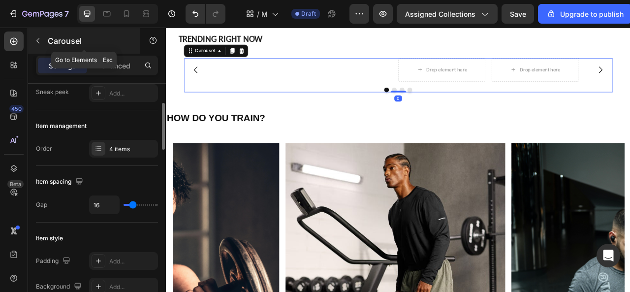
click at [45, 40] on button "button" at bounding box center [38, 41] width 16 height 16
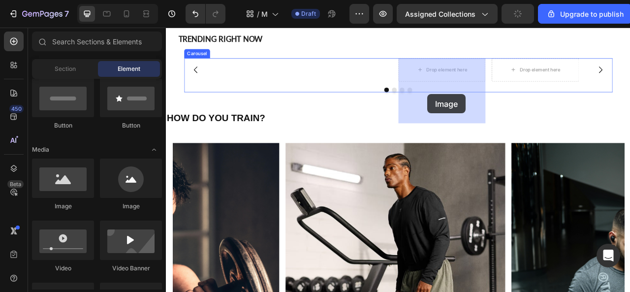
drag, startPoint x: 241, startPoint y: 215, endPoint x: 496, endPoint y: 110, distance: 276.0
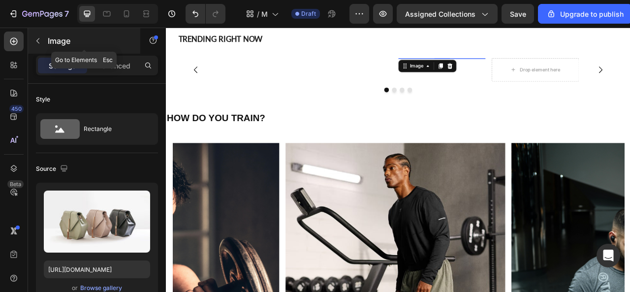
click at [40, 38] on icon "button" at bounding box center [38, 41] width 8 height 8
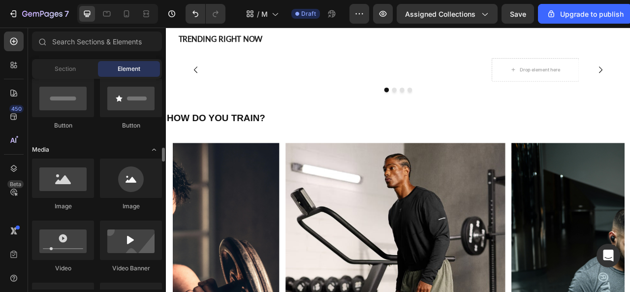
scroll to position [295, 0]
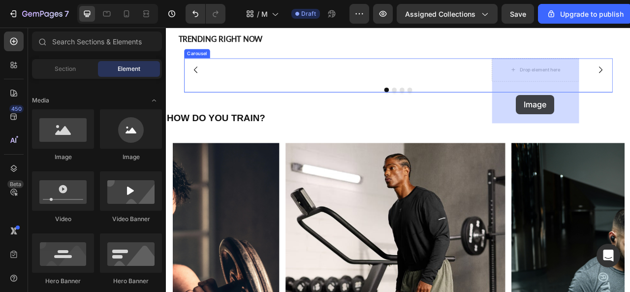
drag, startPoint x: 281, startPoint y: 158, endPoint x: 612, endPoint y: 99, distance: 336.5
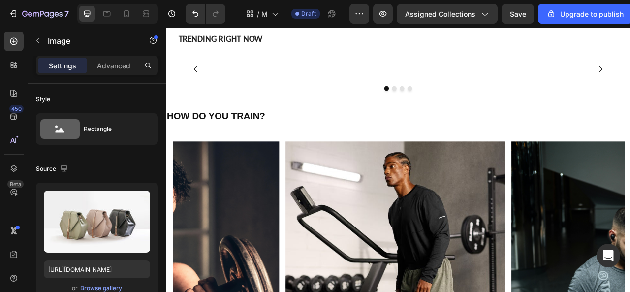
scroll to position [98, 0]
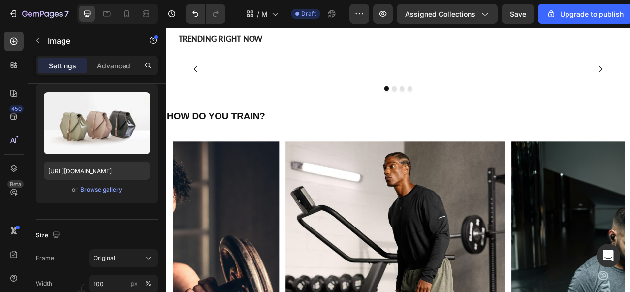
click at [294, 80] on img at bounding box center [279, 80] width 111 height 0
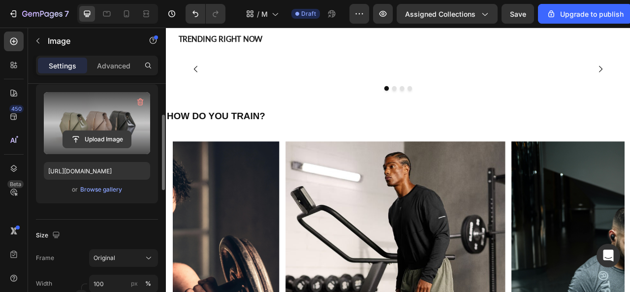
click at [105, 137] on input "file" at bounding box center [97, 139] width 68 height 17
click at [93, 135] on input "file" at bounding box center [97, 139] width 68 height 17
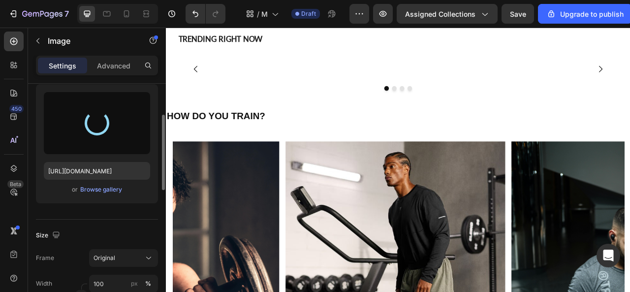
type input "[URL][DOMAIN_NAME]"
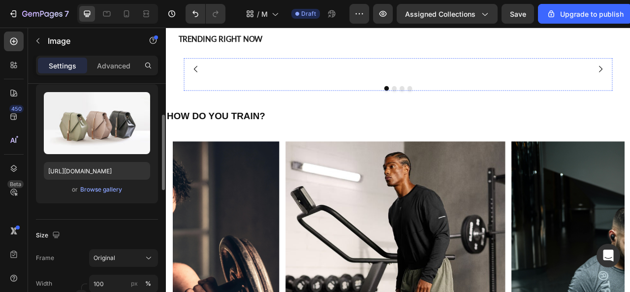
click at [379, 80] on img at bounding box center [398, 80] width 111 height 0
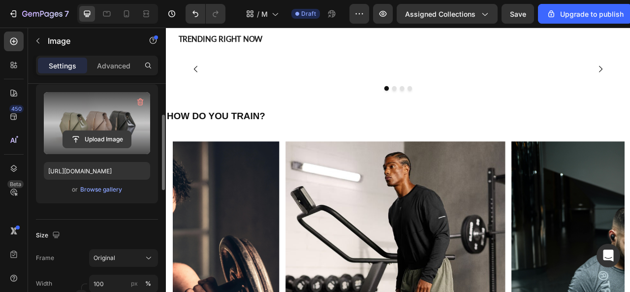
click at [103, 133] on input "file" at bounding box center [97, 139] width 68 height 17
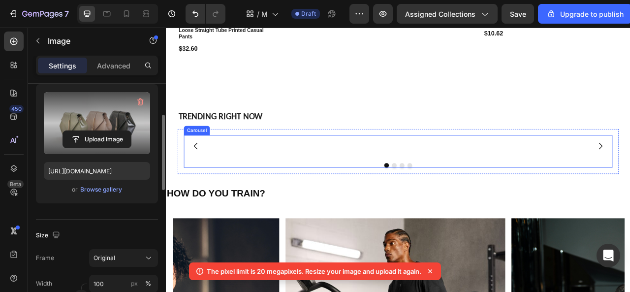
scroll to position [1177, 0]
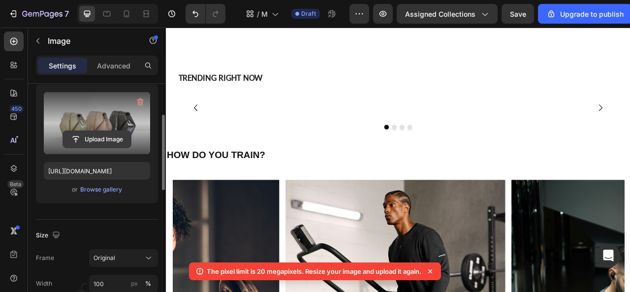
click at [110, 131] on input "file" at bounding box center [97, 139] width 68 height 17
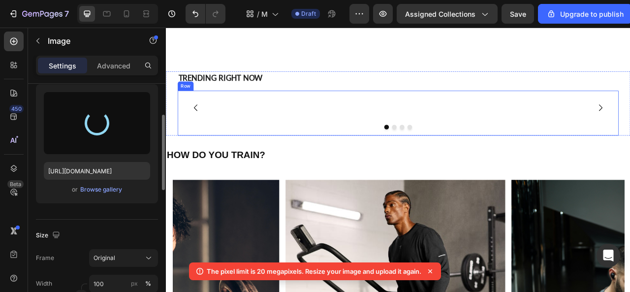
scroll to position [1079, 0]
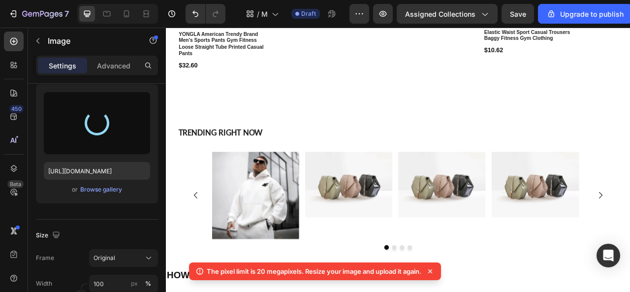
scroll to position [1128, 0]
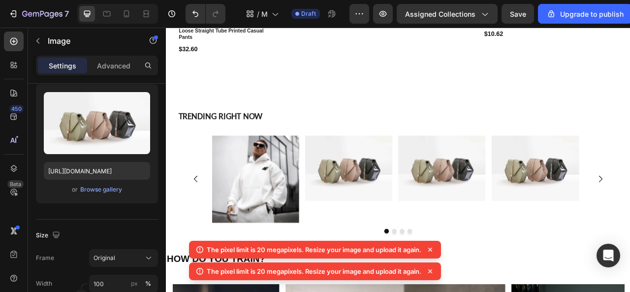
click at [397, 200] on img at bounding box center [398, 206] width 111 height 83
click at [432, 249] on icon at bounding box center [430, 250] width 4 height 4
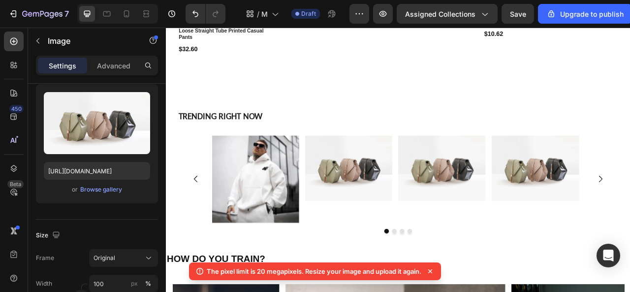
click at [432, 270] on icon at bounding box center [430, 271] width 4 height 4
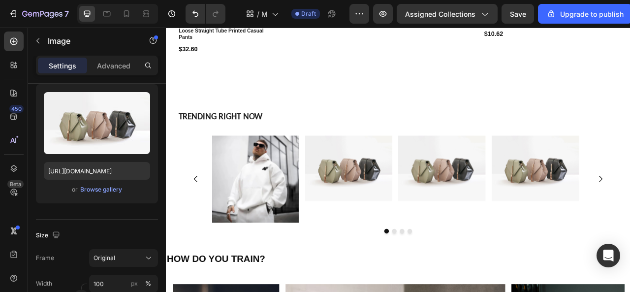
click at [396, 199] on img at bounding box center [398, 206] width 111 height 83
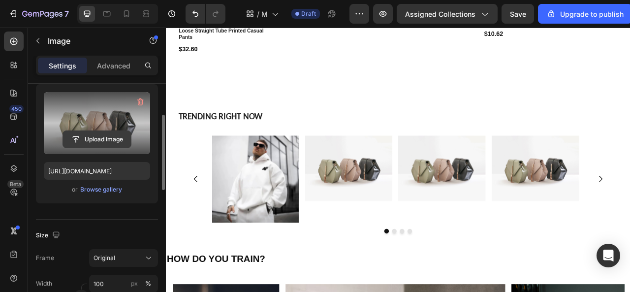
click at [84, 134] on input "file" at bounding box center [97, 139] width 68 height 17
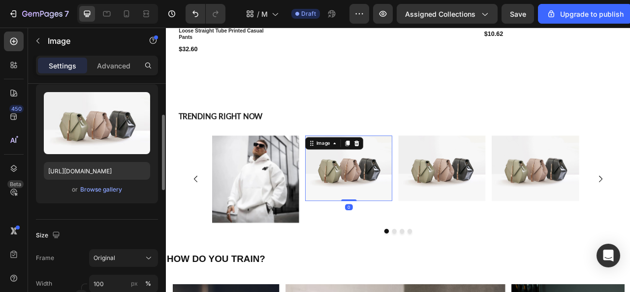
click at [422, 196] on img at bounding box center [398, 206] width 111 height 83
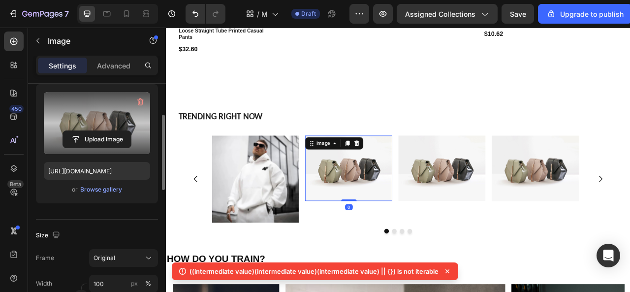
click at [94, 128] on label at bounding box center [97, 123] width 106 height 62
click at [94, 131] on input "file" at bounding box center [97, 139] width 68 height 17
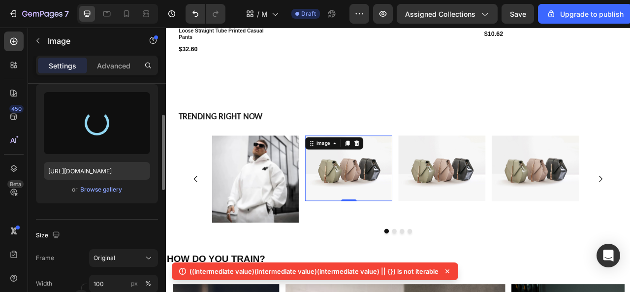
click at [447, 272] on icon at bounding box center [447, 271] width 4 height 4
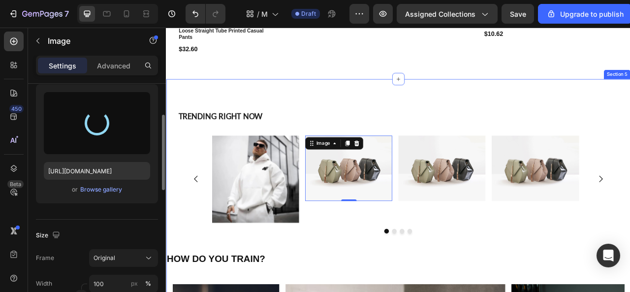
type input "https://cdn.shopify.com/s/files/1/0975/7324/0913/files/gempages_585123964674638…"
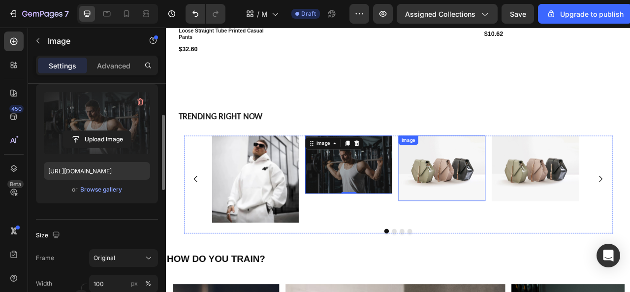
click at [503, 210] on img at bounding box center [516, 206] width 111 height 83
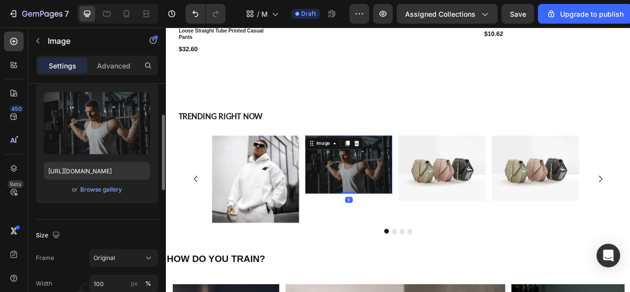
click at [420, 218] on img at bounding box center [398, 202] width 111 height 74
click at [507, 210] on img at bounding box center [516, 206] width 111 height 83
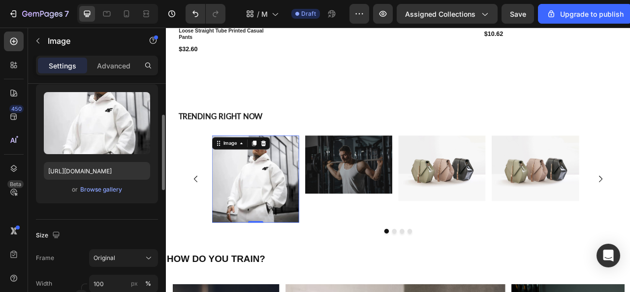
click at [313, 236] on img at bounding box center [279, 220] width 111 height 111
click at [388, 232] on img at bounding box center [398, 202] width 111 height 74
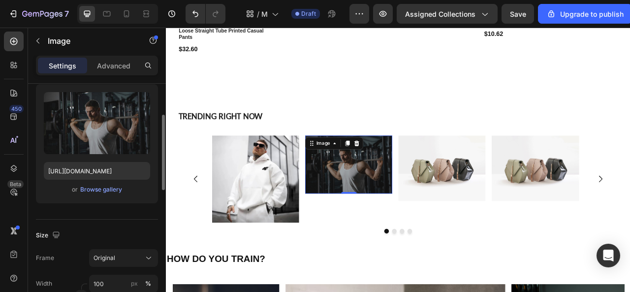
click at [395, 206] on img at bounding box center [398, 202] width 111 height 74
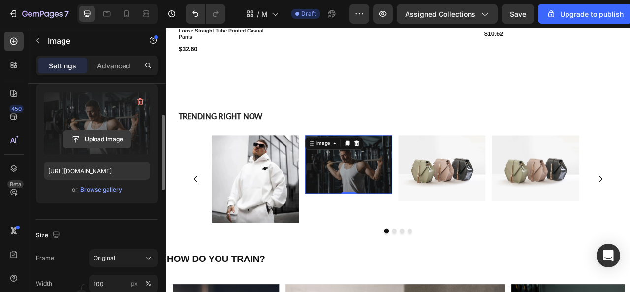
click at [106, 137] on input "file" at bounding box center [97, 139] width 68 height 17
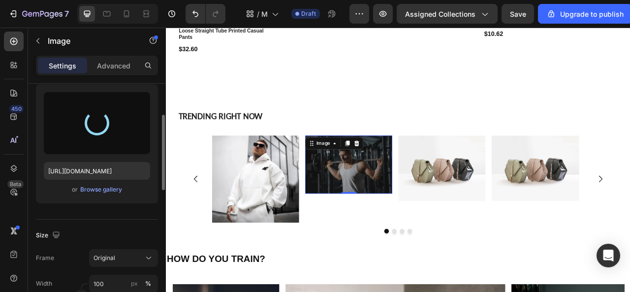
type input "https://cdn.shopify.com/s/files/1/0975/7324/0913/files/gempages_585123964674638…"
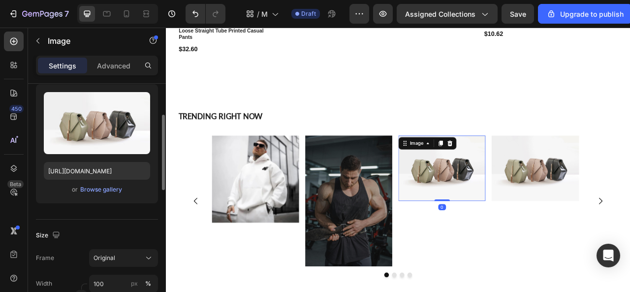
click at [493, 192] on img at bounding box center [516, 206] width 111 height 83
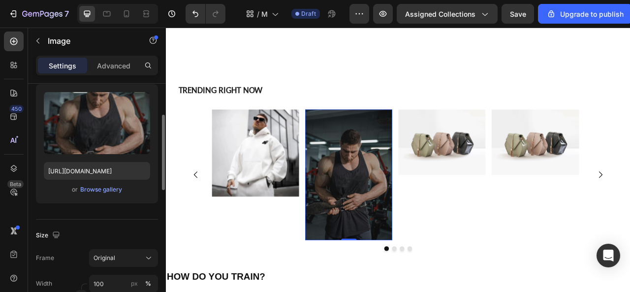
scroll to position [1177, 0]
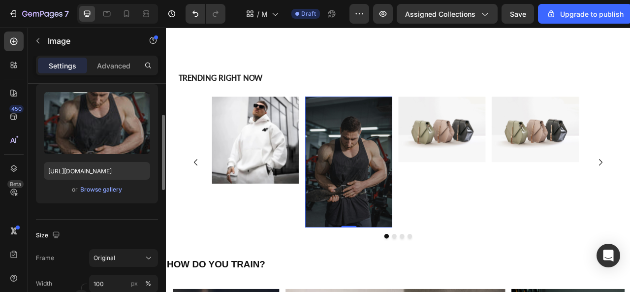
click at [397, 196] on img at bounding box center [398, 199] width 111 height 166
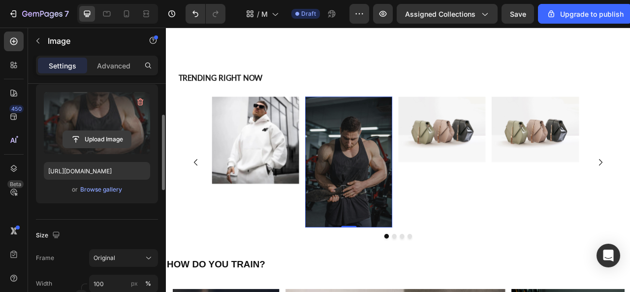
click at [97, 131] on input "file" at bounding box center [97, 139] width 68 height 17
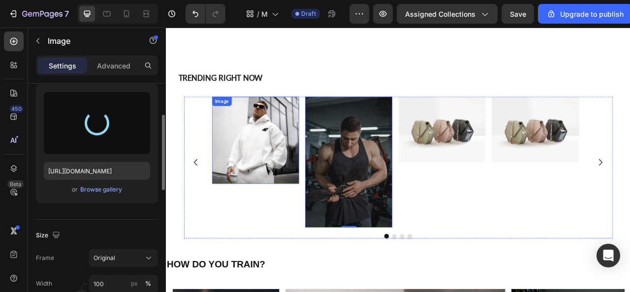
type input "https://cdn.shopify.com/s/files/1/0975/7324/0913/files/gempages_585123964674638…"
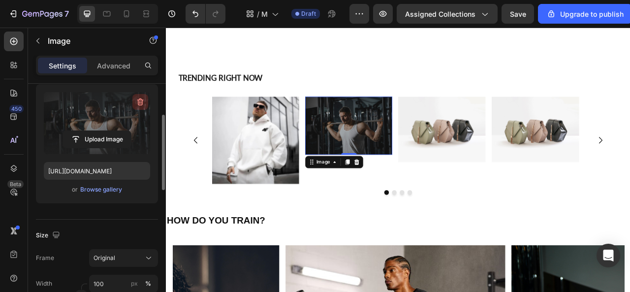
click at [140, 98] on icon "button" at bounding box center [140, 101] width 6 height 7
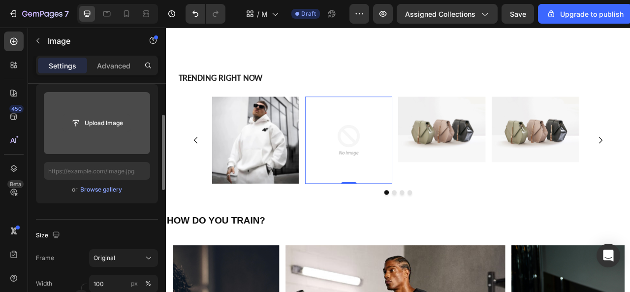
click at [104, 122] on input "file" at bounding box center [97, 123] width 68 height 17
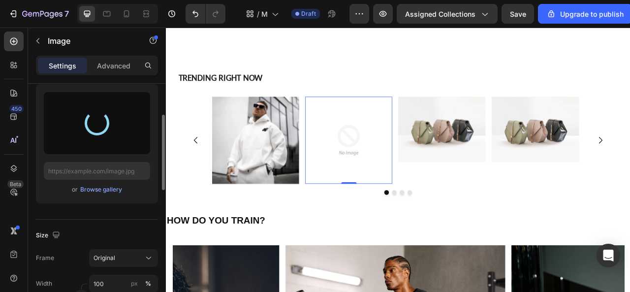
type input "https://cdn.shopify.com/s/files/1/0975/7324/0913/files/gempages_585123964674638…"
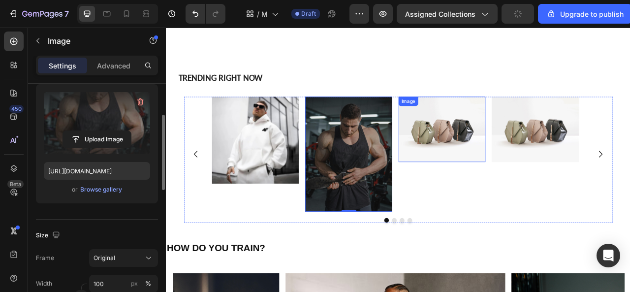
drag, startPoint x: 648, startPoint y: 51, endPoint x: 474, endPoint y: 164, distance: 207.8
click at [474, 164] on img at bounding box center [516, 157] width 111 height 83
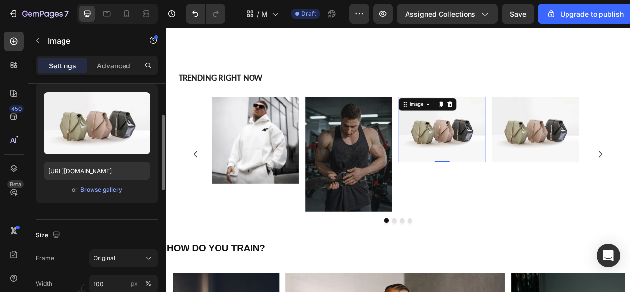
click at [518, 186] on img at bounding box center [516, 157] width 111 height 83
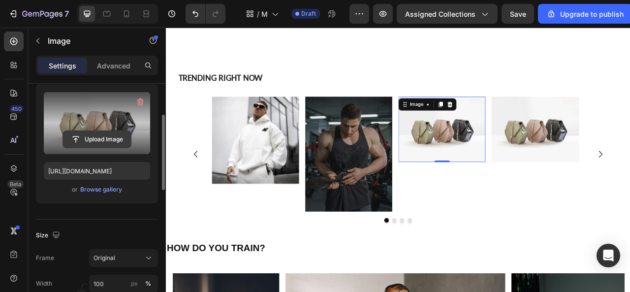
click at [102, 133] on input "file" at bounding box center [97, 139] width 68 height 17
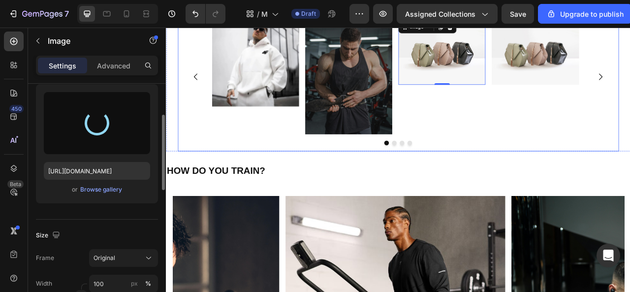
scroll to position [1227, 0]
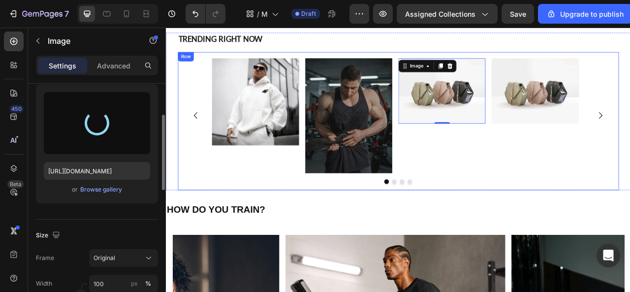
type input "https://cdn.shopify.com/s/files/1/0975/7324/0913/files/gempages_585123964674638…"
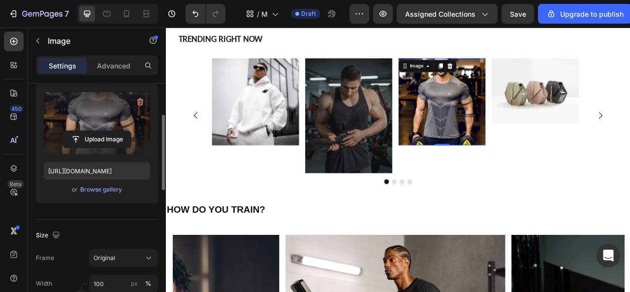
click at [524, 148] on img at bounding box center [516, 121] width 111 height 111
click at [630, 117] on img at bounding box center [635, 107] width 111 height 83
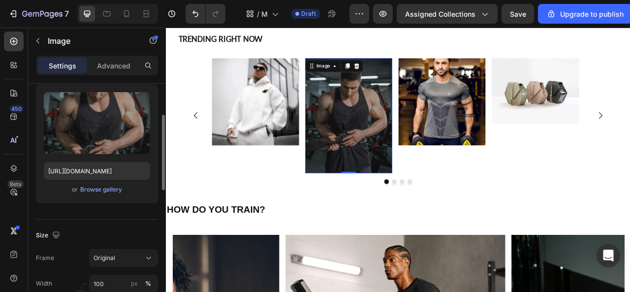
click at [425, 155] on img at bounding box center [398, 139] width 111 height 146
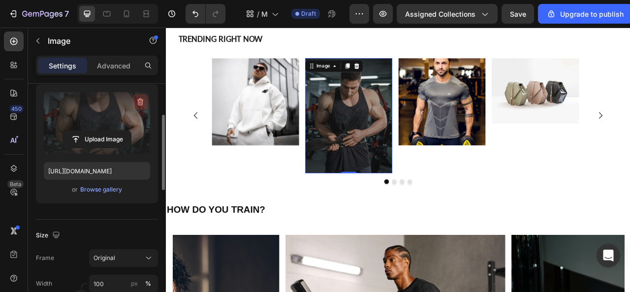
click at [142, 97] on icon "button" at bounding box center [140, 102] width 10 height 10
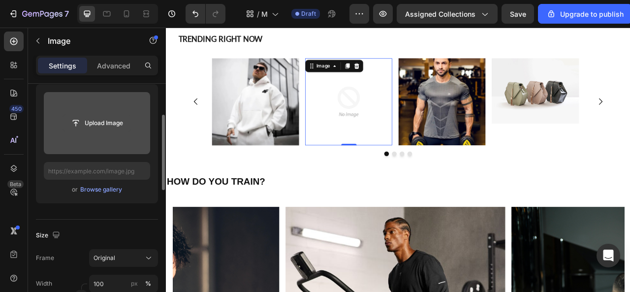
click at [110, 126] on input "file" at bounding box center [97, 123] width 68 height 17
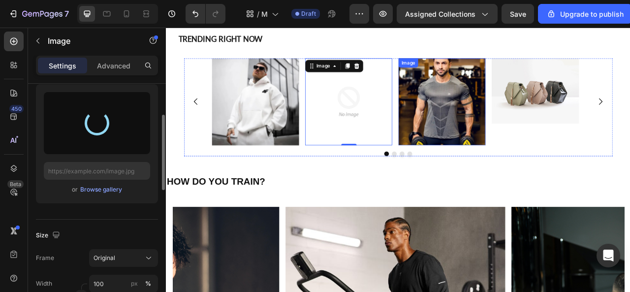
type input "https://cdn.shopify.com/s/files/1/0975/7324/0913/files/gempages_585123964674638…"
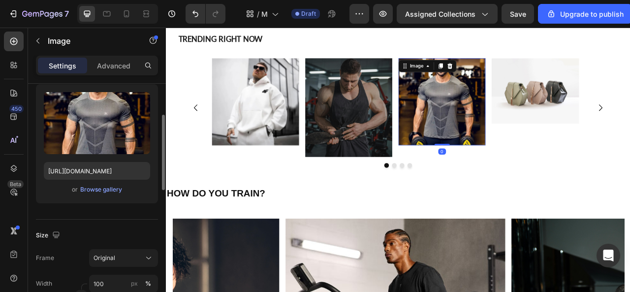
click at [542, 133] on img at bounding box center [516, 121] width 111 height 111
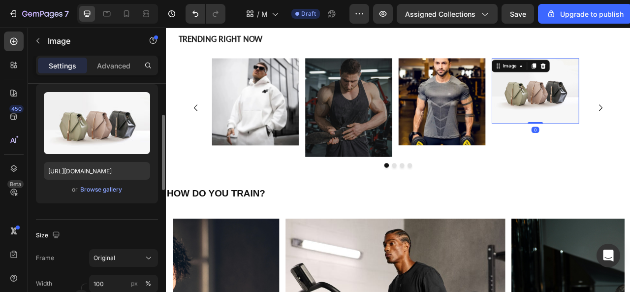
drag, startPoint x: 630, startPoint y: 122, endPoint x: 572, endPoint y: 127, distance: 58.3
click at [630, 122] on img at bounding box center [635, 107] width 111 height 83
click at [508, 133] on img at bounding box center [516, 121] width 111 height 111
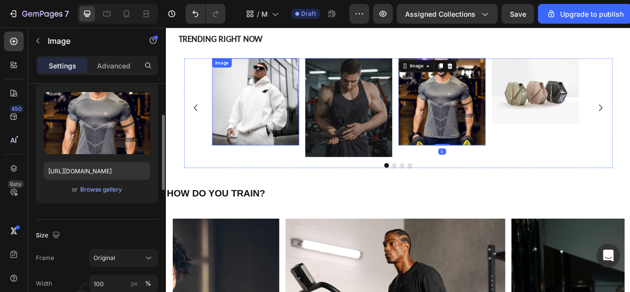
click at [277, 122] on img at bounding box center [279, 121] width 111 height 111
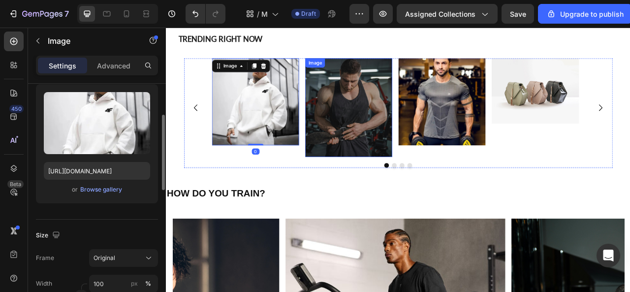
click at [373, 122] on img at bounding box center [398, 129] width 111 height 126
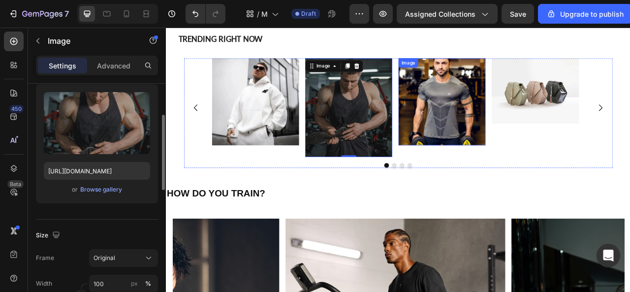
click at [505, 133] on img at bounding box center [516, 121] width 111 height 111
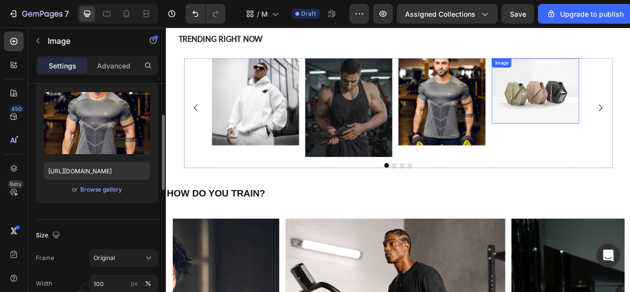
click at [629, 124] on img at bounding box center [635, 107] width 111 height 83
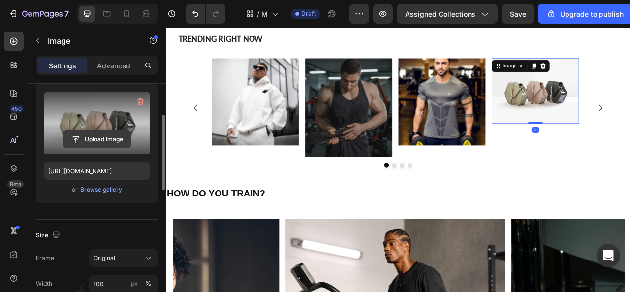
click at [104, 135] on input "file" at bounding box center [97, 139] width 68 height 17
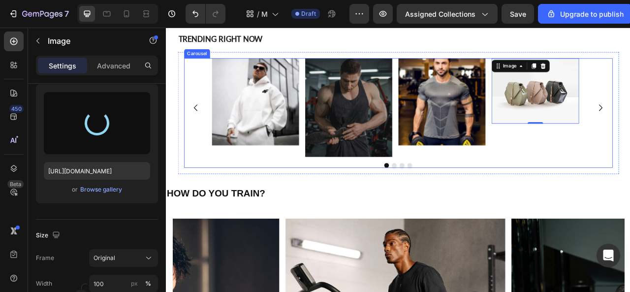
type input "https://cdn.shopify.com/s/files/1/0975/7324/0913/files/gempages_585123964674638…"
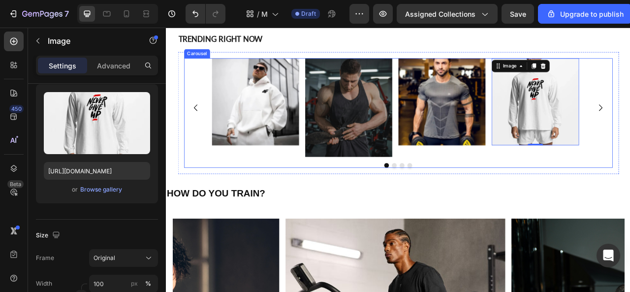
click at [618, 202] on div at bounding box center [461, 203] width 545 height 6
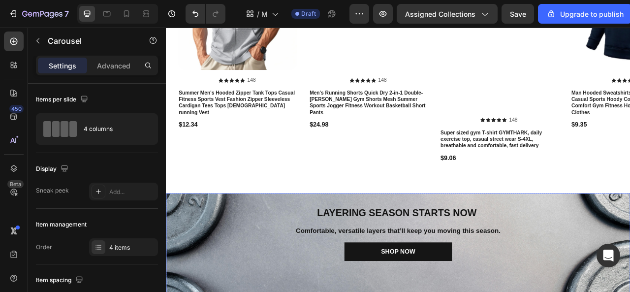
scroll to position [587, 0]
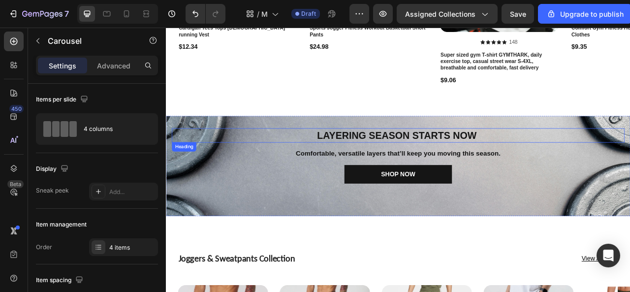
click at [270, 173] on div "LAYERING SEASON STARTS NOW Heading" at bounding box center [461, 165] width 576 height 18
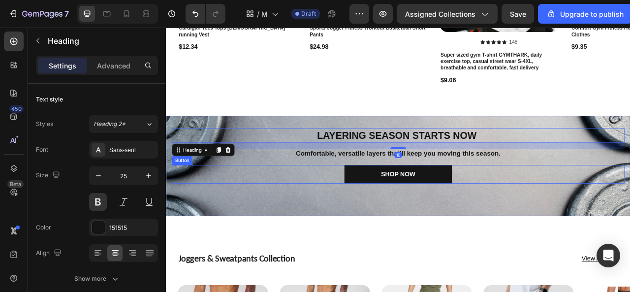
click at [260, 209] on div "Shop now Button" at bounding box center [461, 214] width 576 height 24
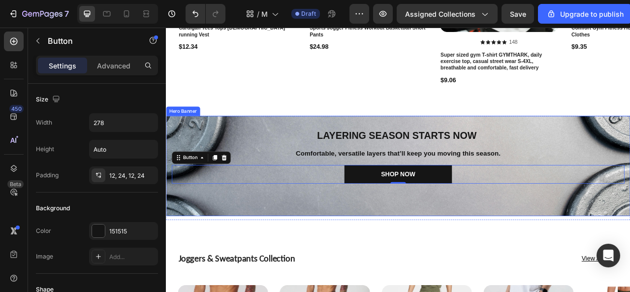
click at [242, 146] on div "LAYERING SEASON STARTS NOW Heading Comfortable, versatile layers that’ll keep y…" at bounding box center [461, 203] width 591 height 127
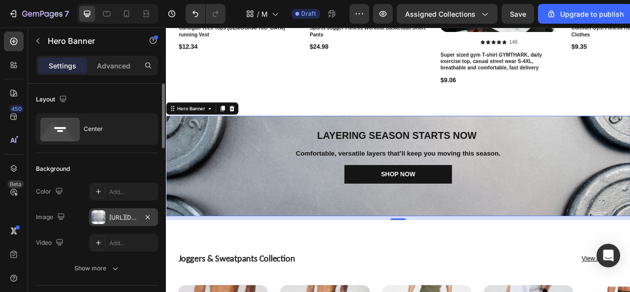
click at [111, 217] on div "https://cdn.shopify.com/s/files/1/0975/7324/0913/files/gempages_585123964674638…" at bounding box center [123, 217] width 29 height 9
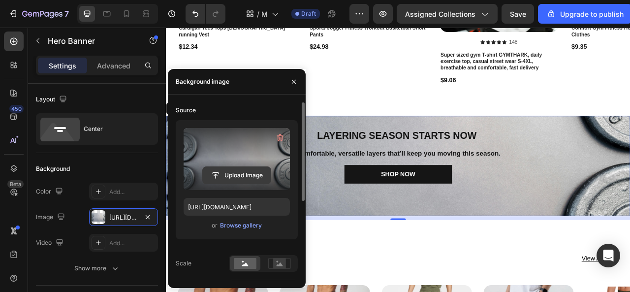
click at [236, 169] on input "file" at bounding box center [237, 175] width 68 height 17
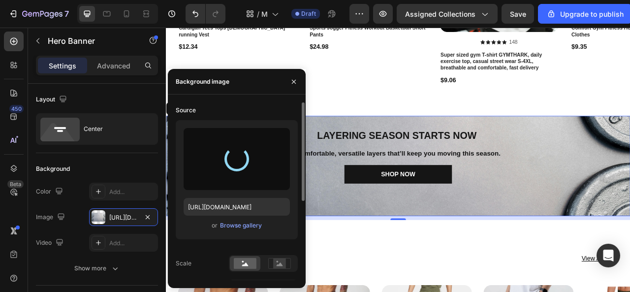
type input "https://cdn.shopify.com/s/files/1/0975/7324/0913/files/gempages_585123964674638…"
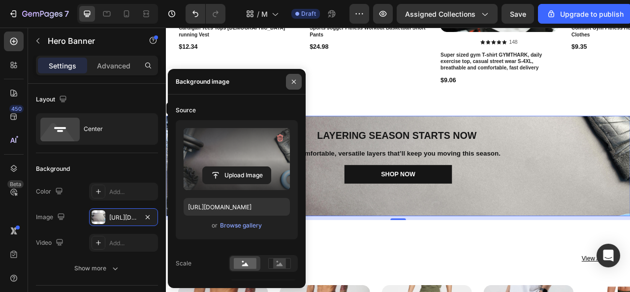
click at [288, 78] on button "button" at bounding box center [294, 82] width 16 height 16
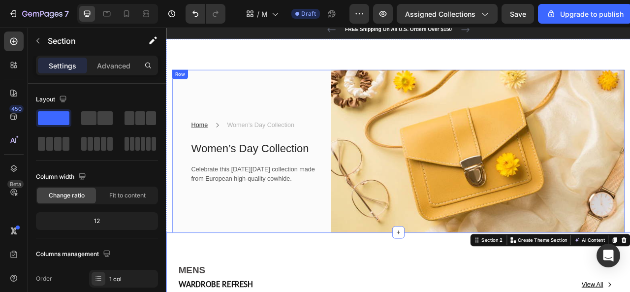
scroll to position [0, 0]
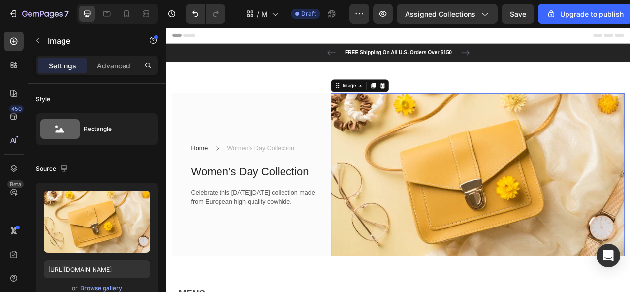
click at [423, 210] on img at bounding box center [563, 216] width 374 height 210
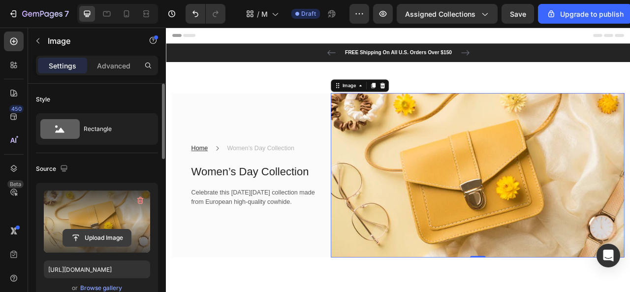
click at [96, 234] on input "file" at bounding box center [97, 237] width 68 height 17
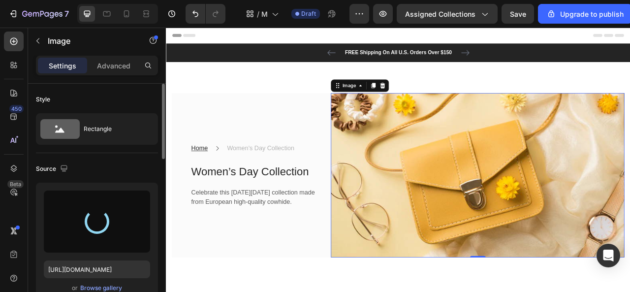
type input "https://cdn.shopify.com/s/files/1/0975/7324/0913/files/gempages_585123964674638…"
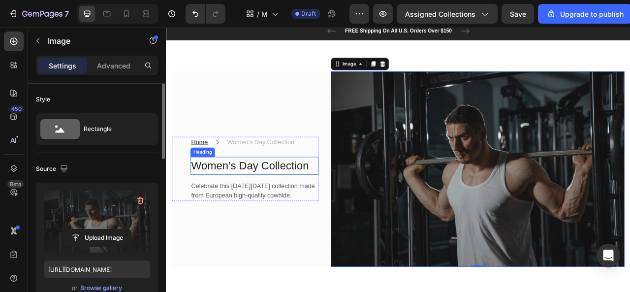
scroll to position [49, 0]
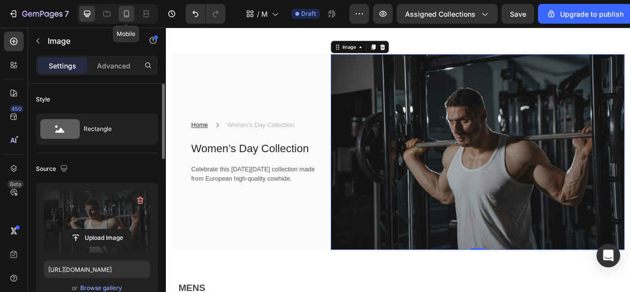
click at [123, 13] on icon at bounding box center [127, 14] width 10 height 10
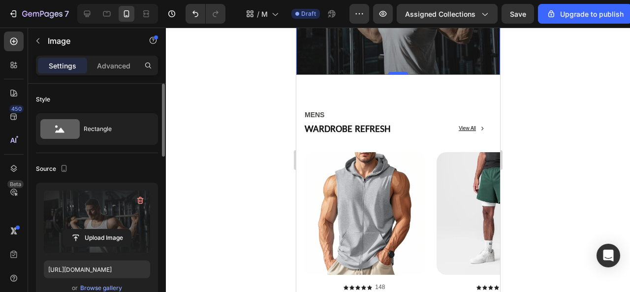
scroll to position [295, 0]
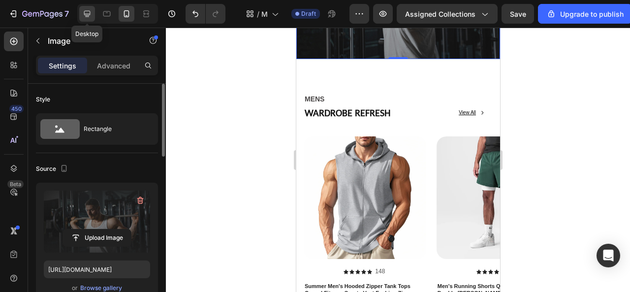
click at [85, 15] on icon at bounding box center [87, 14] width 6 height 6
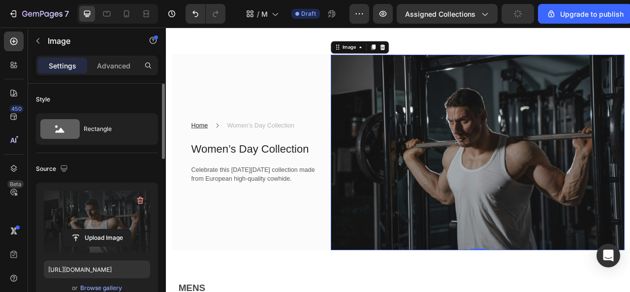
scroll to position [48, 0]
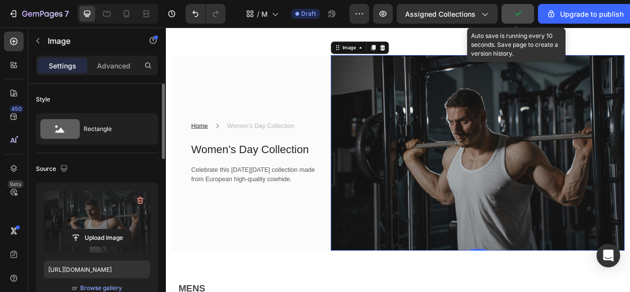
click at [518, 15] on icon "button" at bounding box center [518, 14] width 10 height 10
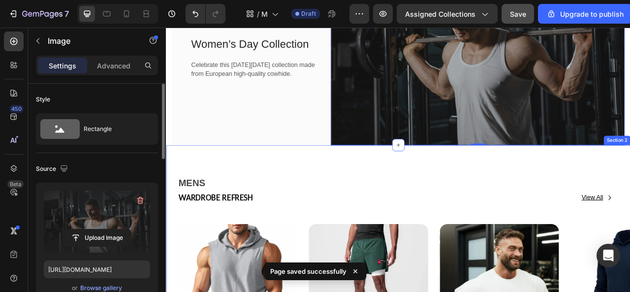
scroll to position [196, 0]
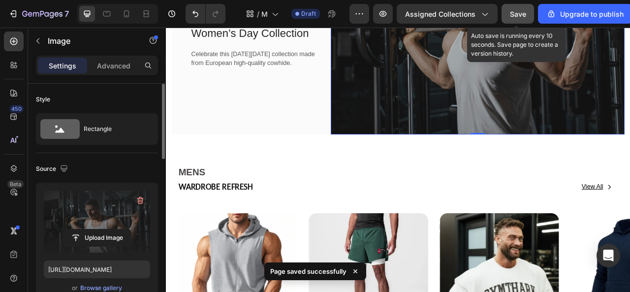
click at [521, 14] on span "Save" at bounding box center [518, 14] width 16 height 8
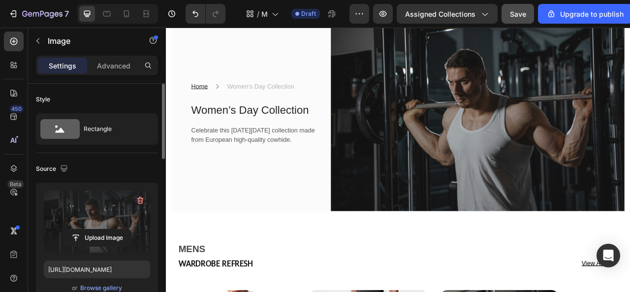
scroll to position [0, 0]
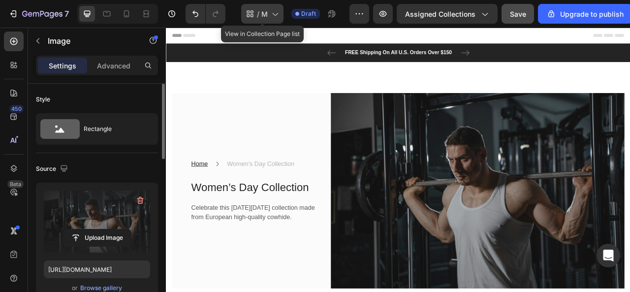
click at [268, 14] on div "/ MEN 2" at bounding box center [262, 14] width 42 height 20
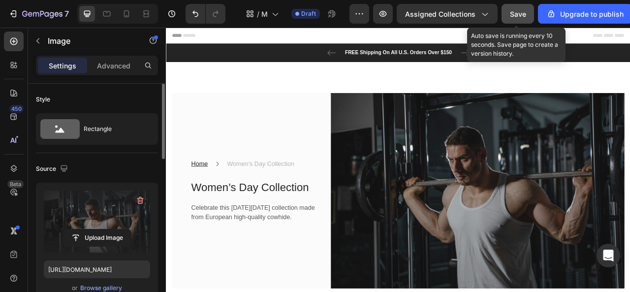
click at [512, 13] on span "Save" at bounding box center [518, 14] width 16 height 8
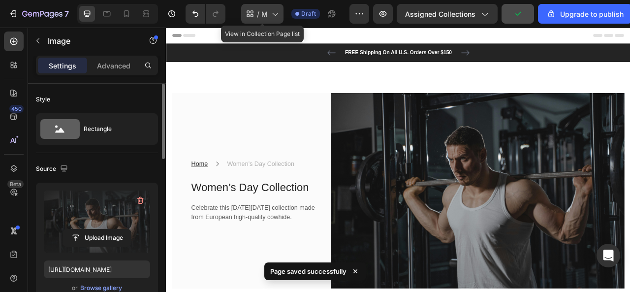
click at [276, 15] on icon at bounding box center [275, 14] width 5 height 3
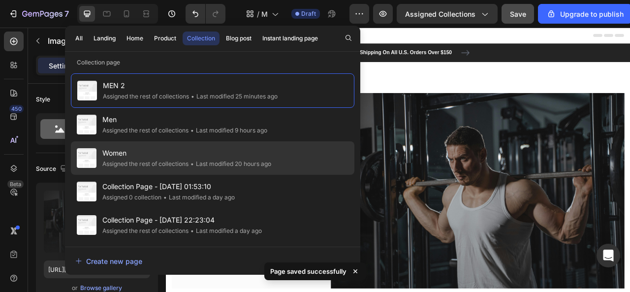
click at [167, 165] on div "Assigned the rest of collections" at bounding box center [145, 164] width 86 height 10
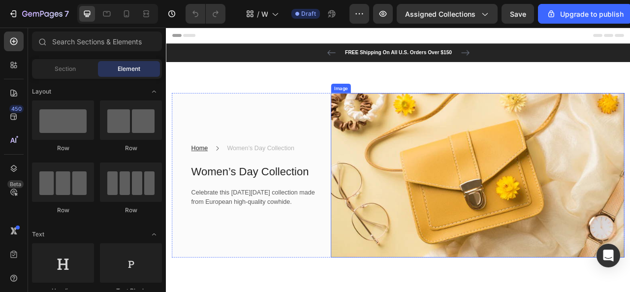
click at [463, 206] on img at bounding box center [563, 216] width 374 height 210
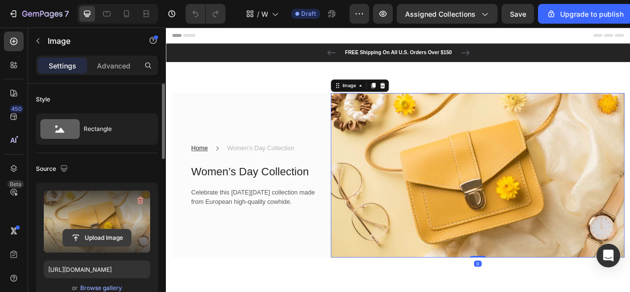
click at [83, 230] on input "file" at bounding box center [97, 237] width 68 height 17
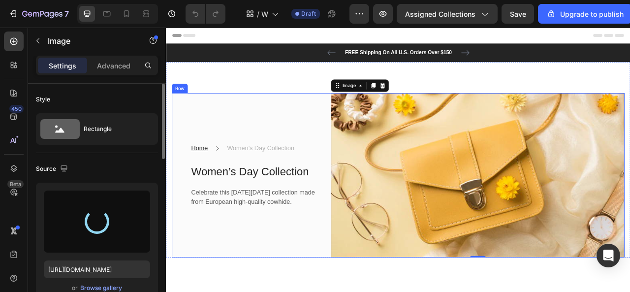
type input "https://cdn.shopify.com/s/files/1/0975/7324/0913/files/gempages_585123964674638…"
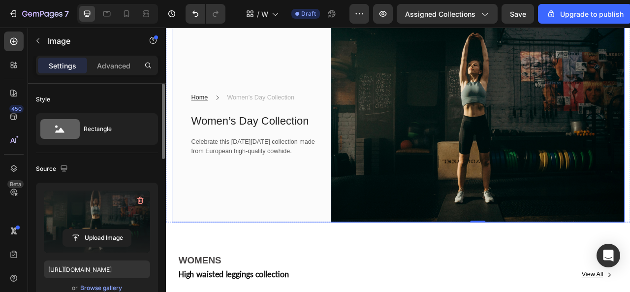
scroll to position [98, 0]
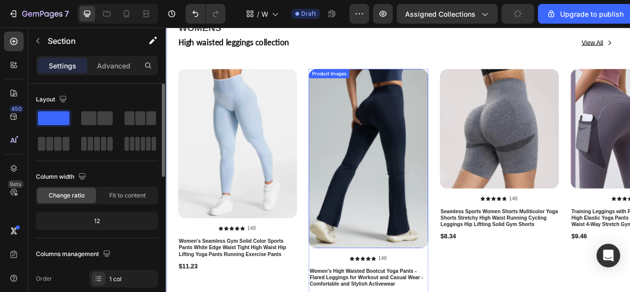
scroll to position [443, 0]
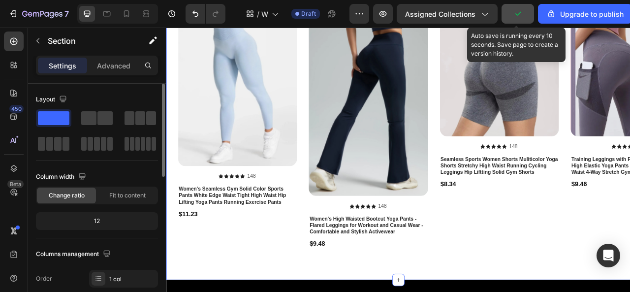
click at [515, 14] on icon "button" at bounding box center [517, 14] width 5 height 4
